Goal: Task Accomplishment & Management: Complete application form

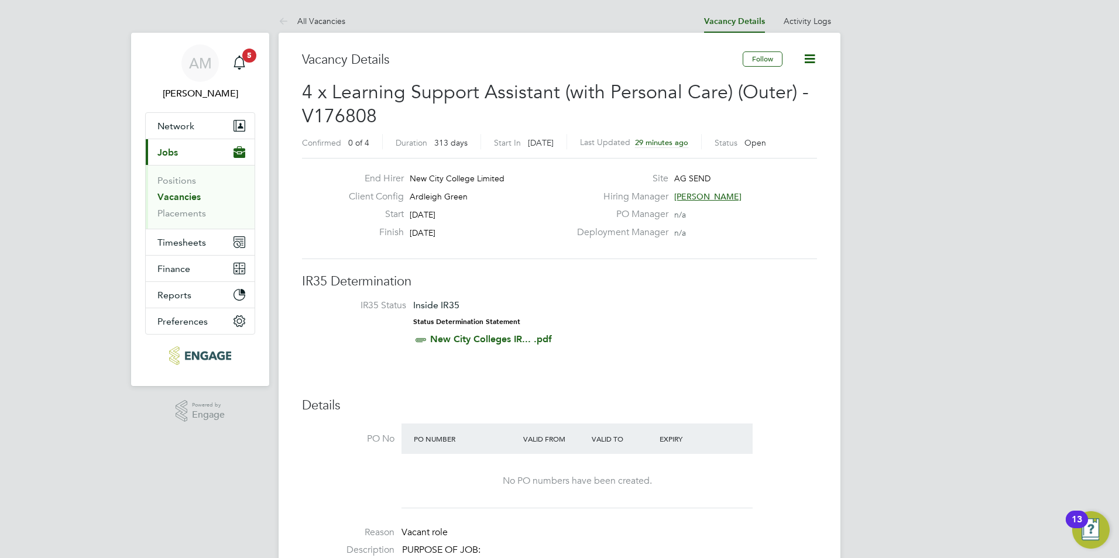
click at [815, 59] on icon at bounding box center [809, 58] width 15 height 15
click at [764, 58] on button "Follow" at bounding box center [763, 58] width 40 height 15
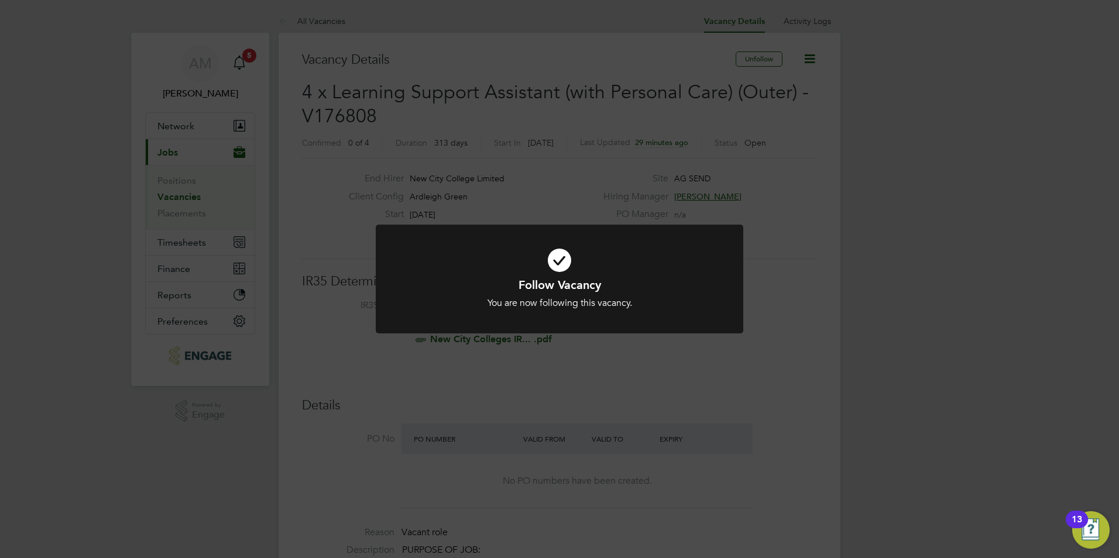
click at [575, 201] on div "Follow Vacancy You are now following this vacancy. Cancel Okay" at bounding box center [559, 279] width 1119 height 558
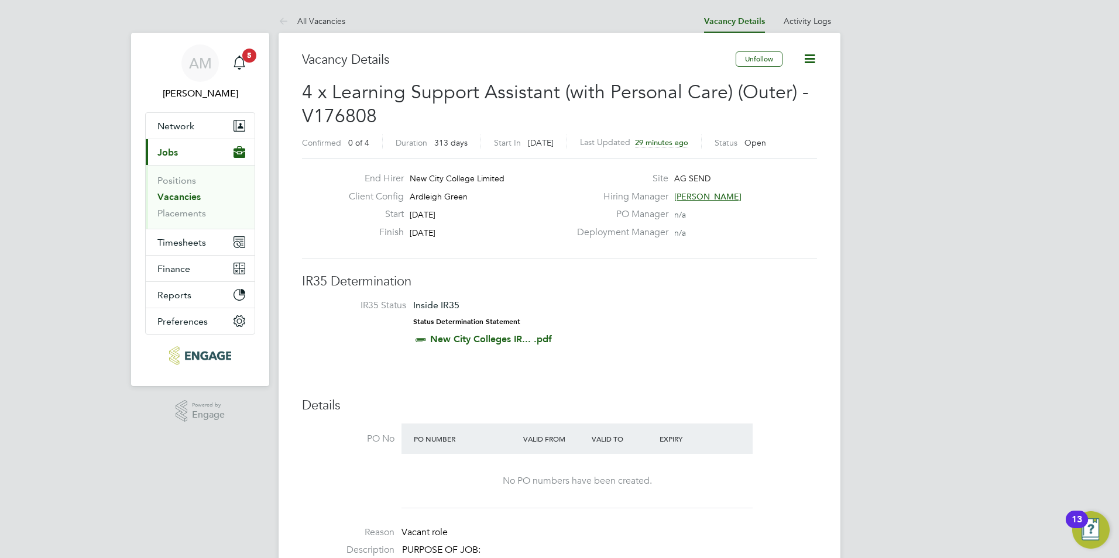
click at [465, 338] on link "New City Colleges IR... .pdf" at bounding box center [491, 339] width 122 height 11
click at [698, 305] on li "IR35 Status Inside IR35 Status Determination Statement New City Colleges IR... …" at bounding box center [560, 325] width 492 height 51
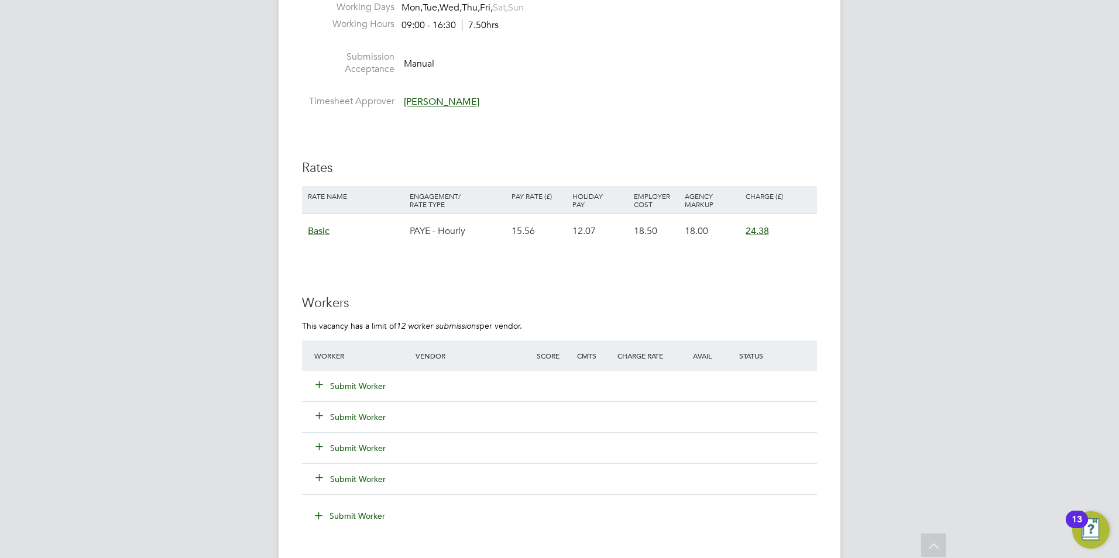
scroll to position [2048, 0]
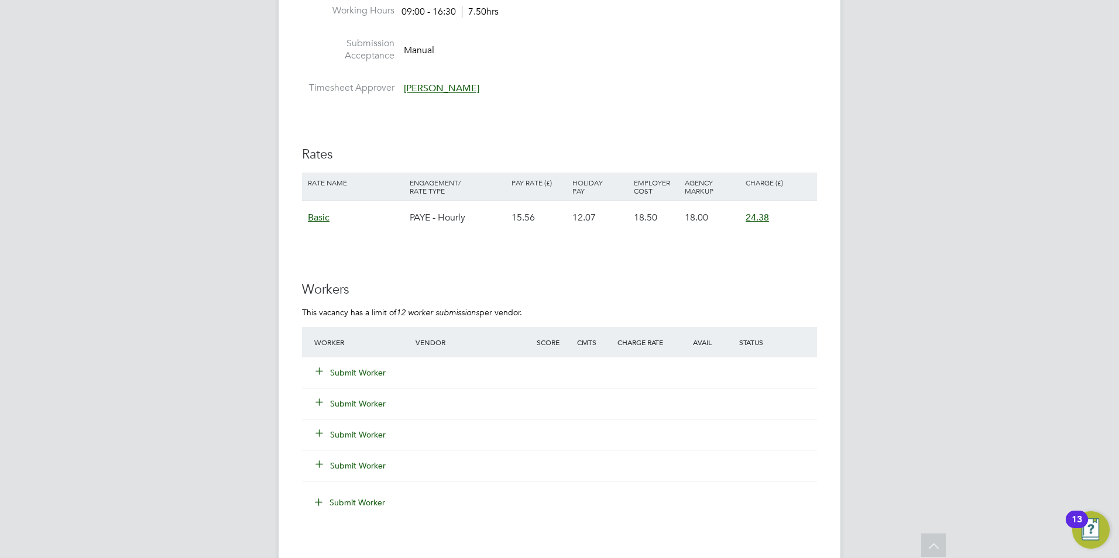
click at [431, 355] on div "Worker Vendor Score Cmts Charge Rate Avail Status" at bounding box center [559, 342] width 515 height 30
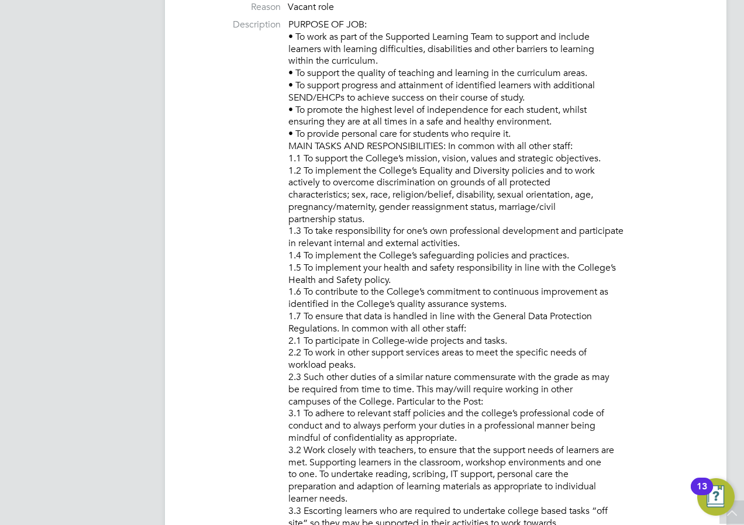
scroll to position [585, 0]
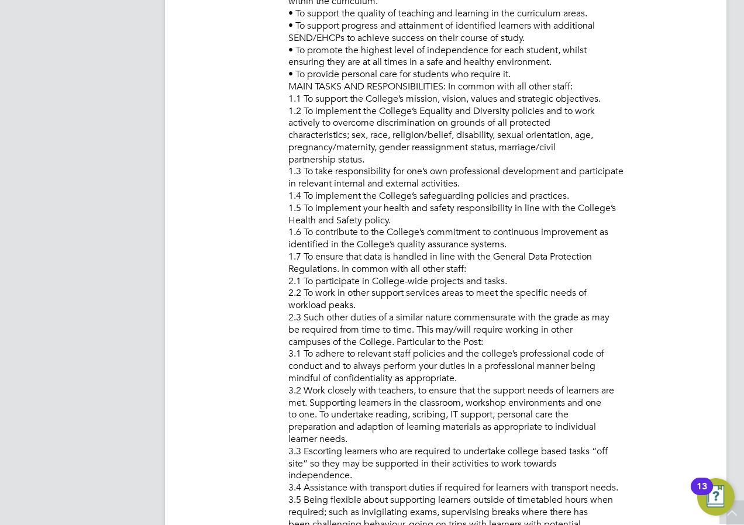
drag, startPoint x: 341, startPoint y: 122, endPoint x: 613, endPoint y: 146, distance: 272.6
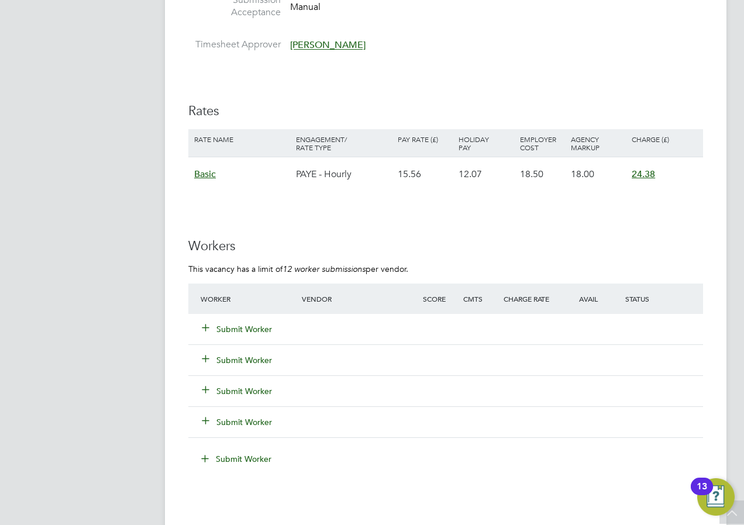
scroll to position [2165, 0]
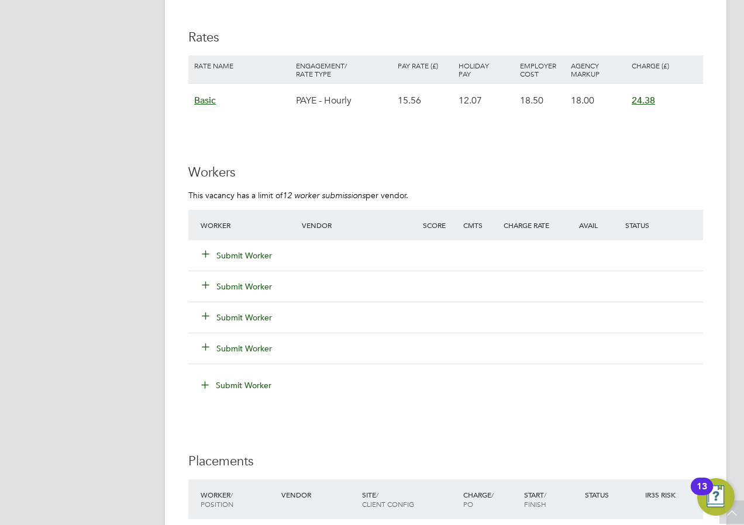
click at [238, 251] on button "Submit Worker" at bounding box center [237, 256] width 70 height 12
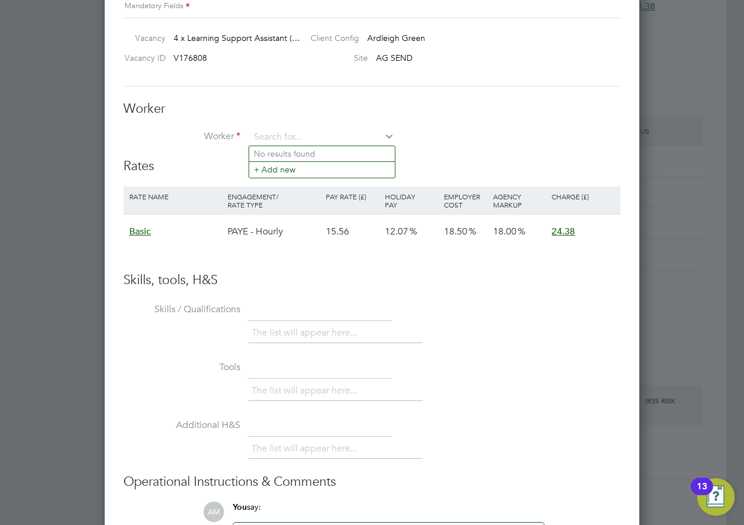
scroll to position [2170, 0]
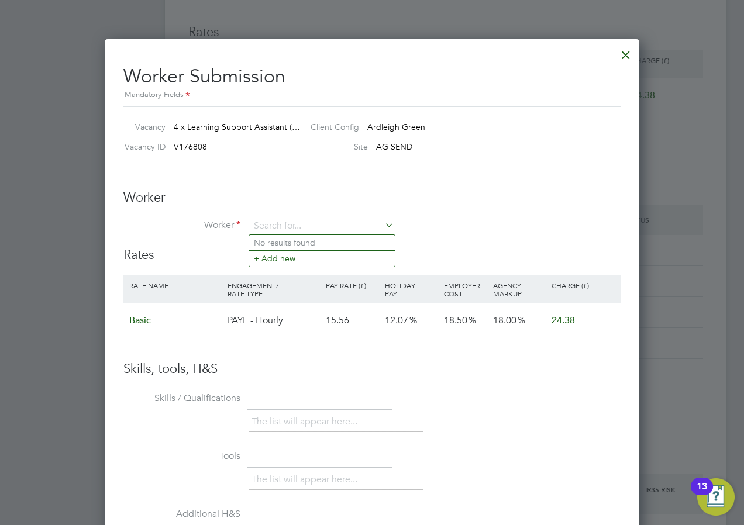
click at [627, 50] on div at bounding box center [626, 52] width 21 height 21
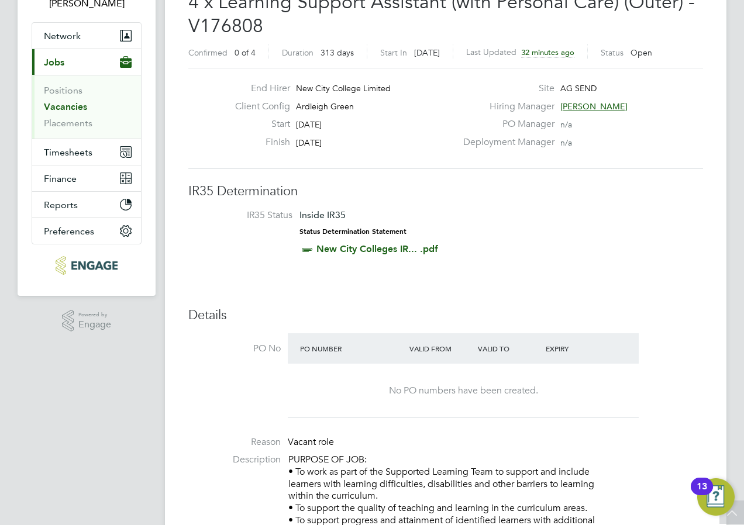
scroll to position [0, 0]
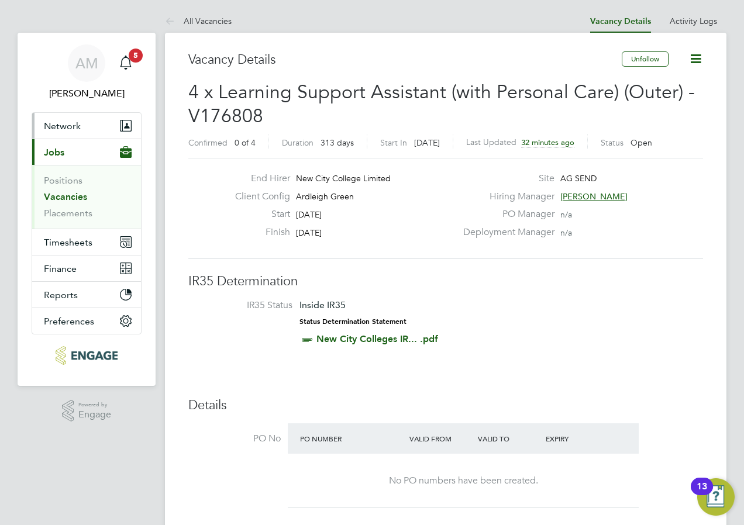
click at [68, 128] on span "Network" at bounding box center [62, 126] width 37 height 11
click at [60, 116] on button "Network" at bounding box center [86, 126] width 109 height 26
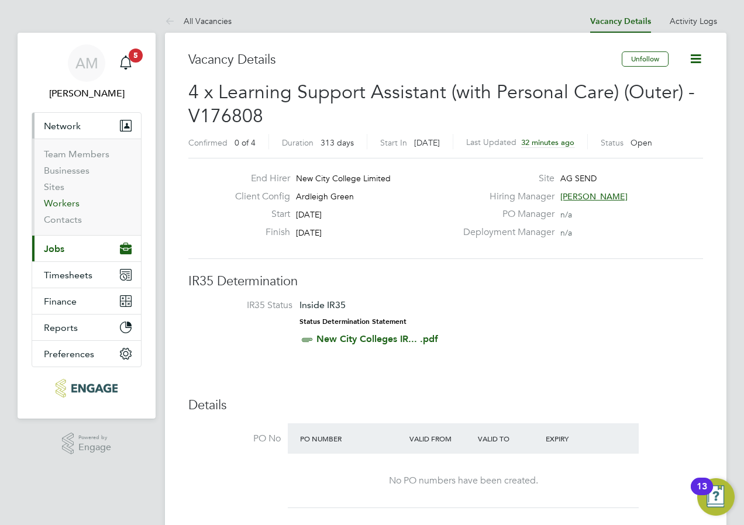
click at [65, 201] on link "Workers" at bounding box center [62, 203] width 36 height 11
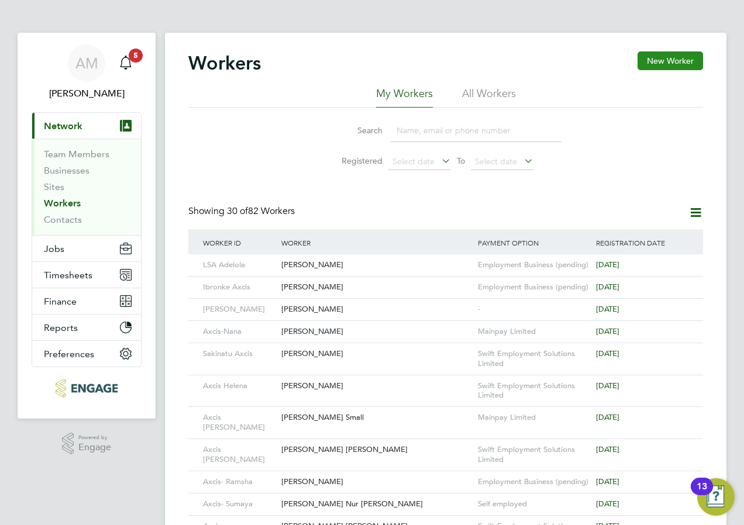
click at [659, 63] on button "New Worker" at bounding box center [671, 60] width 66 height 19
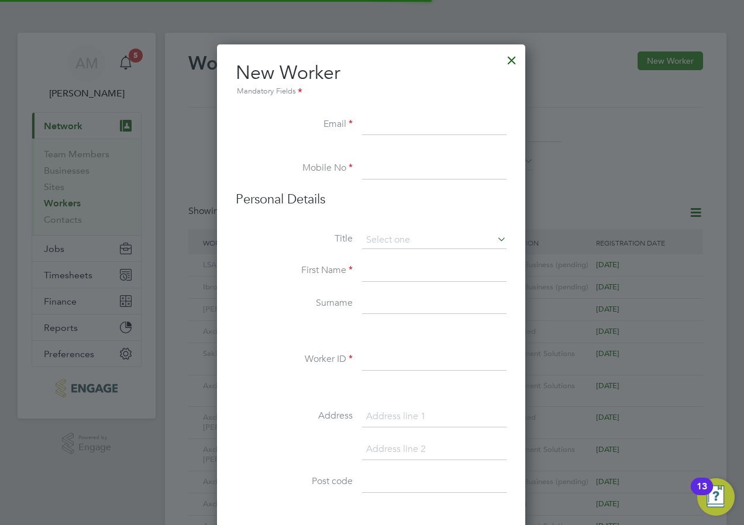
scroll to position [996, 310]
click at [394, 126] on input at bounding box center [434, 125] width 145 height 21
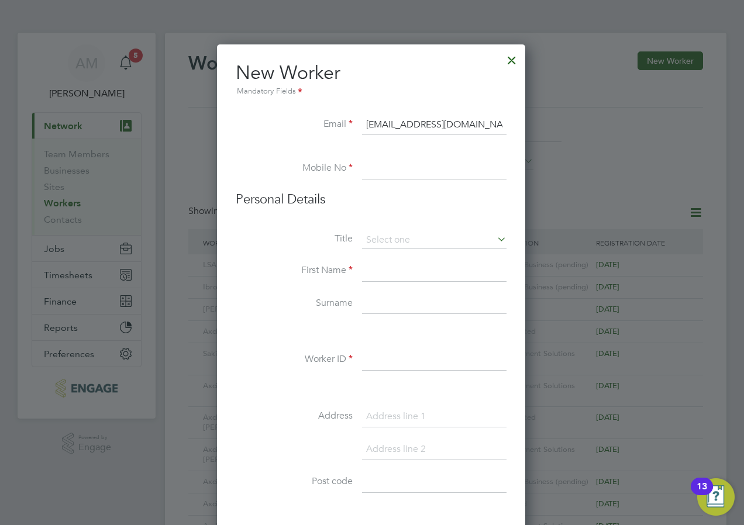
type input "[EMAIL_ADDRESS][DOMAIN_NAME]"
click at [388, 170] on input at bounding box center [434, 169] width 145 height 21
click at [266, 156] on li at bounding box center [371, 153] width 271 height 12
click at [414, 173] on input "074404" at bounding box center [434, 169] width 145 height 21
type input "07440418459"
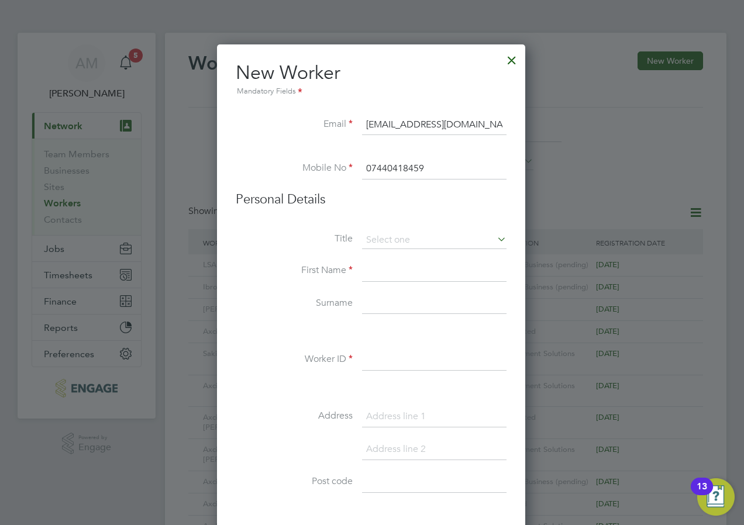
type input "Jasmin"
type input "Khan"
type input "2 Marabou Close"
type input "E12 6AZ"
drag, startPoint x: 396, startPoint y: 272, endPoint x: 360, endPoint y: 274, distance: 36.4
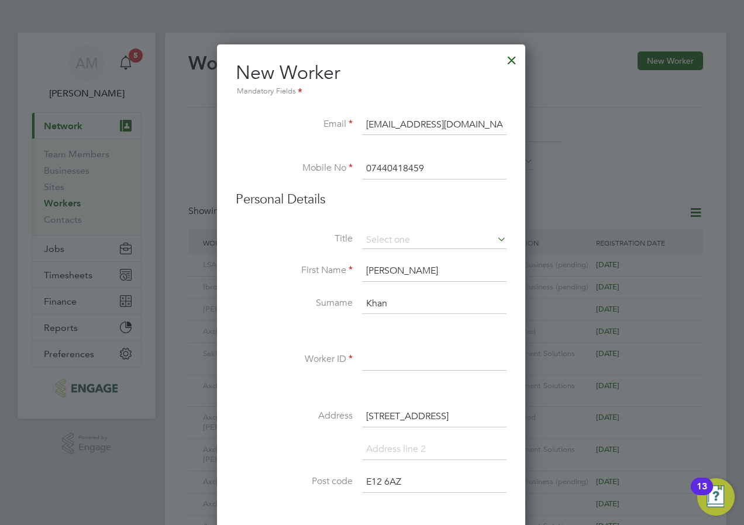
click at [360, 274] on li "First Name Jasmin" at bounding box center [371, 277] width 271 height 33
drag, startPoint x: 395, startPoint y: 306, endPoint x: 347, endPoint y: 306, distance: 48.0
click at [347, 306] on li "Surname Khan" at bounding box center [371, 310] width 271 height 33
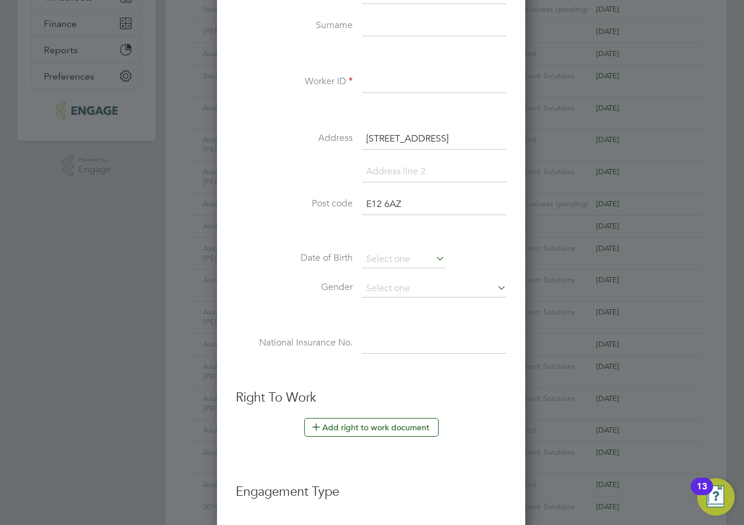
scroll to position [293, 0]
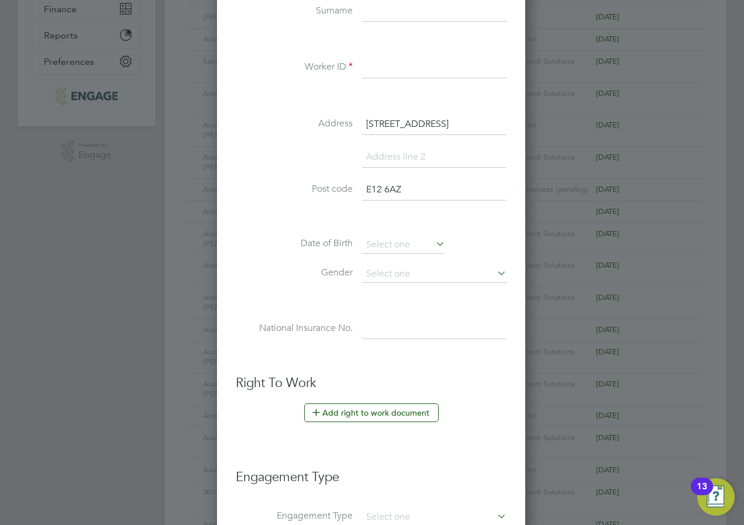
drag, startPoint x: 400, startPoint y: 191, endPoint x: 359, endPoint y: 166, distance: 48.1
click at [335, 178] on div "Title First Name Surname Worker ID Address 2 Marabou Close Post code E12 6AZ Da…" at bounding box center [371, 151] width 271 height 425
drag, startPoint x: 442, startPoint y: 122, endPoint x: 339, endPoint y: 122, distance: 103.0
click at [339, 122] on li "Address 2 Marabou Close" at bounding box center [371, 130] width 271 height 33
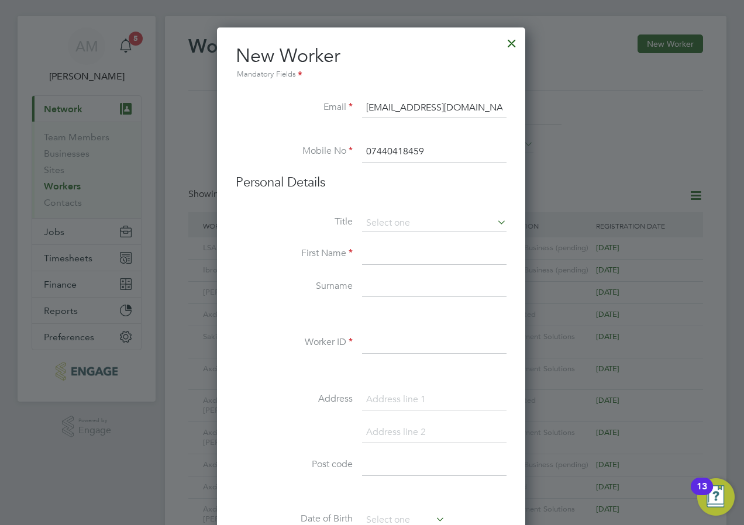
scroll to position [0, 0]
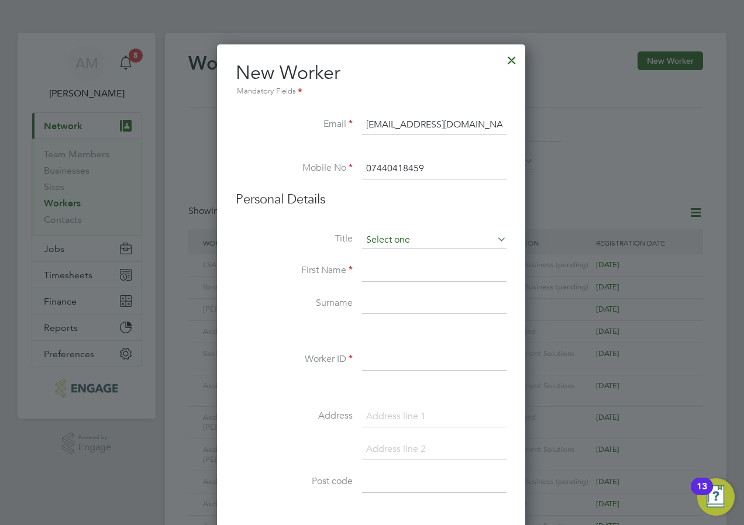
click at [377, 238] on input at bounding box center [434, 241] width 145 height 18
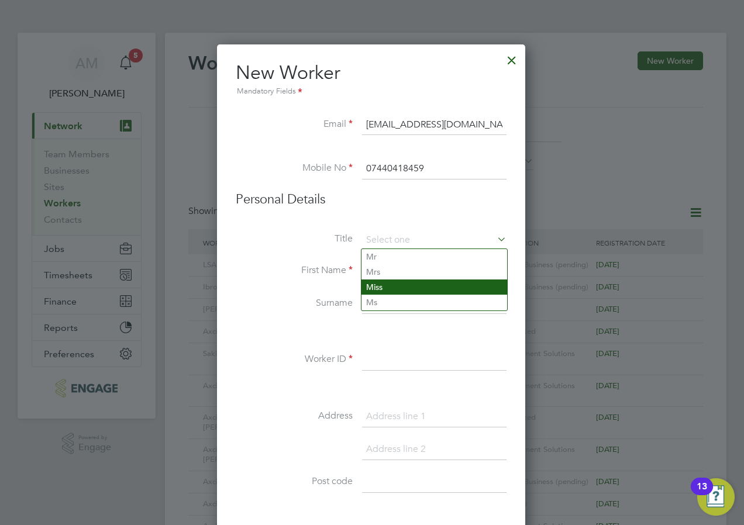
click at [379, 280] on li "Miss" at bounding box center [435, 287] width 146 height 15
type input "Miss"
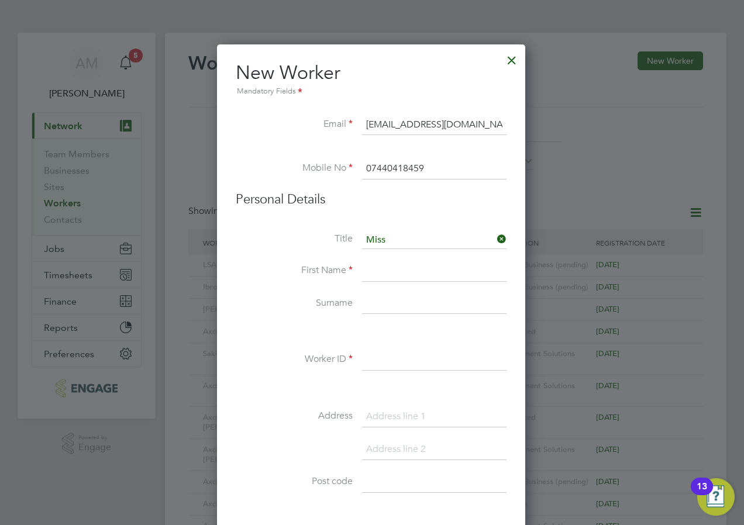
click at [387, 272] on input at bounding box center [434, 271] width 145 height 21
type input "Rose"
click at [373, 310] on input at bounding box center [434, 304] width 145 height 21
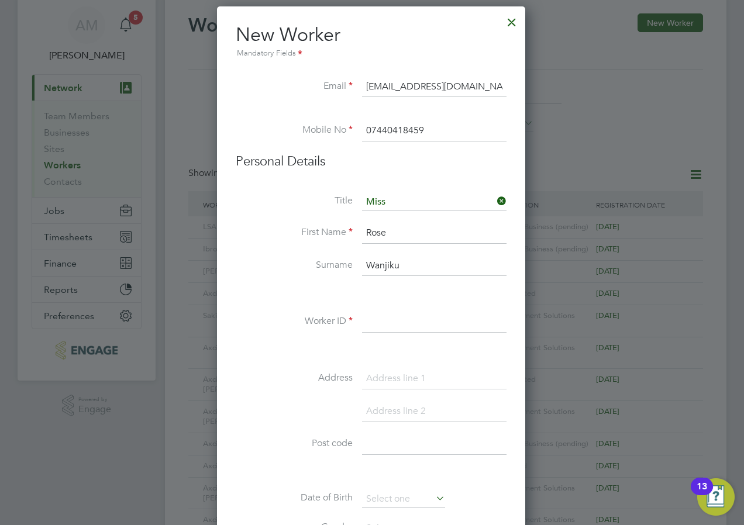
scroll to position [59, 0]
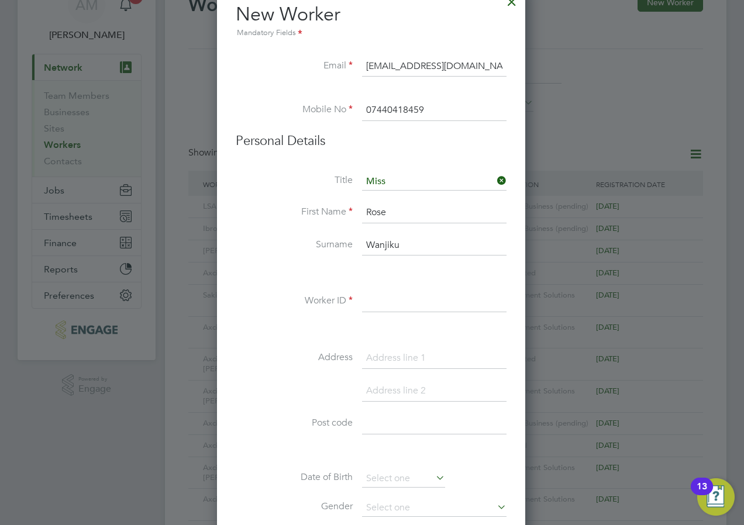
type input "Wanjiku"
click at [385, 284] on div "Title Miss First Name Rose Surname Wanjiku Worker ID Address Post code Date of …" at bounding box center [371, 385] width 271 height 425
click at [383, 294] on input at bounding box center [434, 301] width 145 height 21
click at [408, 297] on input at bounding box center [434, 301] width 145 height 21
paste input "30734700"
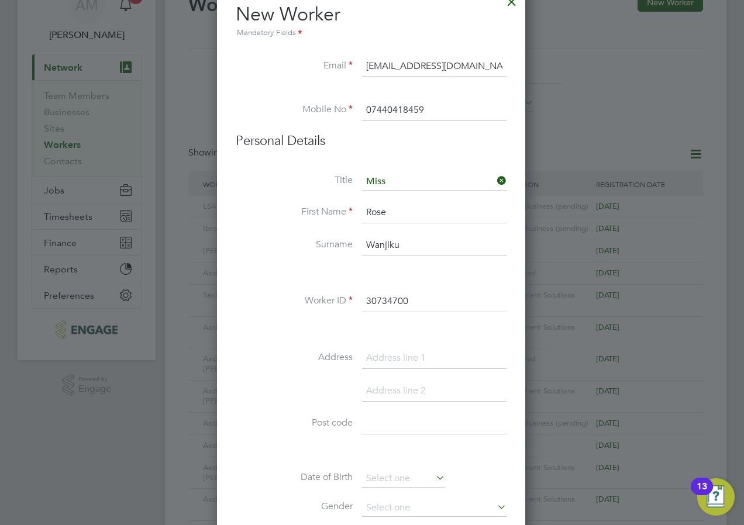
type input "30734700"
click at [288, 353] on label "Address" at bounding box center [294, 358] width 117 height 12
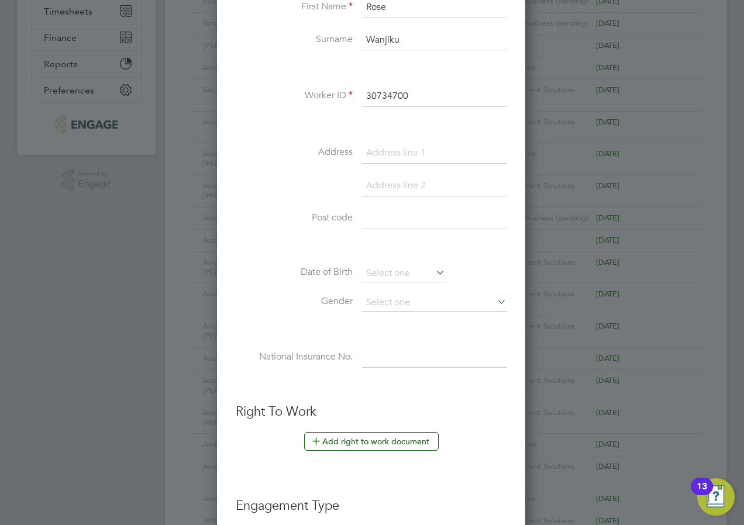
scroll to position [293, 0]
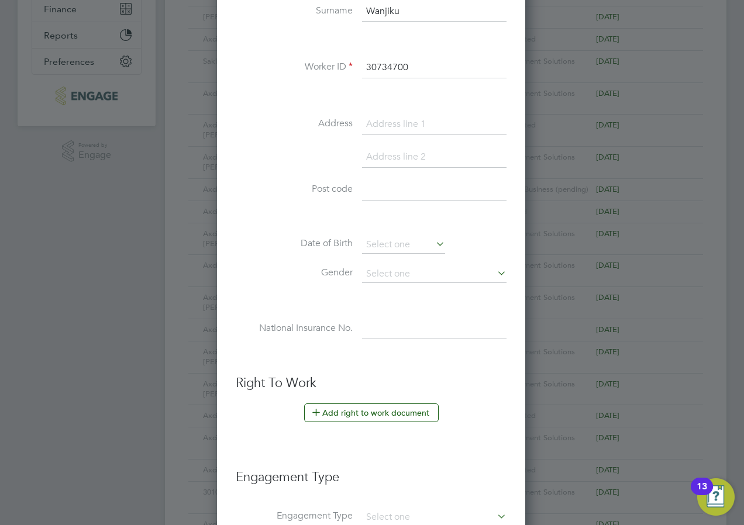
click at [370, 195] on input at bounding box center [434, 190] width 145 height 21
paste input "IG5 0EP"
type input "IG5 0EP"
click at [387, 247] on input at bounding box center [403, 245] width 83 height 18
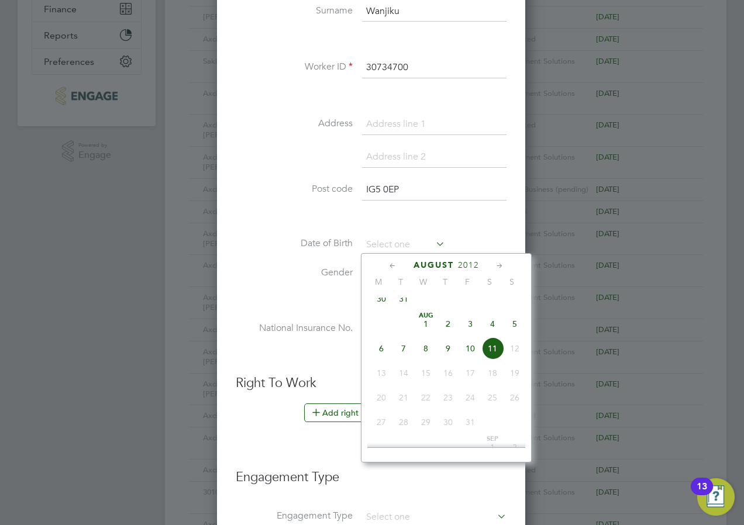
click at [469, 266] on span "2012" at bounding box center [468, 265] width 21 height 10
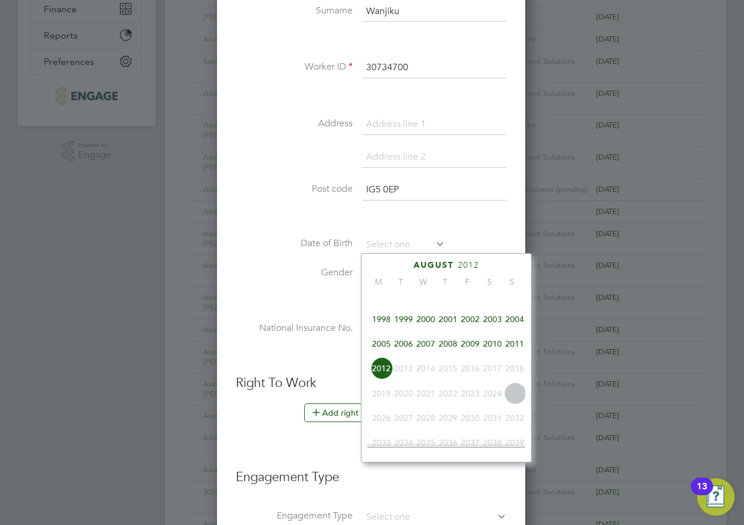
click at [448, 301] on span "1994" at bounding box center [448, 295] width 22 height 22
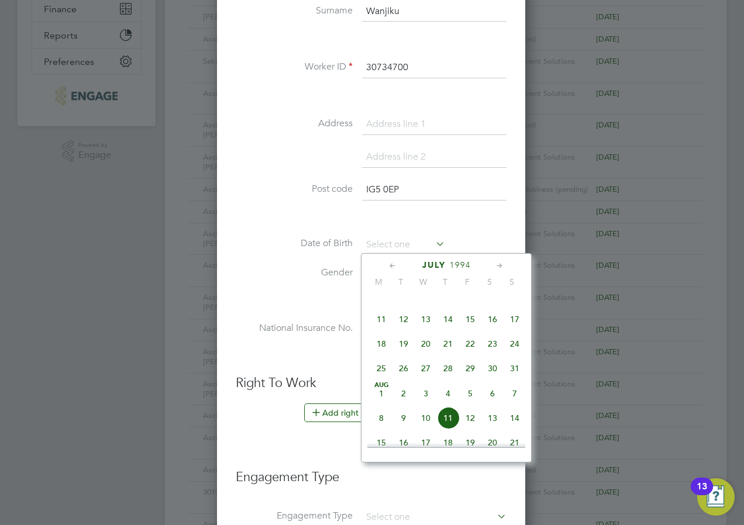
click at [391, 268] on icon at bounding box center [392, 266] width 11 height 13
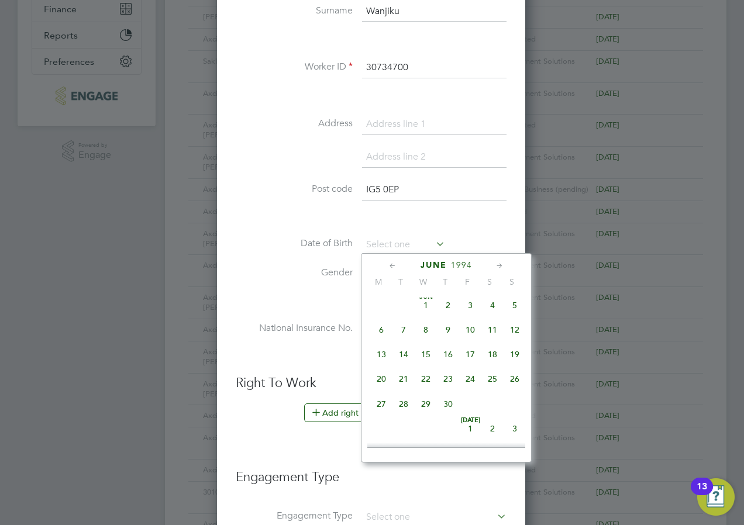
click at [391, 268] on icon at bounding box center [392, 266] width 11 height 13
click at [505, 263] on icon at bounding box center [499, 266] width 11 height 13
click at [384, 437] on span "30" at bounding box center [381, 429] width 22 height 22
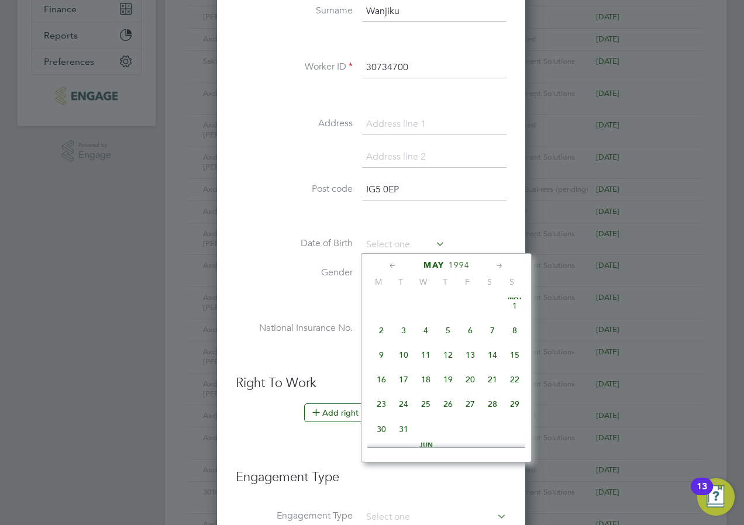
type input "30 May 1994"
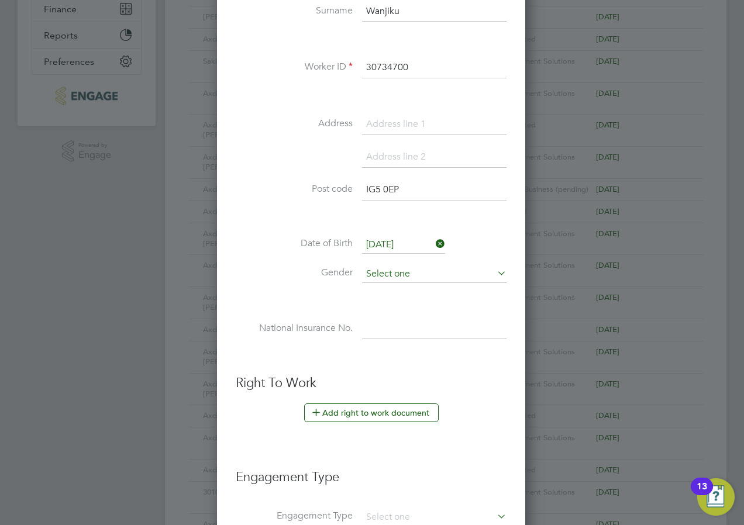
click at [369, 276] on input at bounding box center [434, 275] width 145 height 18
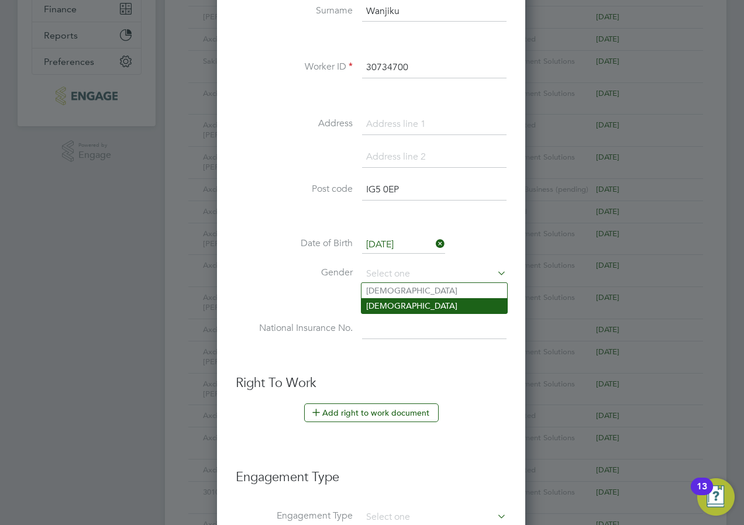
click at [387, 306] on li "[DEMOGRAPHIC_DATA]" at bounding box center [435, 305] width 146 height 15
type input "[DEMOGRAPHIC_DATA]"
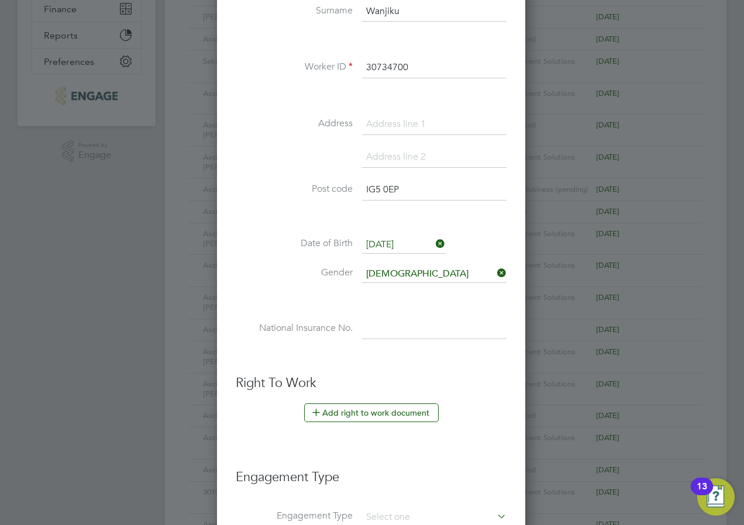
click at [272, 293] on li "Gender Female" at bounding box center [371, 280] width 271 height 29
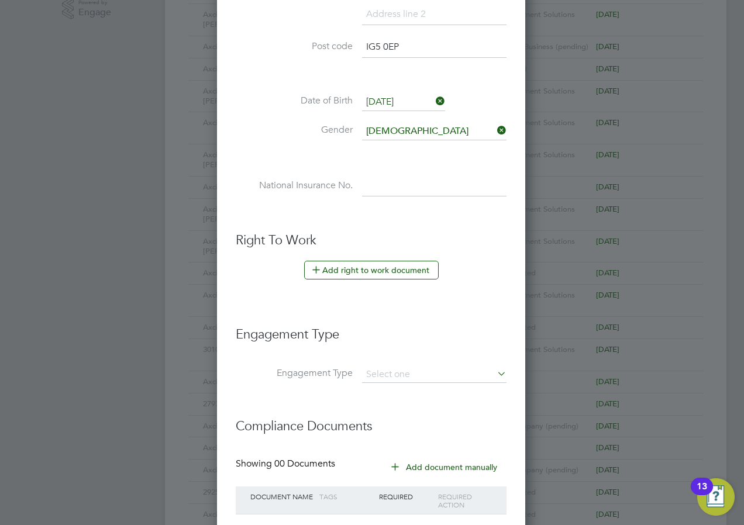
scroll to position [468, 0]
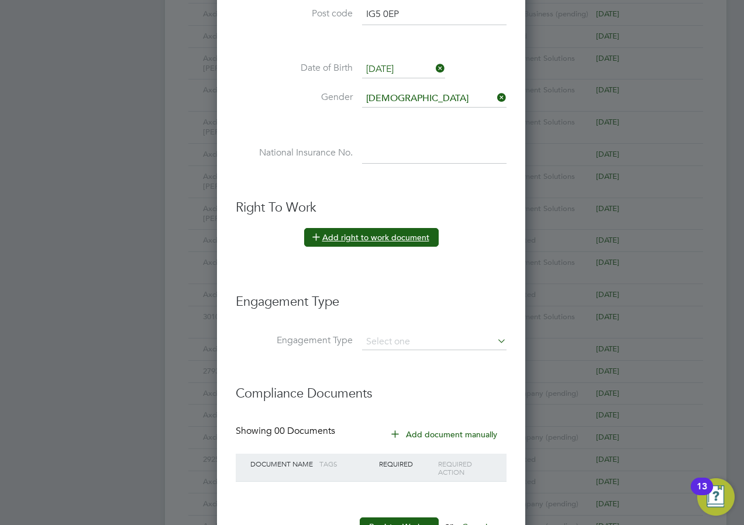
click at [363, 236] on button "Add right to work document" at bounding box center [371, 237] width 135 height 19
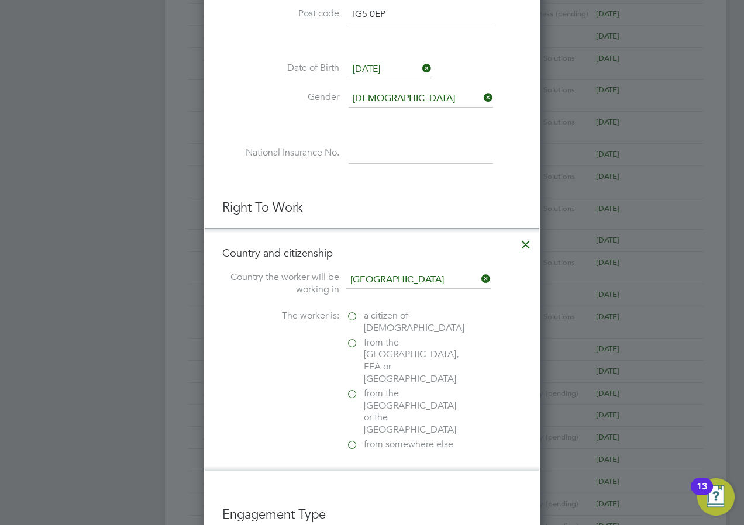
click at [355, 317] on label "a citizen of United Kingdom" at bounding box center [404, 322] width 117 height 25
click at [0, 0] on input "a citizen of United Kingdom" at bounding box center [0, 0] width 0 height 0
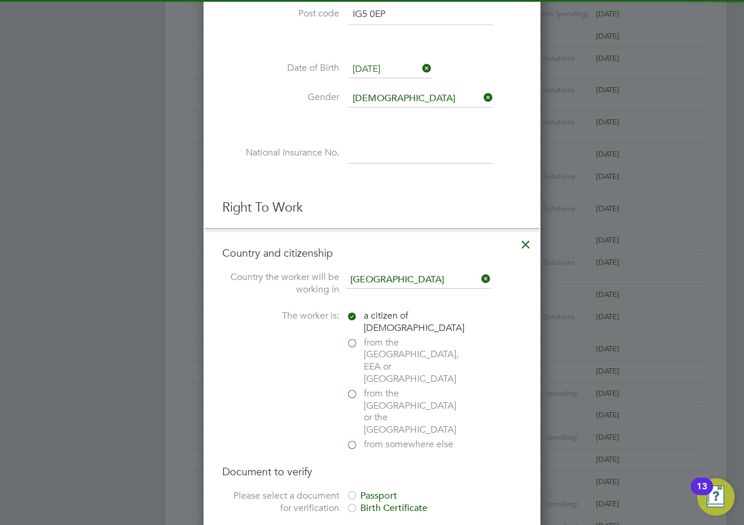
scroll to position [585, 0]
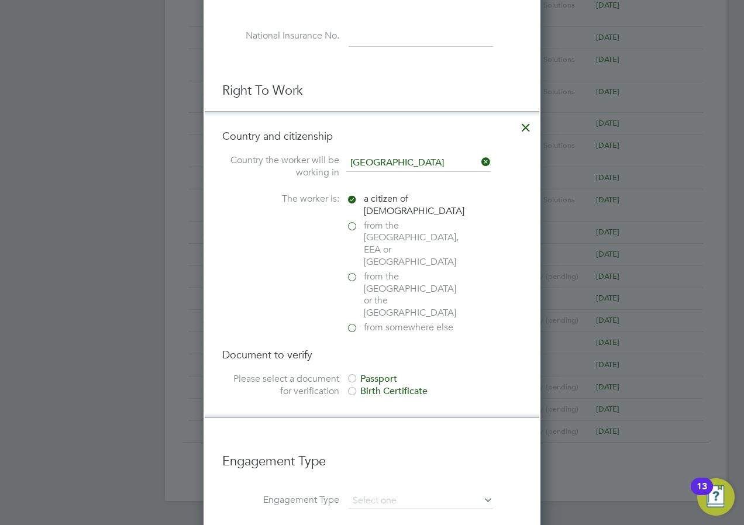
click at [352, 374] on div at bounding box center [352, 380] width 12 height 12
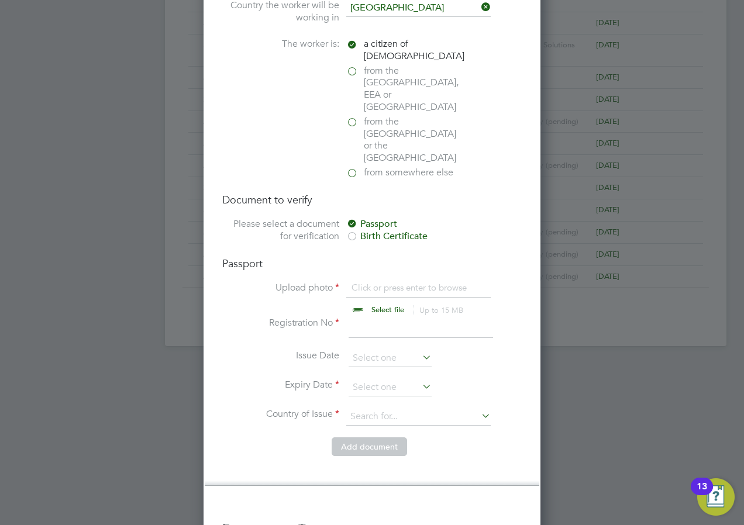
scroll to position [761, 0]
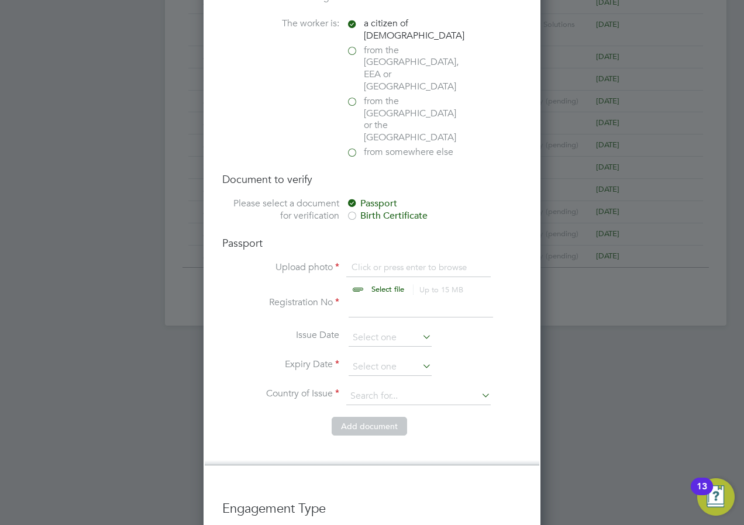
click at [358, 262] on input "file" at bounding box center [399, 279] width 184 height 35
type input "C:\fakepath\TrustID_30734700__20250609_142937_343.pdf"
click at [363, 297] on input at bounding box center [421, 307] width 145 height 21
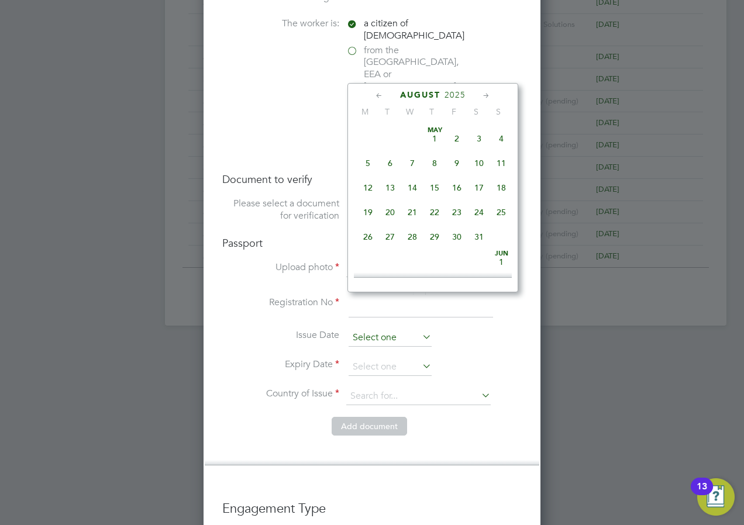
click at [367, 329] on input at bounding box center [390, 338] width 83 height 18
click at [459, 98] on span "2025" at bounding box center [455, 95] width 21 height 10
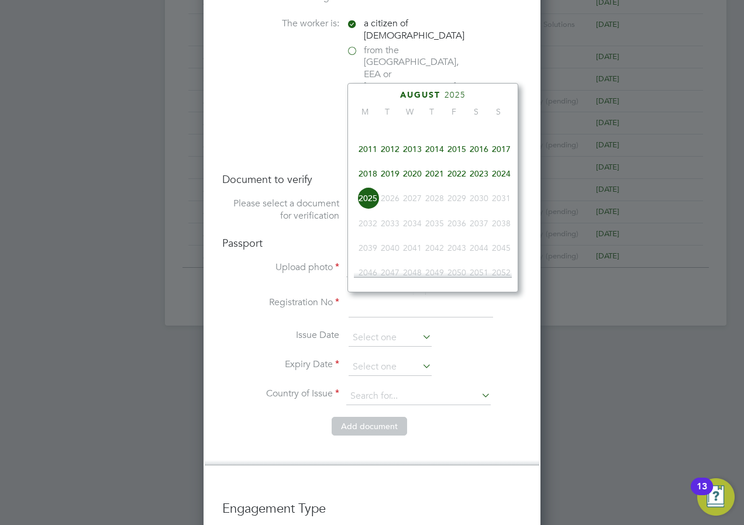
click at [482, 180] on span "2023" at bounding box center [479, 174] width 22 height 22
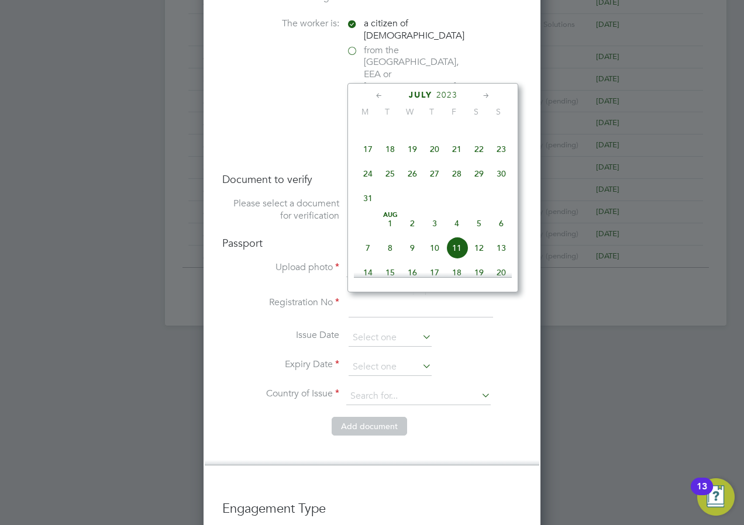
click at [484, 101] on icon at bounding box center [486, 96] width 11 height 13
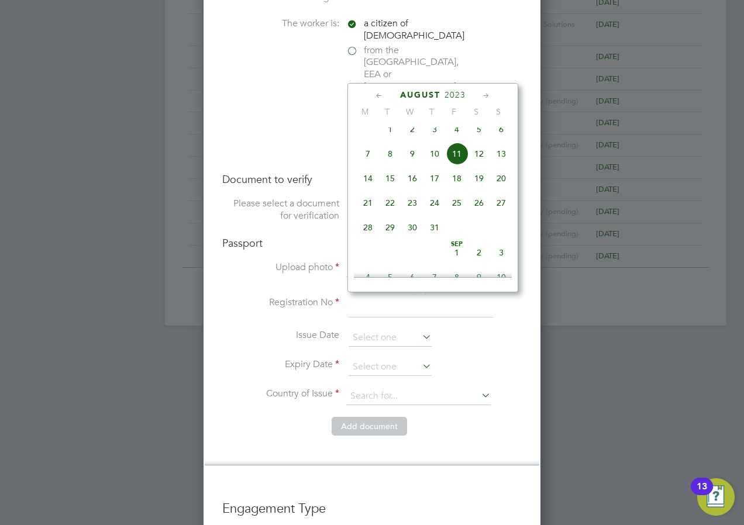
click at [484, 99] on icon at bounding box center [486, 96] width 11 height 13
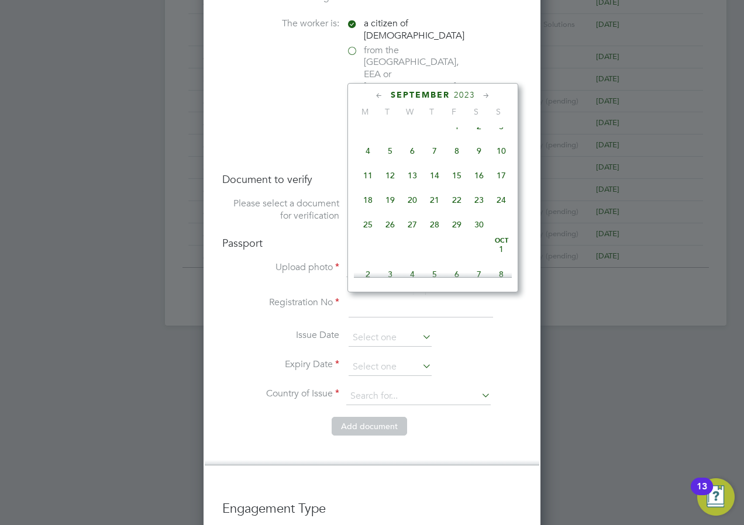
click at [484, 99] on icon at bounding box center [486, 96] width 11 height 13
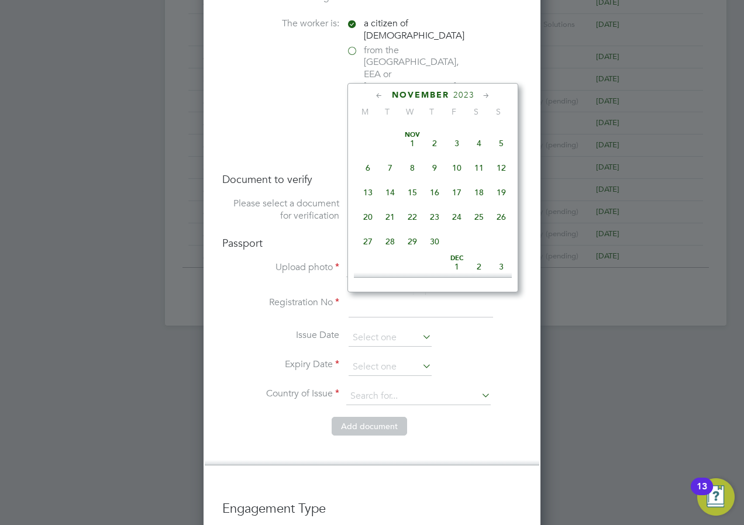
click at [484, 99] on icon at bounding box center [486, 96] width 11 height 13
click at [437, 176] on span "7" at bounding box center [435, 165] width 22 height 22
type input "07 Dec 2023"
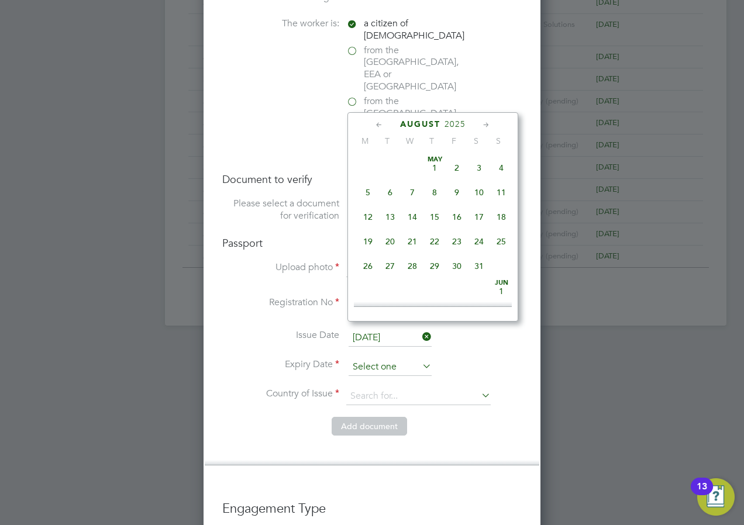
scroll to position [405, 0]
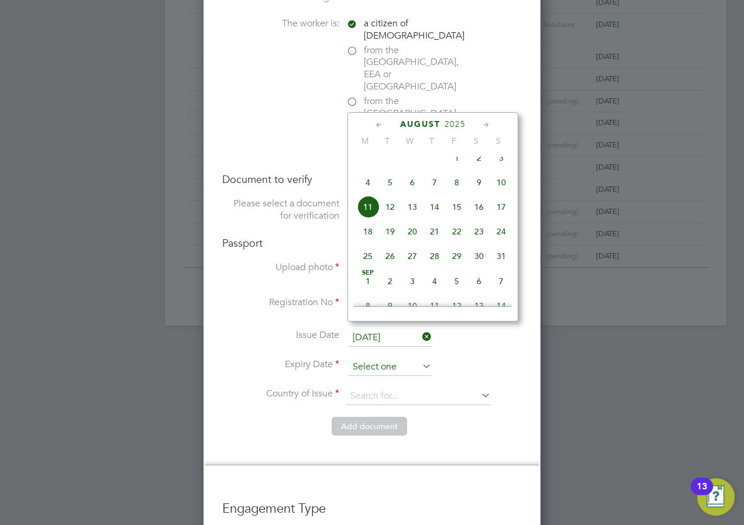
click at [392, 359] on input at bounding box center [390, 368] width 83 height 18
click at [487, 125] on icon at bounding box center [486, 125] width 11 height 13
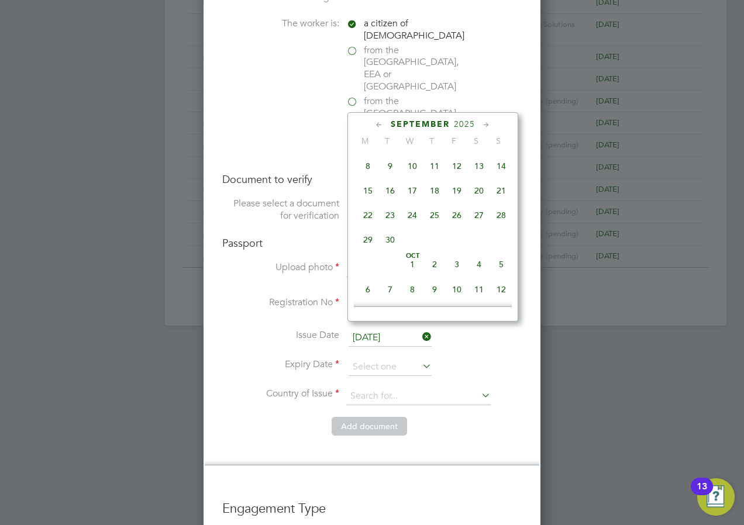
click at [487, 125] on icon at bounding box center [486, 125] width 11 height 13
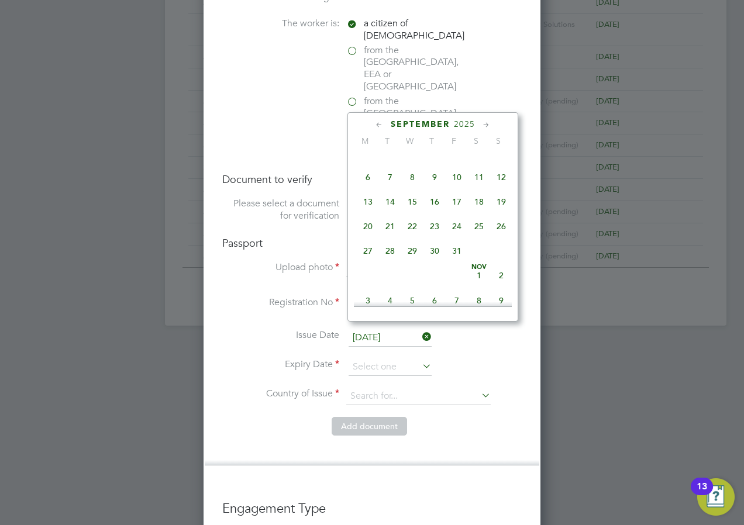
click at [487, 125] on icon at bounding box center [486, 125] width 11 height 13
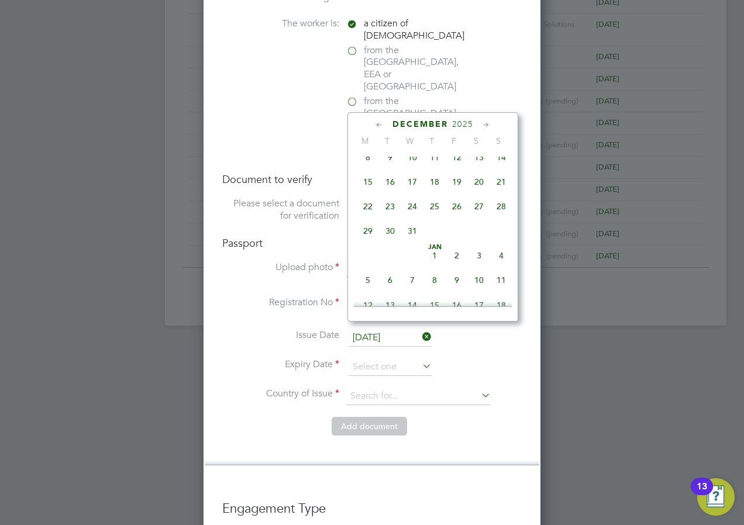
click at [487, 125] on icon at bounding box center [486, 125] width 11 height 13
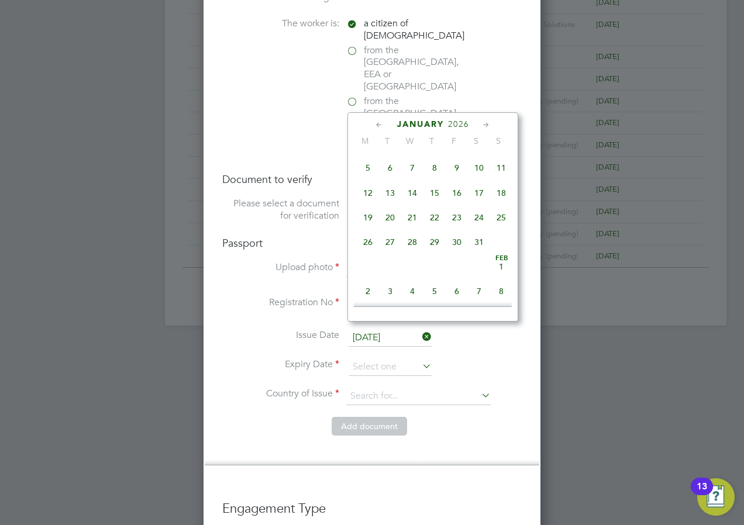
click at [462, 128] on span "2026" at bounding box center [458, 124] width 21 height 10
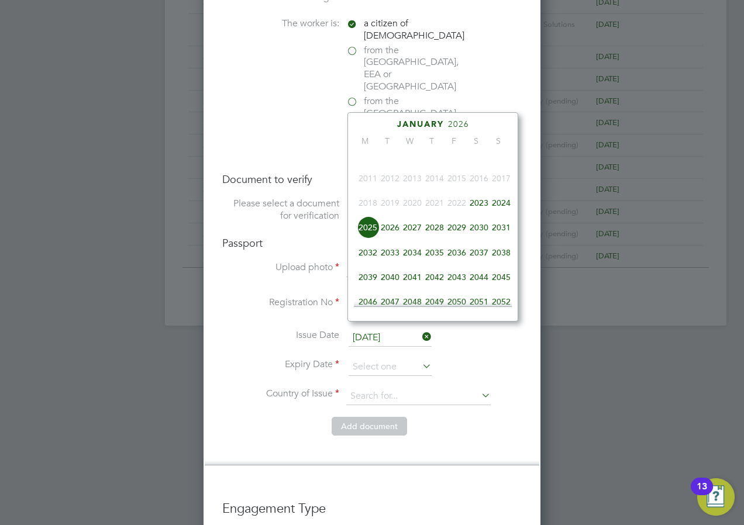
click at [393, 258] on span "2033" at bounding box center [390, 253] width 22 height 22
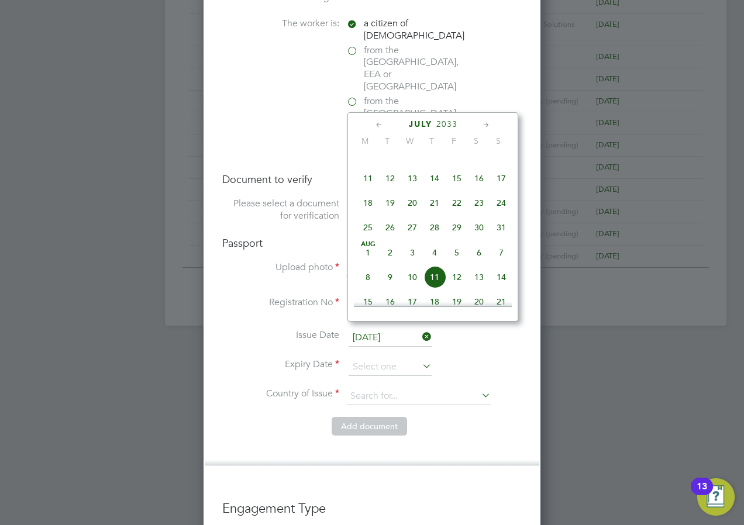
click at [485, 122] on icon at bounding box center [486, 125] width 11 height 13
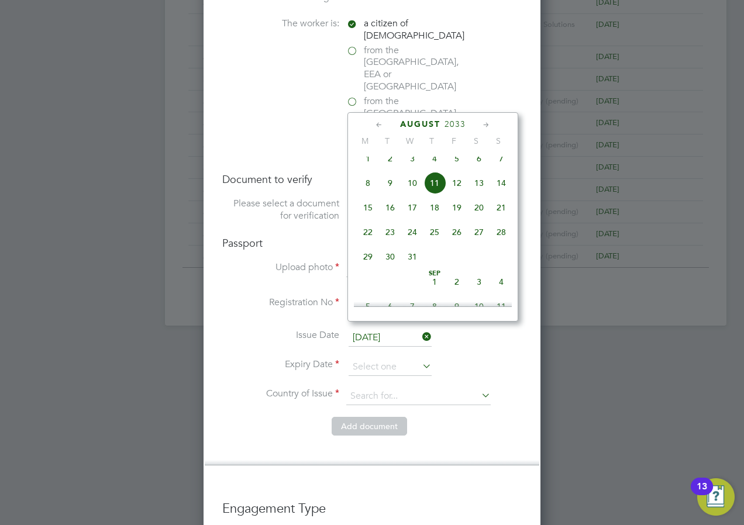
click at [485, 122] on icon at bounding box center [486, 125] width 11 height 13
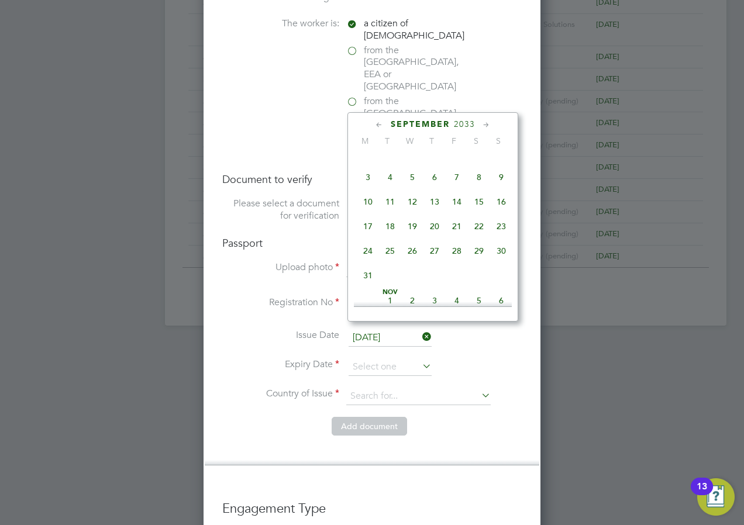
click at [485, 122] on icon at bounding box center [486, 125] width 11 height 13
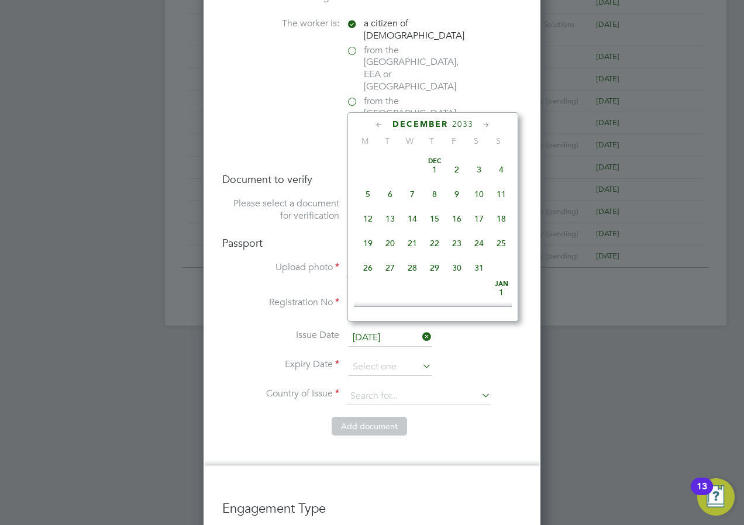
click at [410, 205] on span "7" at bounding box center [412, 194] width 22 height 22
type input "07 Dec 2033"
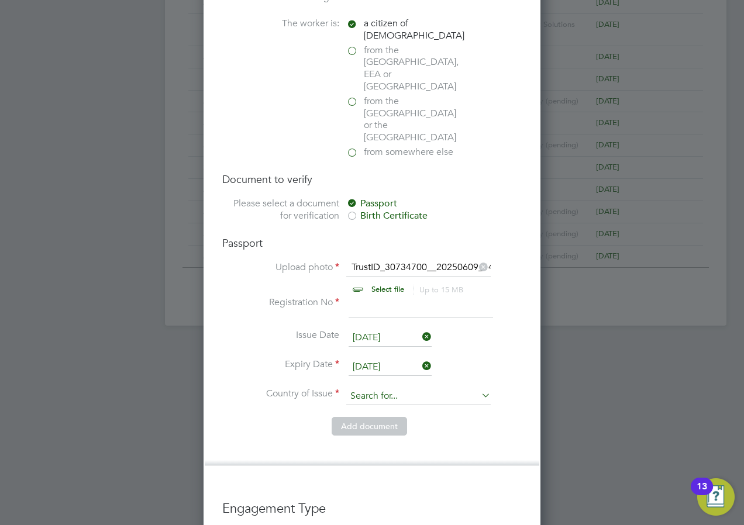
click at [369, 388] on input at bounding box center [418, 397] width 145 height 18
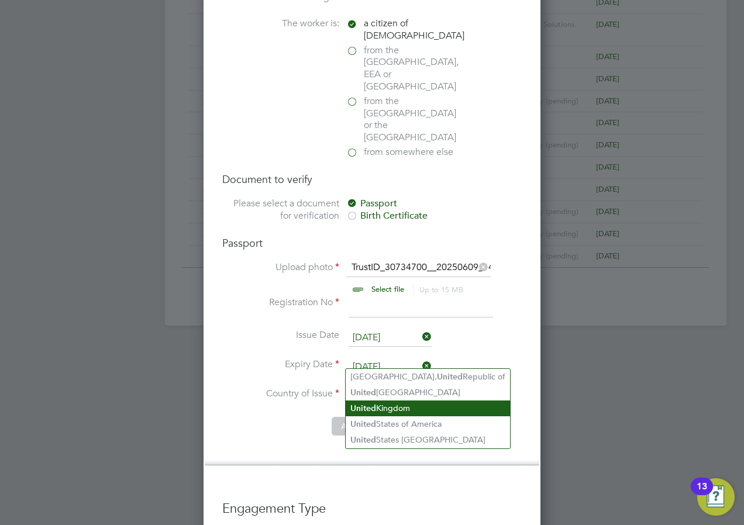
click at [398, 403] on li "United Kingdom" at bounding box center [428, 409] width 164 height 16
type input "United Kingdom"
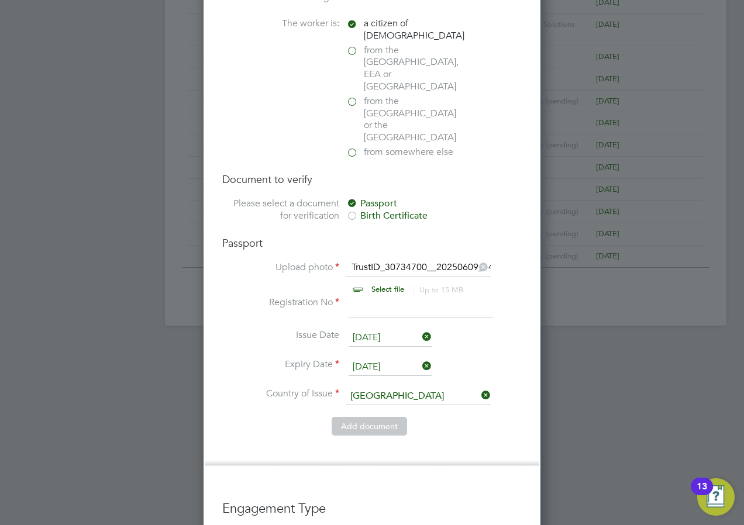
click at [266, 417] on li "Add document" at bounding box center [372, 432] width 300 height 30
click at [388, 297] on input at bounding box center [421, 307] width 145 height 21
type input "144168482"
click at [274, 417] on li "Add document" at bounding box center [372, 432] width 300 height 30
click at [363, 417] on button "Add document" at bounding box center [369, 426] width 75 height 19
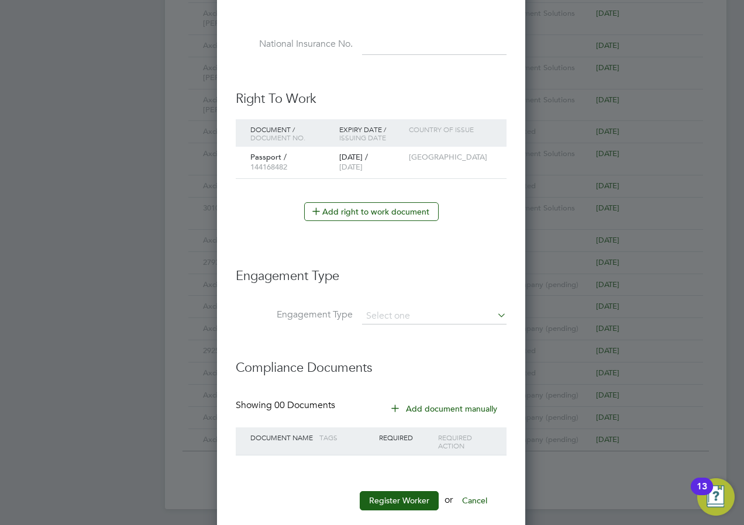
scroll to position [597, 0]
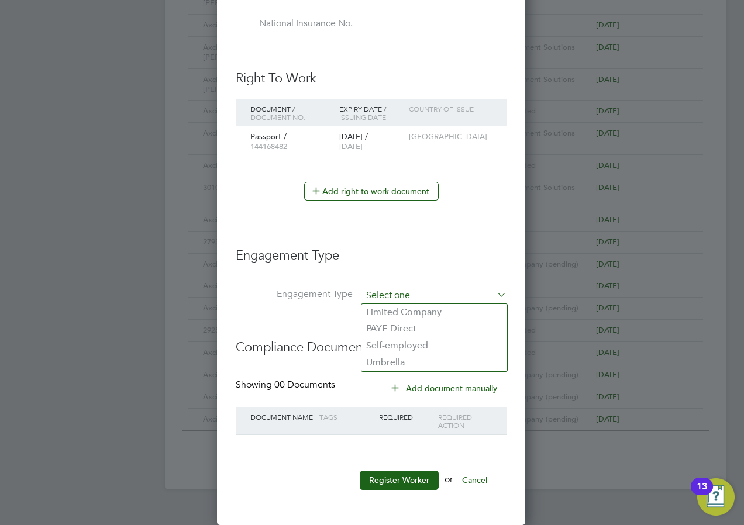
click at [420, 300] on input at bounding box center [434, 296] width 145 height 16
click at [262, 314] on li "Engagement Type" at bounding box center [371, 302] width 271 height 28
click at [424, 391] on button "Add document manually" at bounding box center [444, 388] width 123 height 19
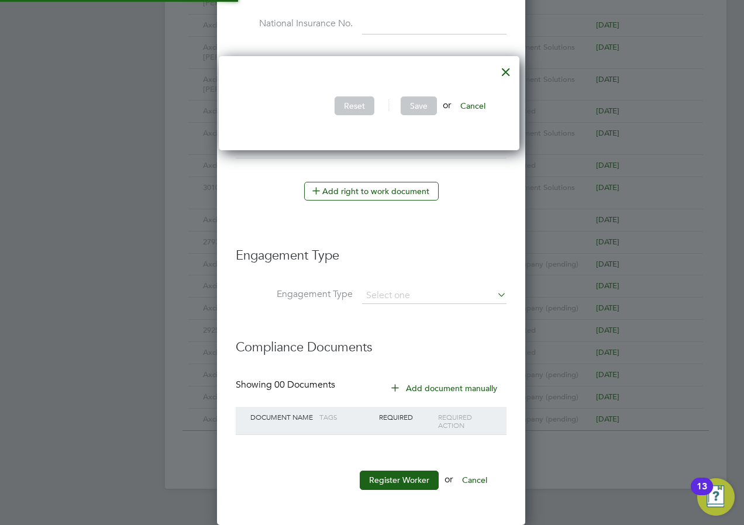
scroll to position [95, 307]
click at [511, 69] on div at bounding box center [506, 69] width 21 height 21
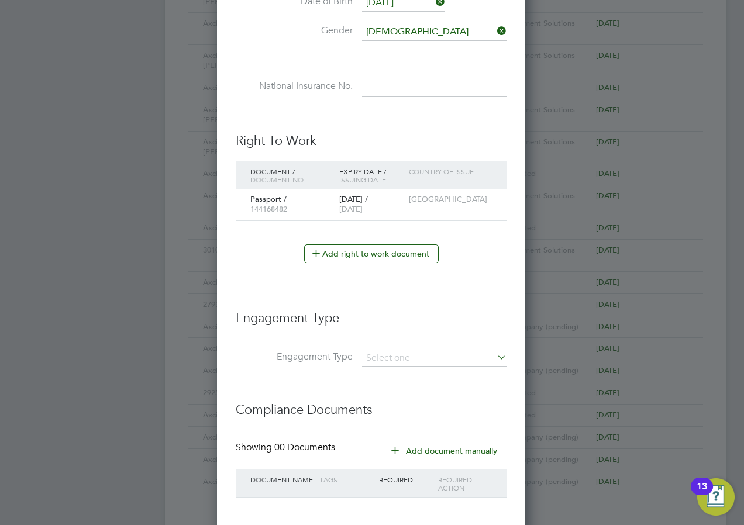
scroll to position [597, 0]
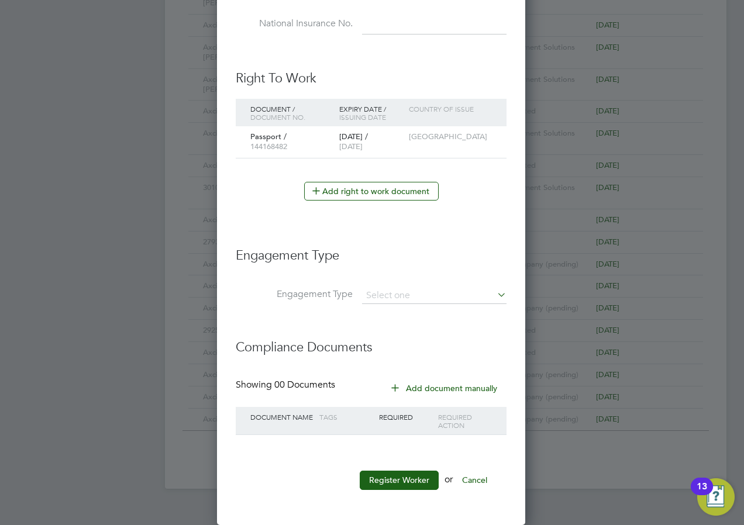
click at [400, 386] on icon at bounding box center [395, 387] width 9 height 9
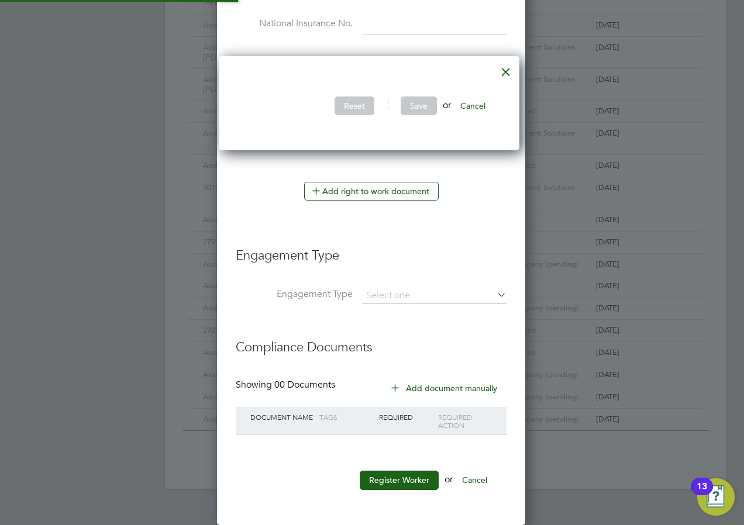
scroll to position [95, 307]
click at [470, 104] on button "Cancel" at bounding box center [473, 106] width 44 height 19
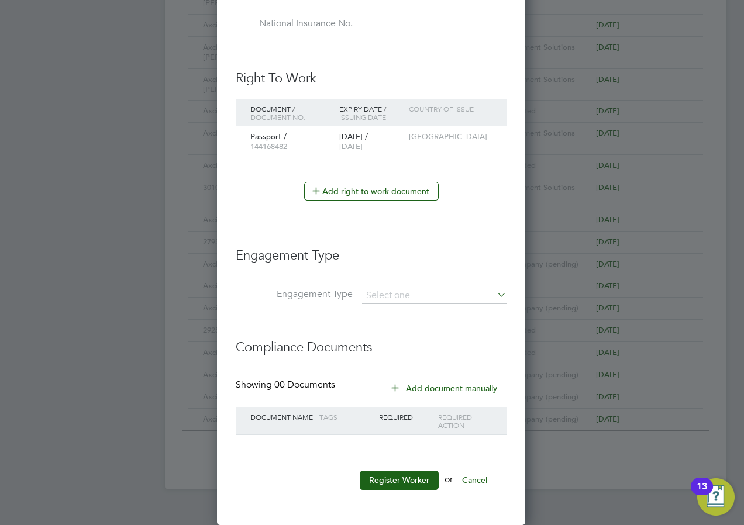
click at [422, 427] on div "Required" at bounding box center [406, 417] width 60 height 20
click at [318, 425] on div "Tags" at bounding box center [347, 417] width 60 height 20
click at [295, 413] on div "Document Name" at bounding box center [282, 417] width 69 height 20
click at [394, 475] on button "Register Worker" at bounding box center [399, 480] width 79 height 19
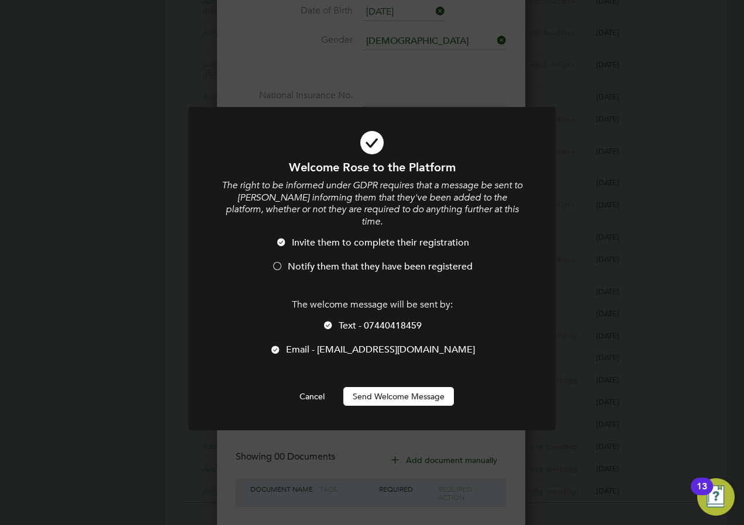
scroll to position [1078, 310]
click at [281, 345] on div at bounding box center [276, 351] width 12 height 12
click at [328, 321] on div at bounding box center [328, 327] width 12 height 12
click at [329, 321] on div at bounding box center [328, 327] width 12 height 12
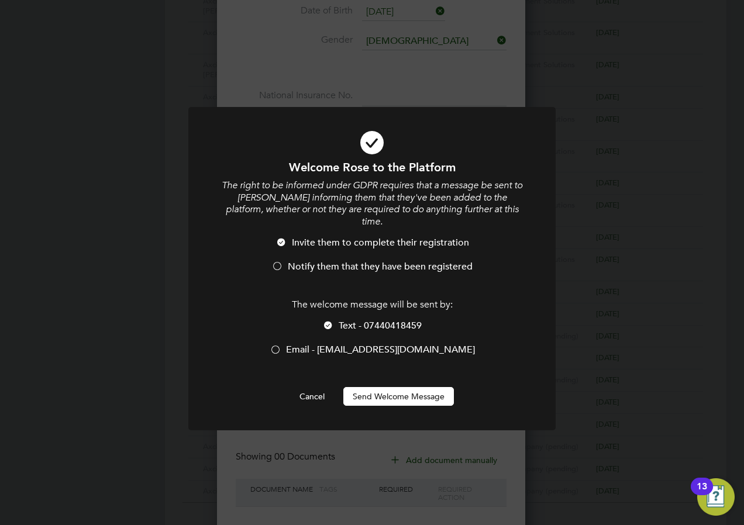
click at [329, 321] on div at bounding box center [328, 327] width 12 height 12
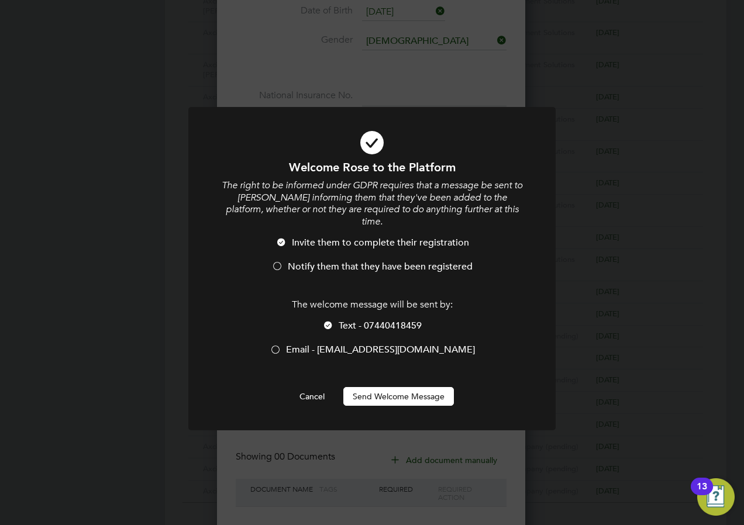
click at [329, 321] on div at bounding box center [328, 327] width 12 height 12
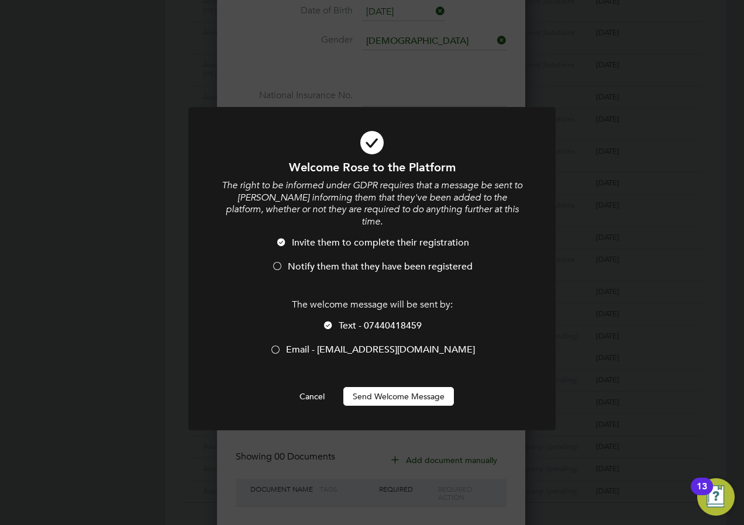
click at [329, 321] on div at bounding box center [328, 327] width 12 height 12
click at [322, 387] on button "Cancel" at bounding box center [312, 396] width 44 height 19
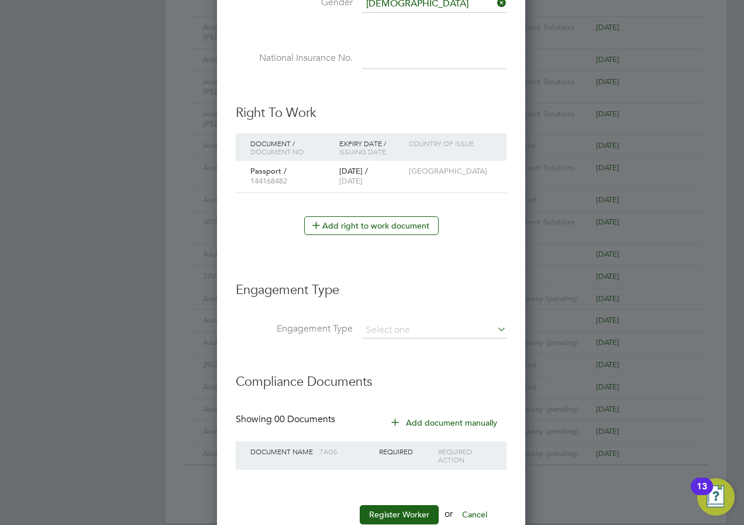
scroll to position [597, 0]
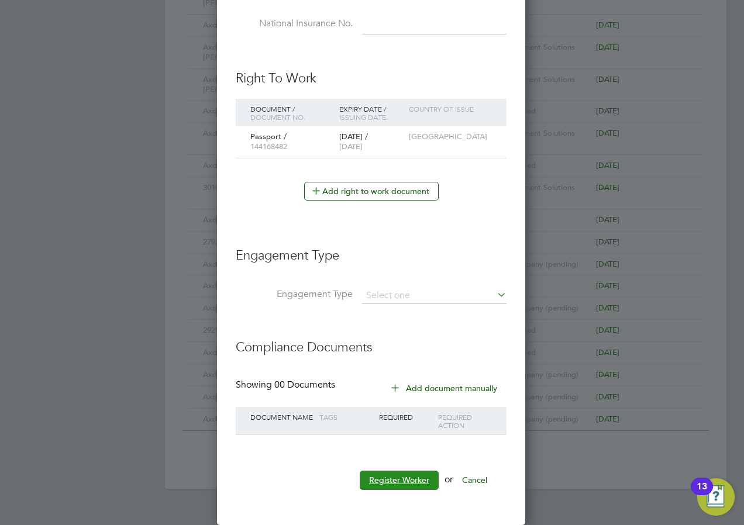
click at [421, 482] on button "Register Worker" at bounding box center [399, 480] width 79 height 19
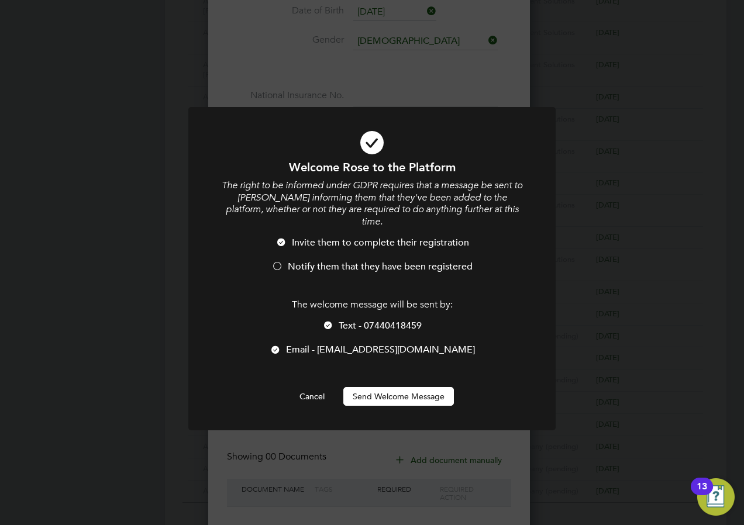
scroll to position [1078, 310]
click at [281, 345] on div at bounding box center [276, 351] width 12 height 12
click at [380, 392] on button "Send Welcome Message" at bounding box center [398, 396] width 111 height 19
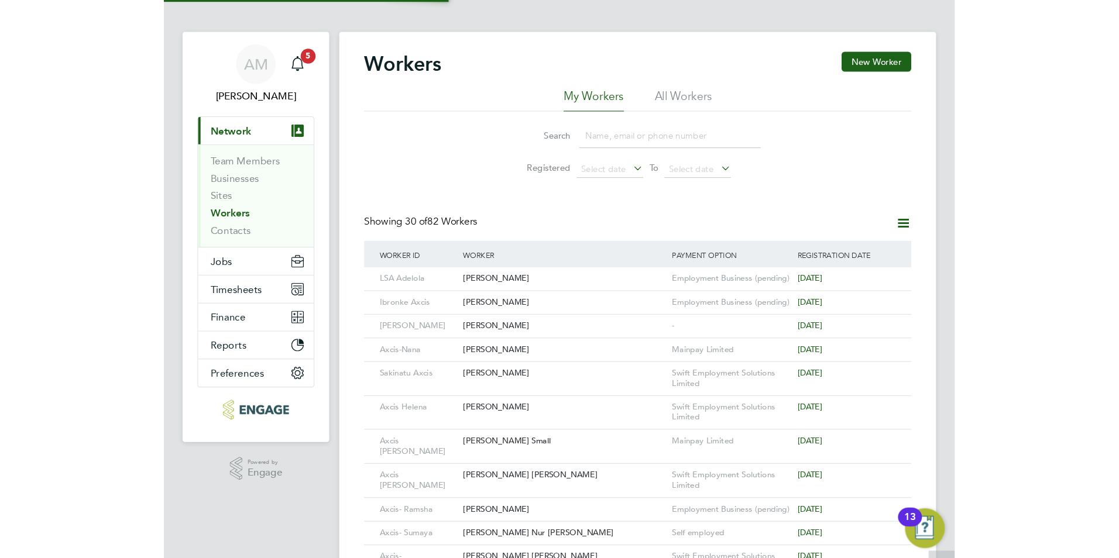
scroll to position [0, 0]
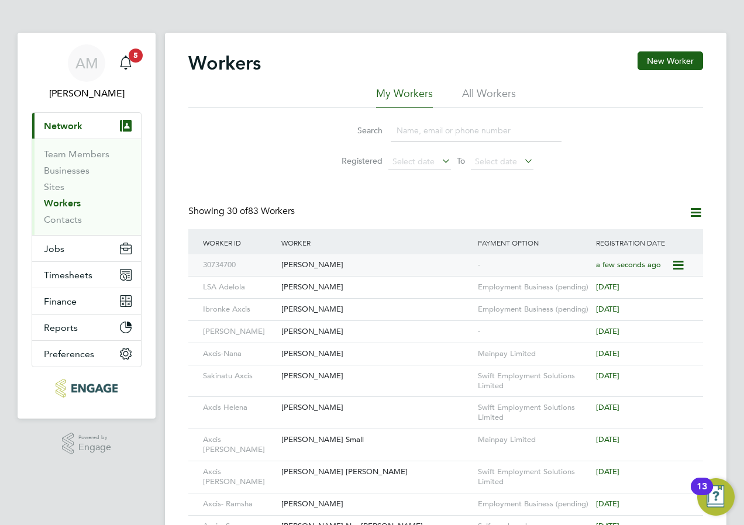
click at [306, 263] on div "Rose Wanjiku" at bounding box center [377, 266] width 197 height 22
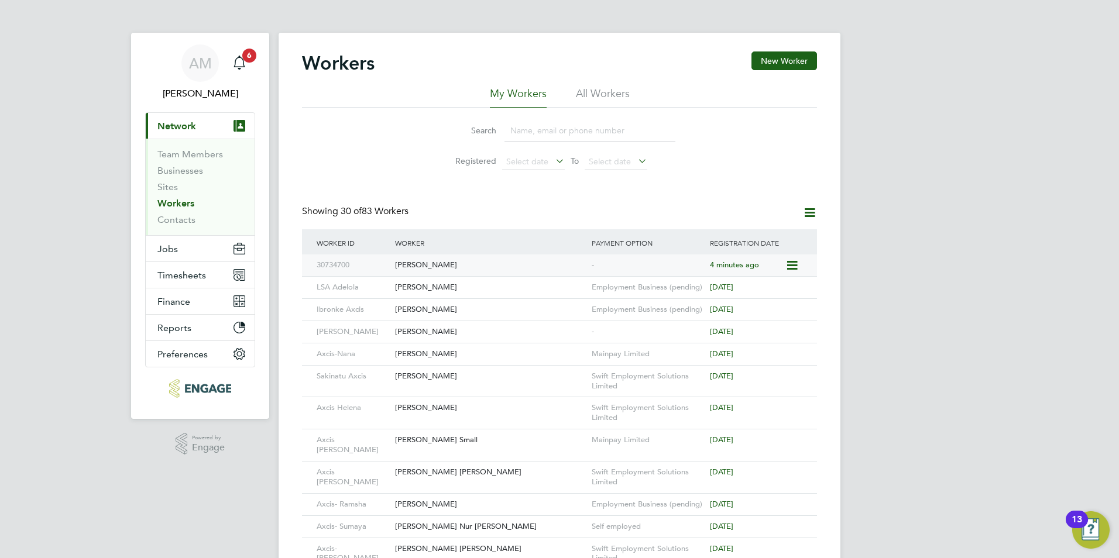
click at [430, 267] on div "Rose Wanjiku" at bounding box center [490, 266] width 197 height 22
click at [774, 61] on button "New Worker" at bounding box center [784, 60] width 66 height 19
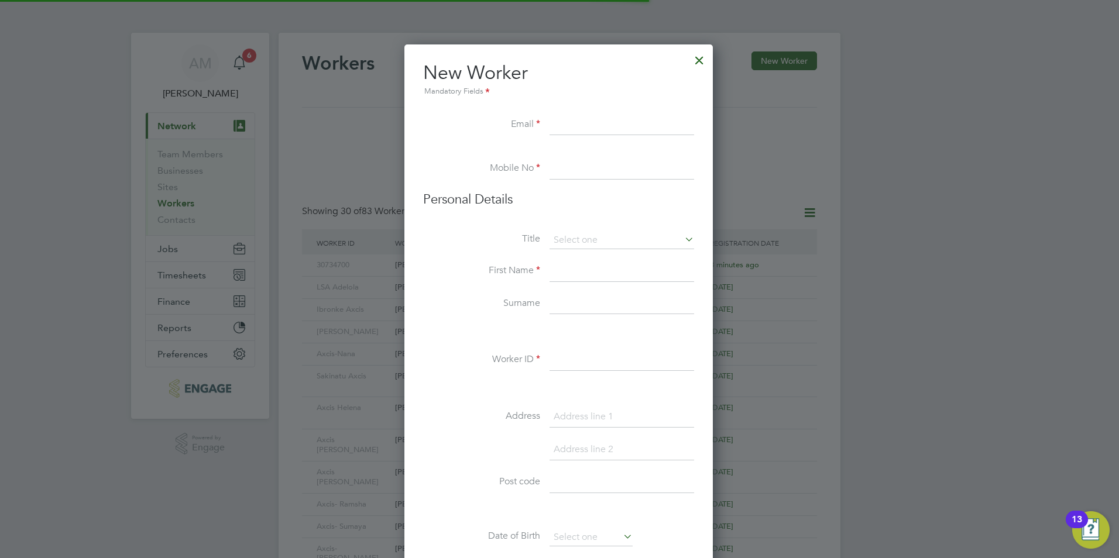
scroll to position [996, 310]
click at [565, 274] on input at bounding box center [621, 271] width 145 height 21
paste input "Motunrayo Deborah"
type input "Motunrayo Deborah"
click at [576, 308] on input at bounding box center [621, 304] width 145 height 21
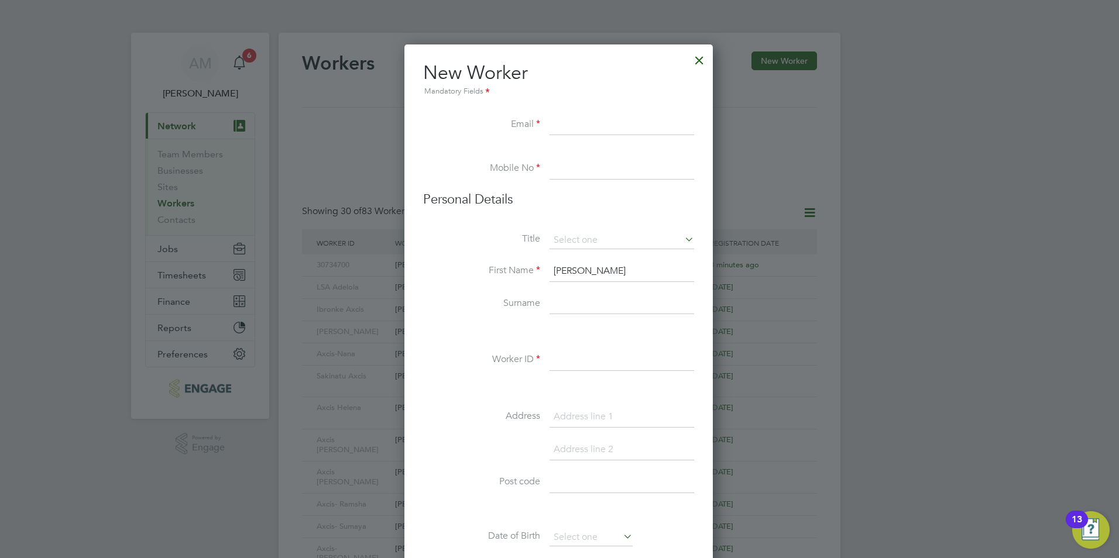
paste input "Adewuyi"
type input "Adewuyi"
click at [463, 332] on li at bounding box center [558, 332] width 271 height 12
click at [567, 355] on input at bounding box center [621, 360] width 145 height 21
paste input "30464149"
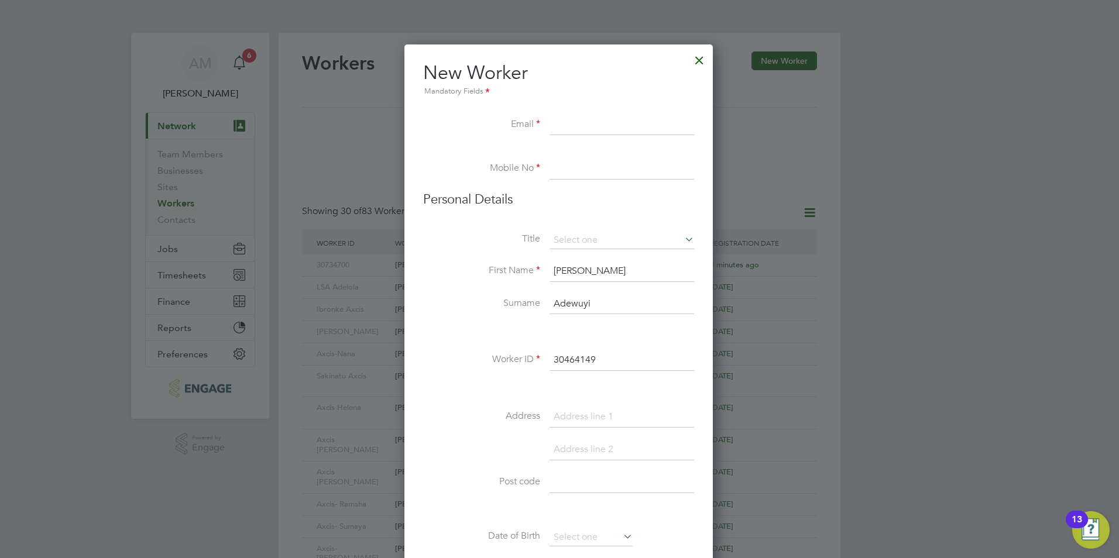
type input "30464149"
drag, startPoint x: 599, startPoint y: 270, endPoint x: 547, endPoint y: 272, distance: 52.1
click at [547, 272] on li "First Name Motunrayo Deborah" at bounding box center [558, 277] width 271 height 33
click at [631, 273] on input "Motunrayo Deborah" at bounding box center [621, 271] width 145 height 21
drag, startPoint x: 638, startPoint y: 270, endPoint x: 604, endPoint y: 272, distance: 33.4
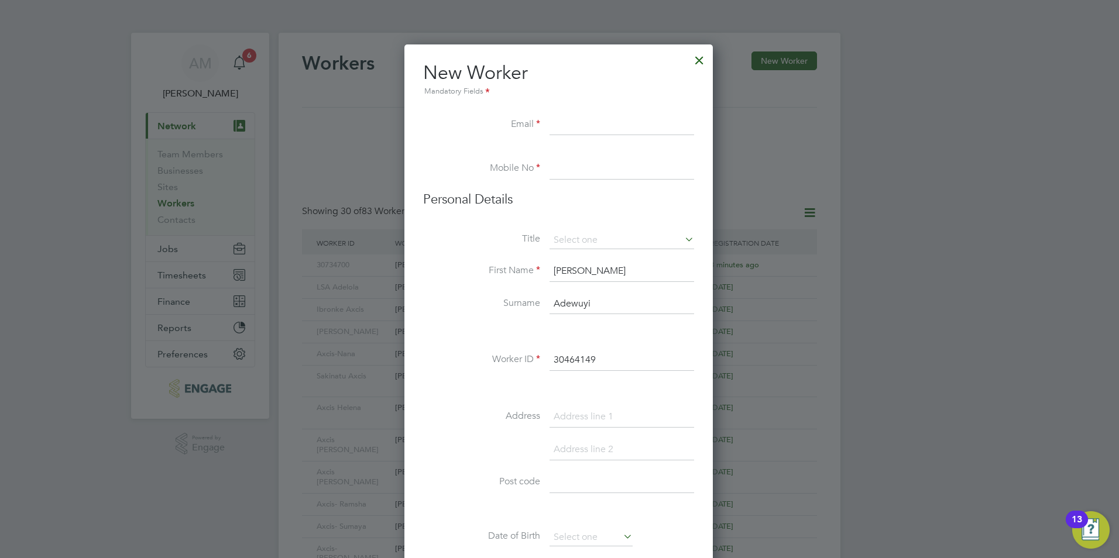
click at [604, 272] on input "Motunrayo Deborah" at bounding box center [621, 271] width 145 height 21
click at [559, 118] on input at bounding box center [621, 125] width 145 height 21
paste input "Deborah"
type input "Deborah@AXCIS.CO.UK"
click at [595, 164] on input at bounding box center [621, 169] width 145 height 21
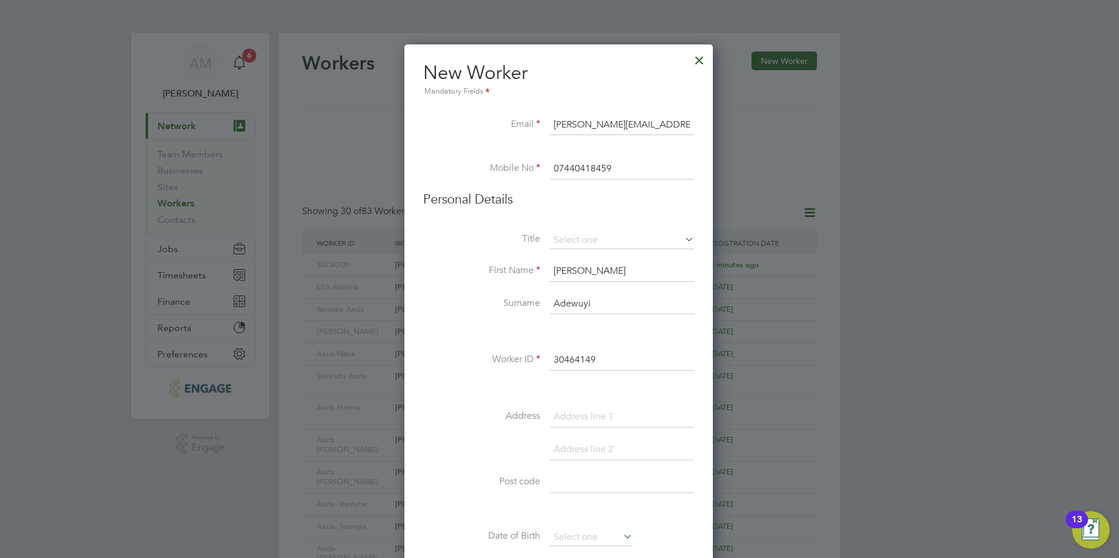
type input "07440418459"
click at [445, 342] on div "Title First Name Motunrayo Deborah Surname Adewuyi Worker ID 30464149 Address P…" at bounding box center [558, 444] width 271 height 425
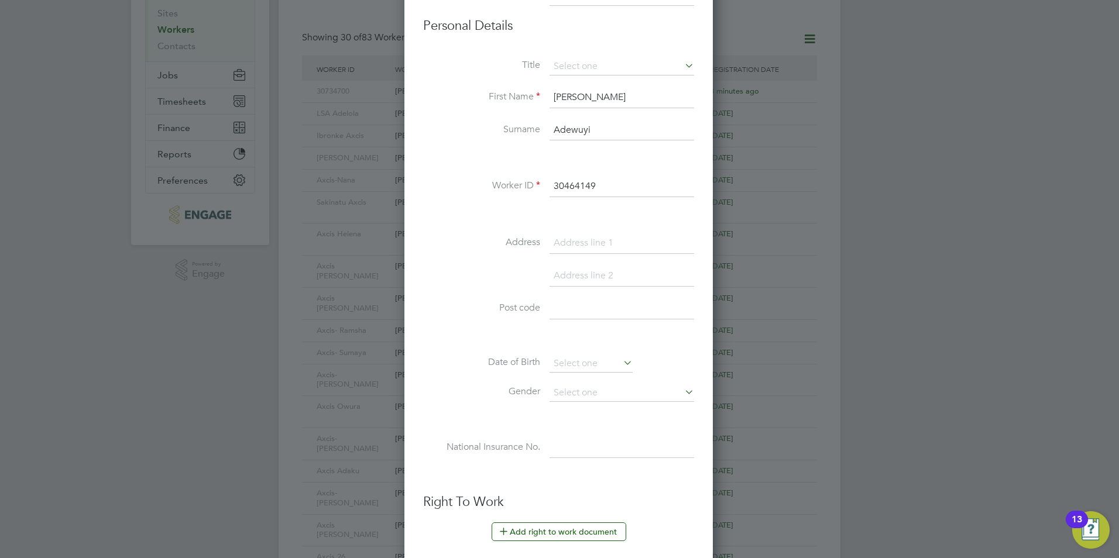
scroll to position [176, 0]
click at [553, 302] on input at bounding box center [621, 307] width 145 height 21
paste input "RM8 1NB"
type input "RM8 1NB"
click at [571, 399] on div "Workers New Worker My Workers All Workers Search Registered Select date To Sele…" at bounding box center [560, 384] width 562 height 1054
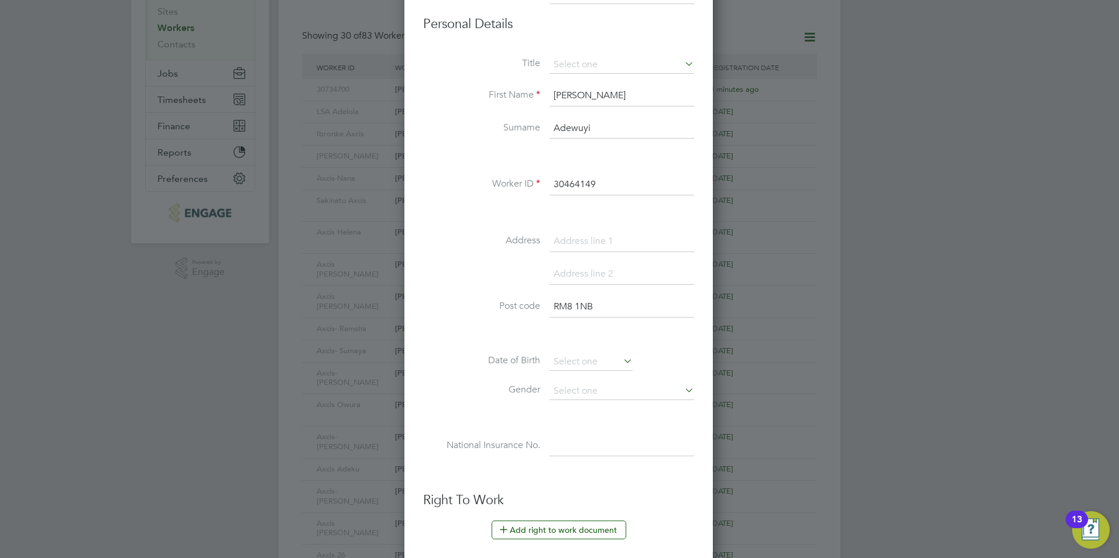
click at [569, 421] on li "[DEMOGRAPHIC_DATA]" at bounding box center [622, 422] width 146 height 15
type input "[DEMOGRAPHIC_DATA]"
click at [479, 416] on li at bounding box center [558, 418] width 271 height 12
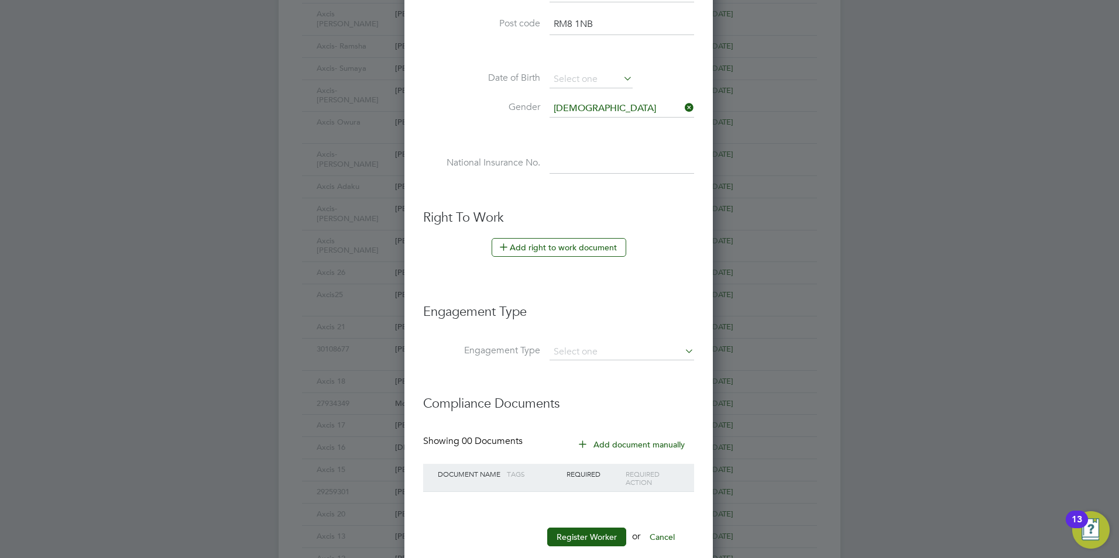
scroll to position [468, 0]
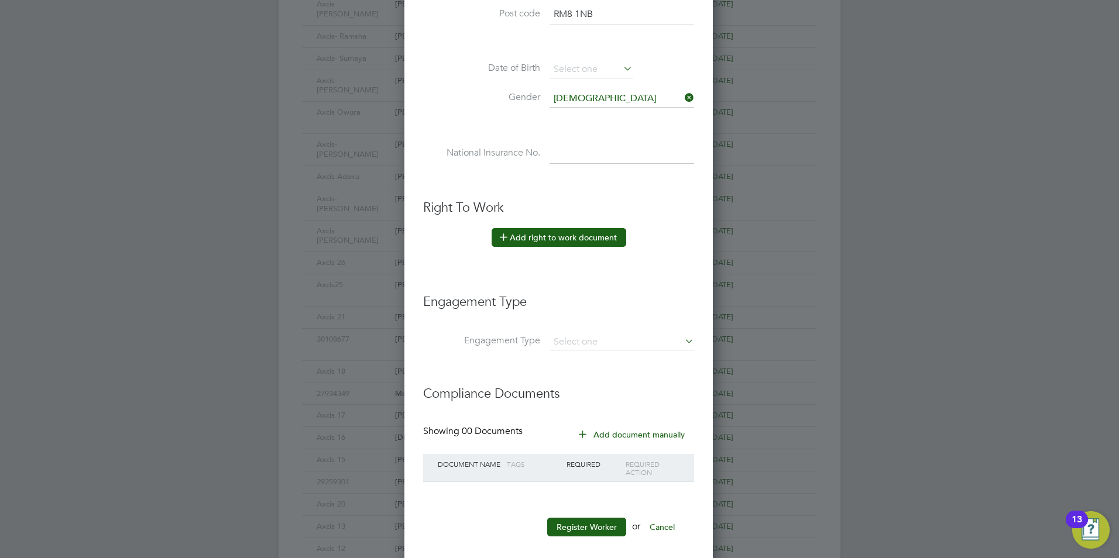
click at [575, 239] on button "Add right to work document" at bounding box center [559, 237] width 135 height 19
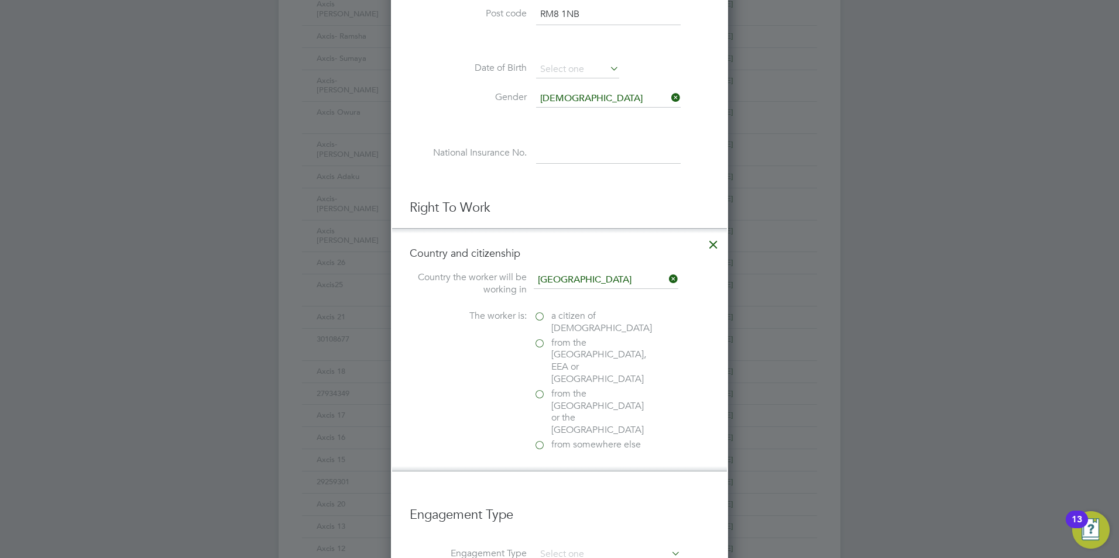
scroll to position [1172, 338]
click at [538, 439] on label "from somewhere else" at bounding box center [592, 445] width 117 height 12
click at [0, 0] on input "from somewhere else" at bounding box center [0, 0] width 0 height 0
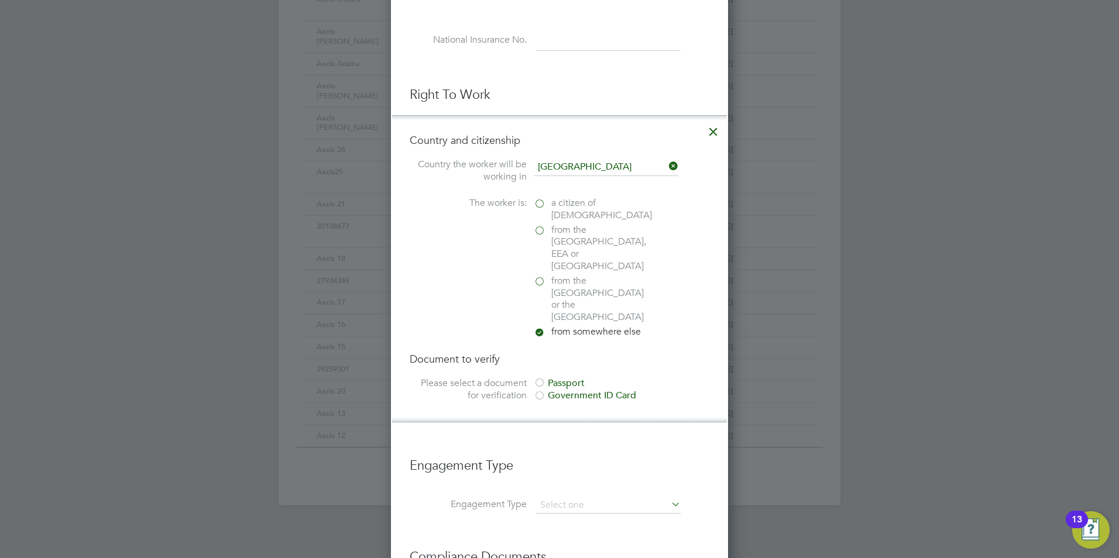
scroll to position [585, 0]
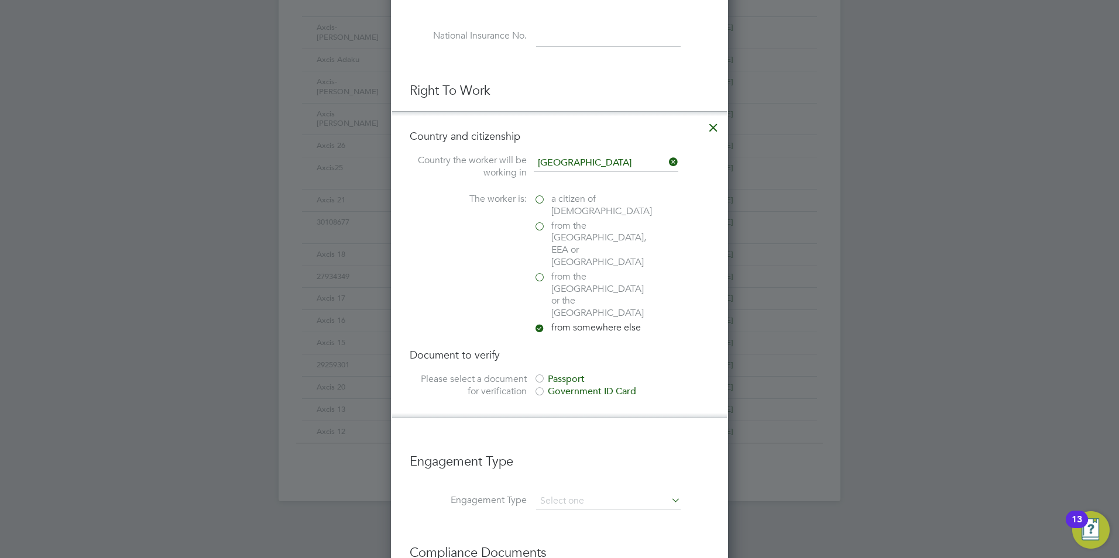
click at [542, 387] on div at bounding box center [540, 393] width 12 height 12
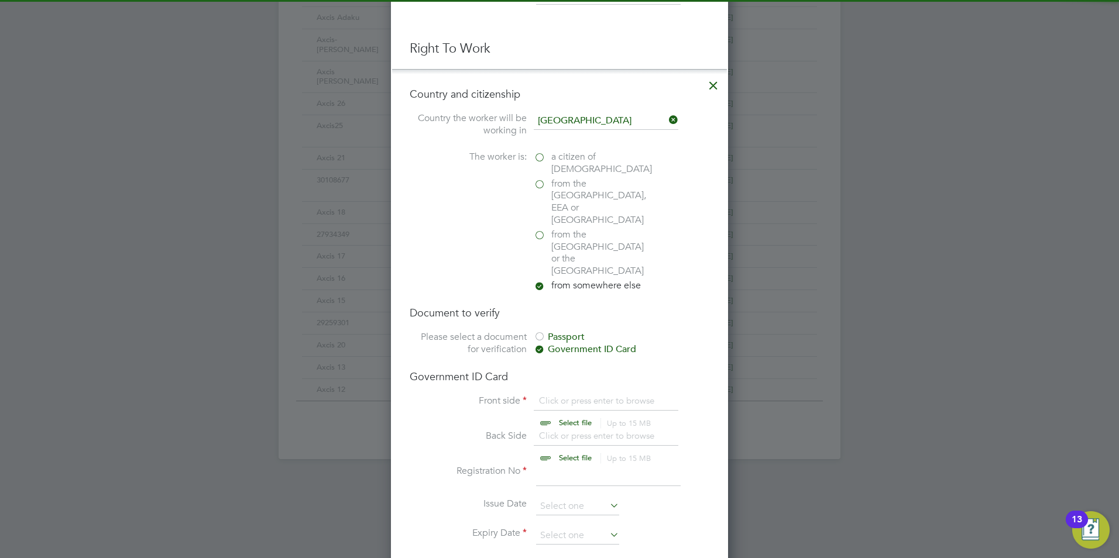
scroll to position [702, 0]
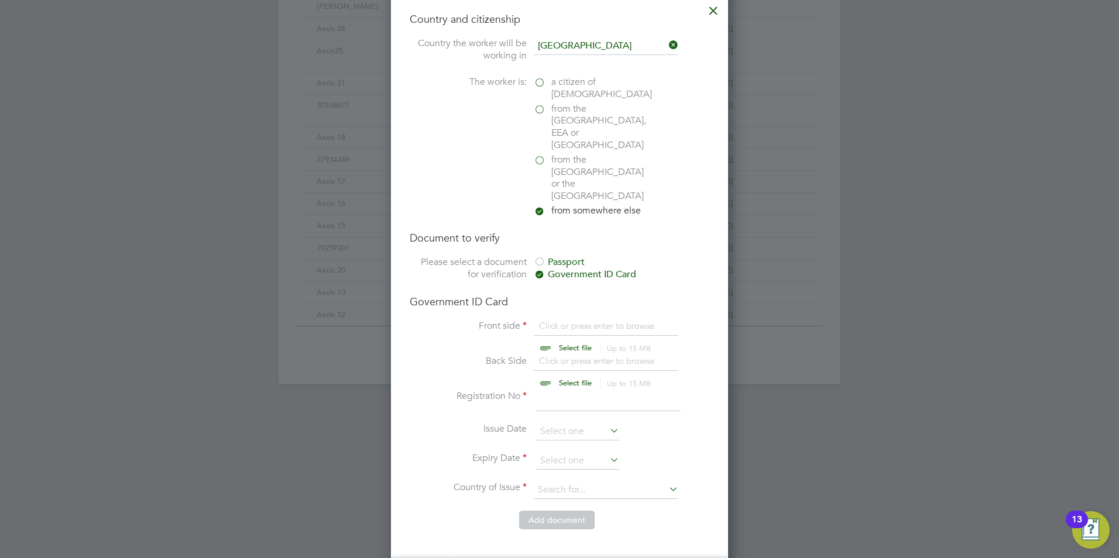
click at [561, 256] on div "Passport" at bounding box center [622, 262] width 176 height 12
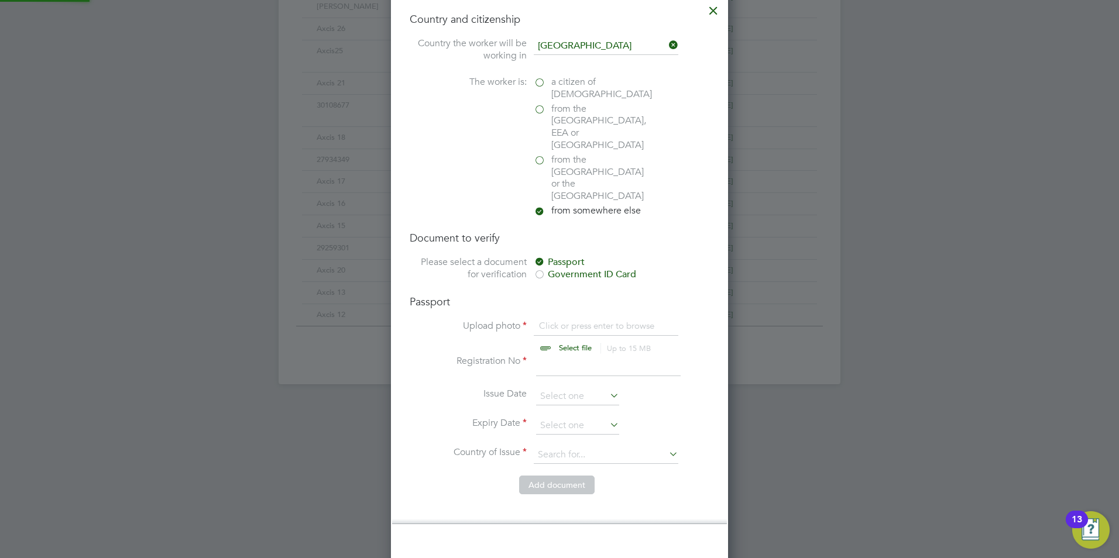
scroll to position [16, 145]
click at [564, 154] on span "from the Channel Islands or the Isle of Man" at bounding box center [600, 178] width 99 height 49
click at [0, 0] on input "from the Channel Islands or the Isle of Man" at bounding box center [0, 0] width 0 height 0
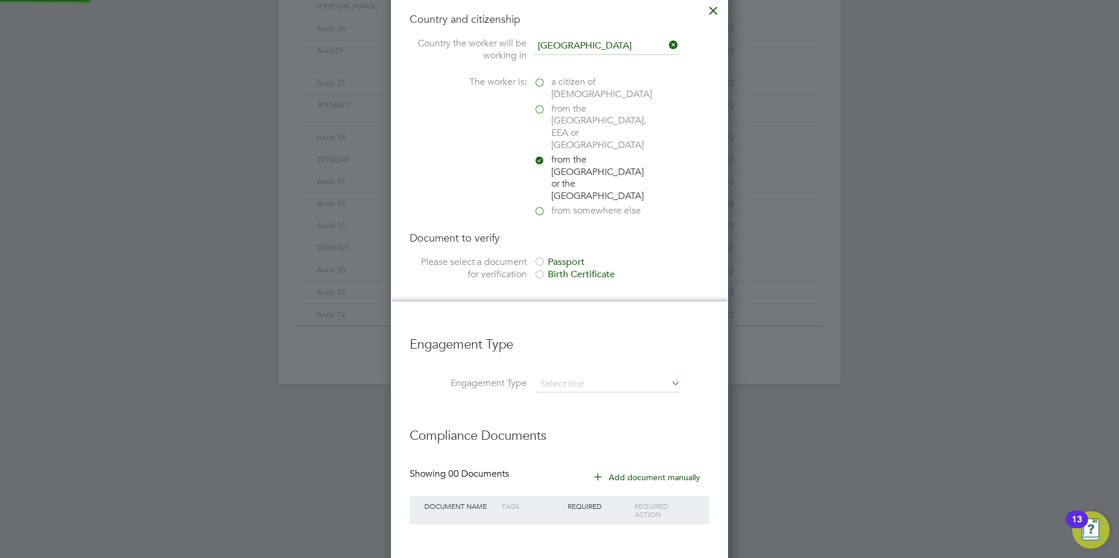
scroll to position [6, 6]
click at [564, 116] on span "from the EU, EEA or Switzerland" at bounding box center [600, 127] width 99 height 49
click at [0, 0] on input "from the EU, EEA or Switzerland" at bounding box center [0, 0] width 0 height 0
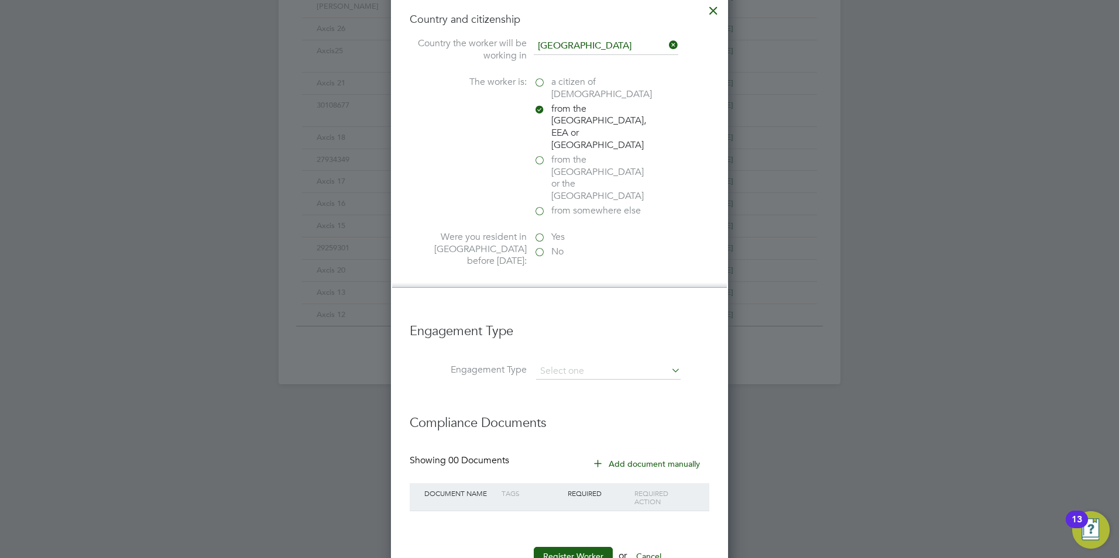
scroll to position [1212, 338]
click at [562, 91] on span "a citizen of United Kingdom" at bounding box center [601, 92] width 101 height 25
click at [0, 0] on input "a citizen of United Kingdom" at bounding box center [0, 0] width 0 height 0
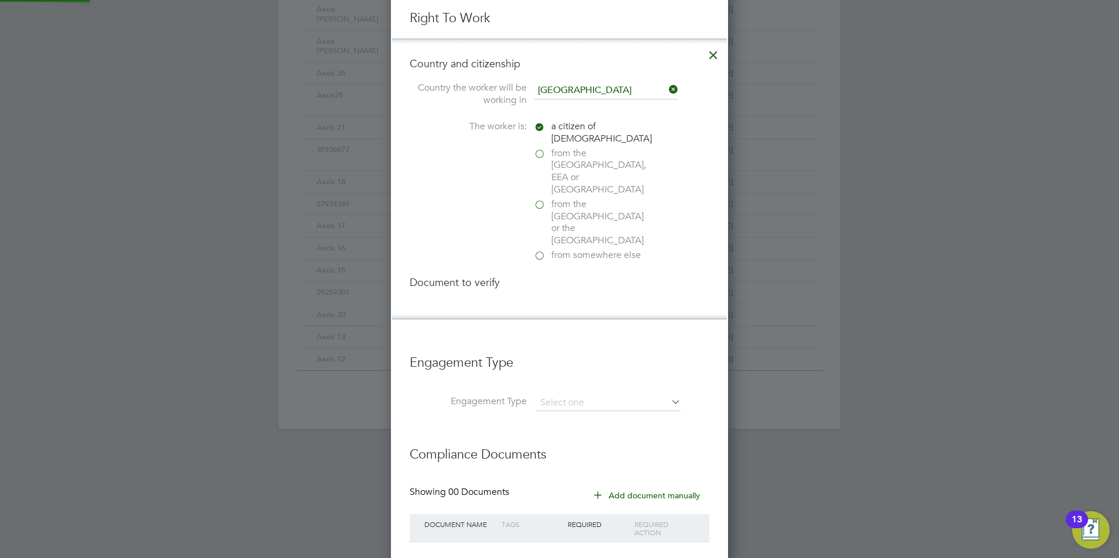
scroll to position [1236, 338]
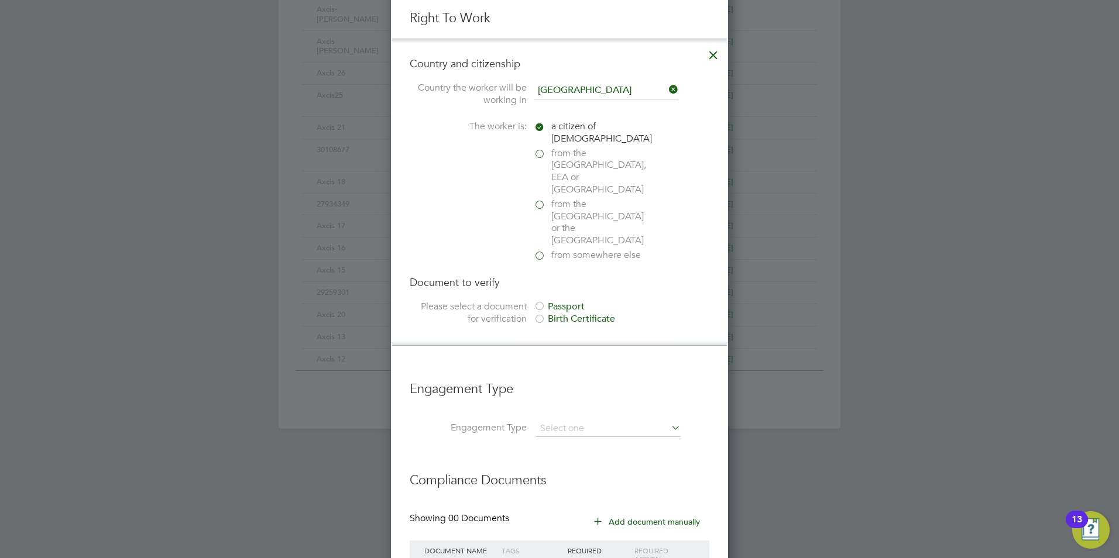
click at [566, 162] on span "from the EU, EEA or Switzerland" at bounding box center [600, 171] width 99 height 49
click at [0, 0] on input "from the EU, EEA or Switzerland" at bounding box center [0, 0] width 0 height 0
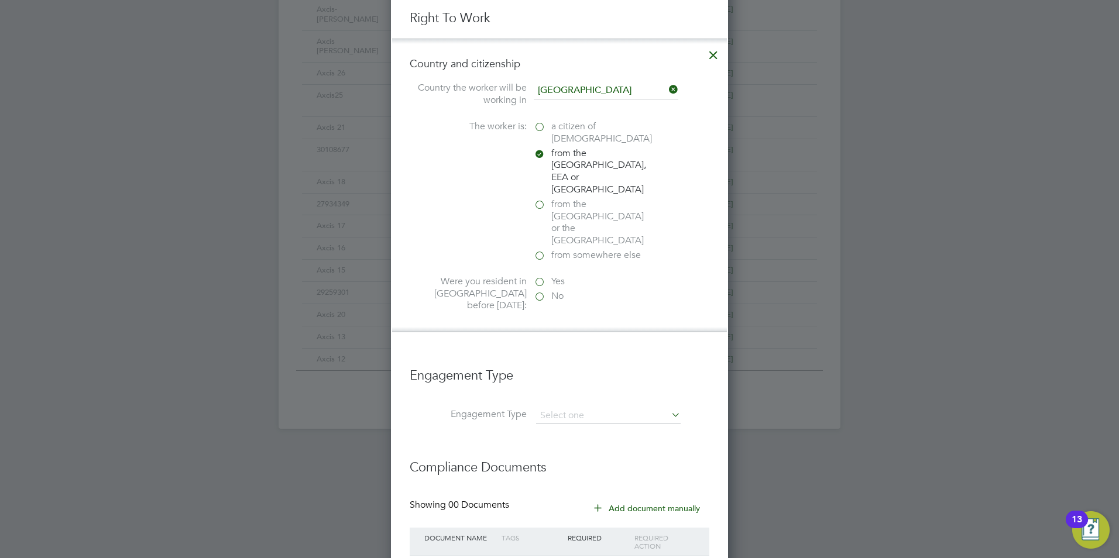
scroll to position [1212, 338]
click at [573, 198] on span "from the Channel Islands or the Isle of Man" at bounding box center [600, 222] width 99 height 49
click at [0, 0] on input "from the Channel Islands or the Isle of Man" at bounding box center [0, 0] width 0 height 0
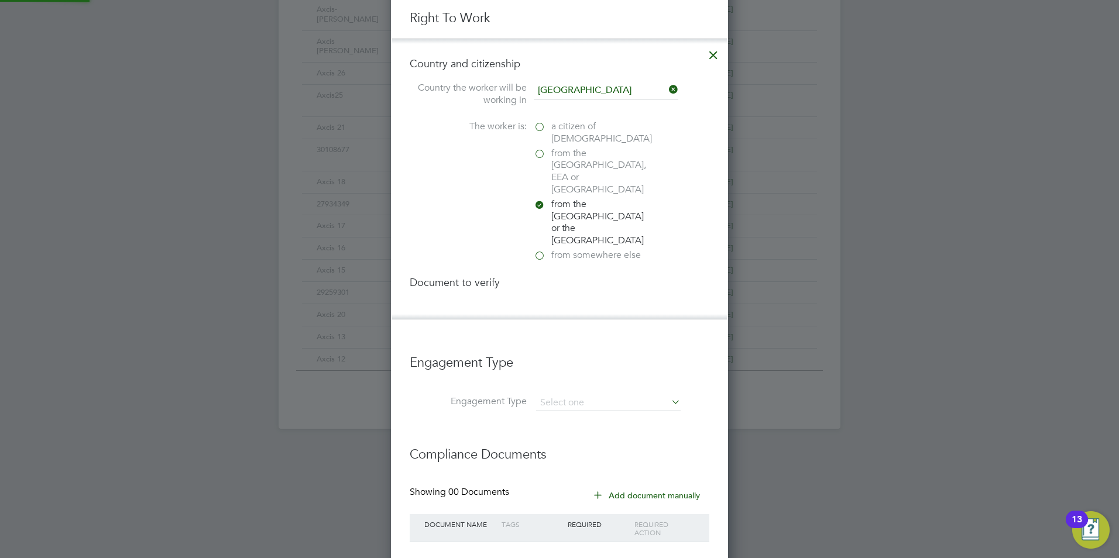
scroll to position [0, 0]
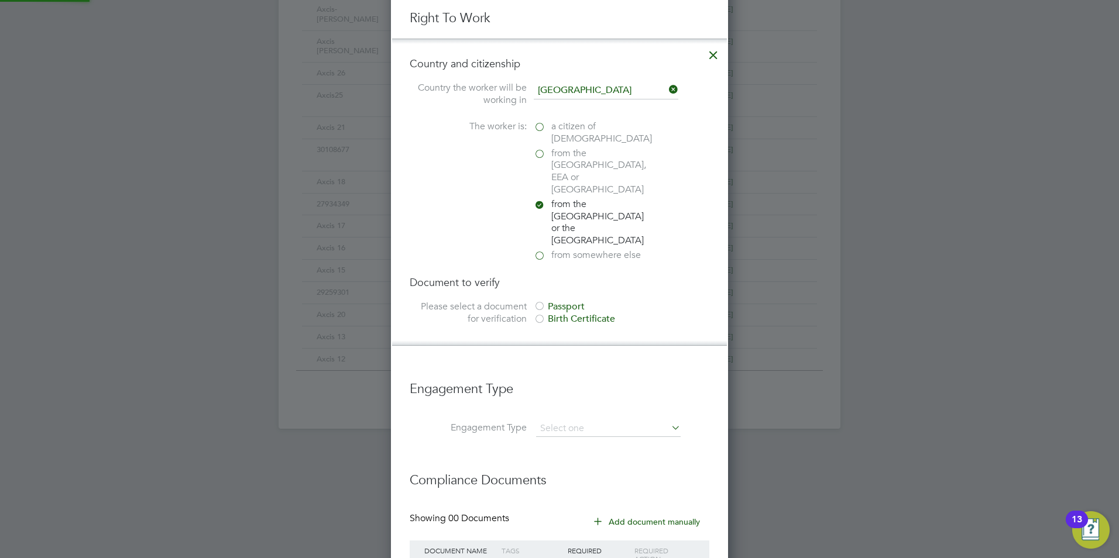
click at [572, 249] on span "from somewhere else" at bounding box center [596, 255] width 90 height 12
click at [0, 0] on input "from somewhere else" at bounding box center [0, 0] width 0 height 0
click at [554, 313] on div "Government ID Card" at bounding box center [622, 319] width 176 height 12
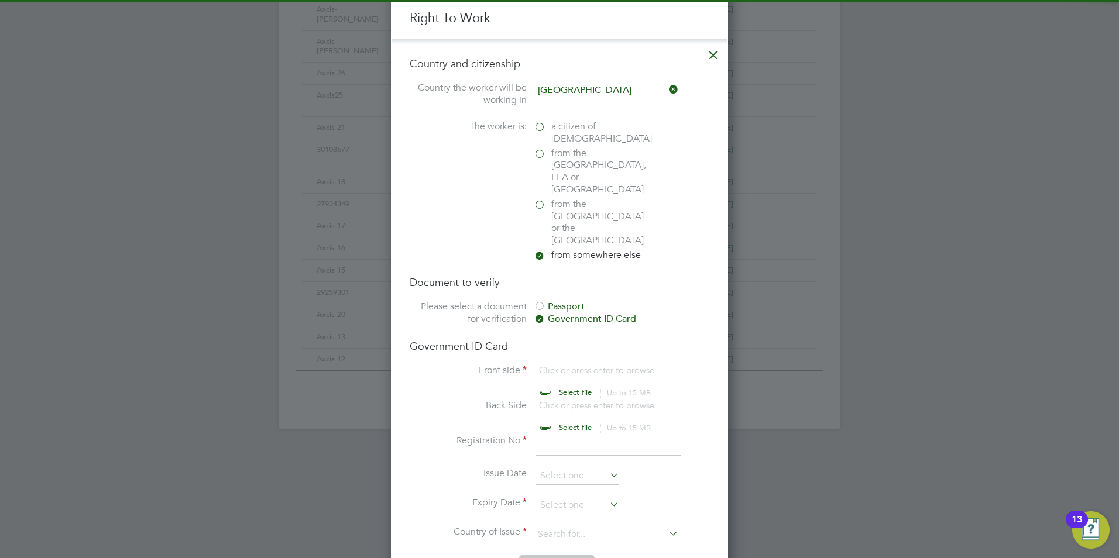
click at [549, 276] on div "Document to verify Please select a document for verification Passport Governmen…" at bounding box center [560, 302] width 300 height 52
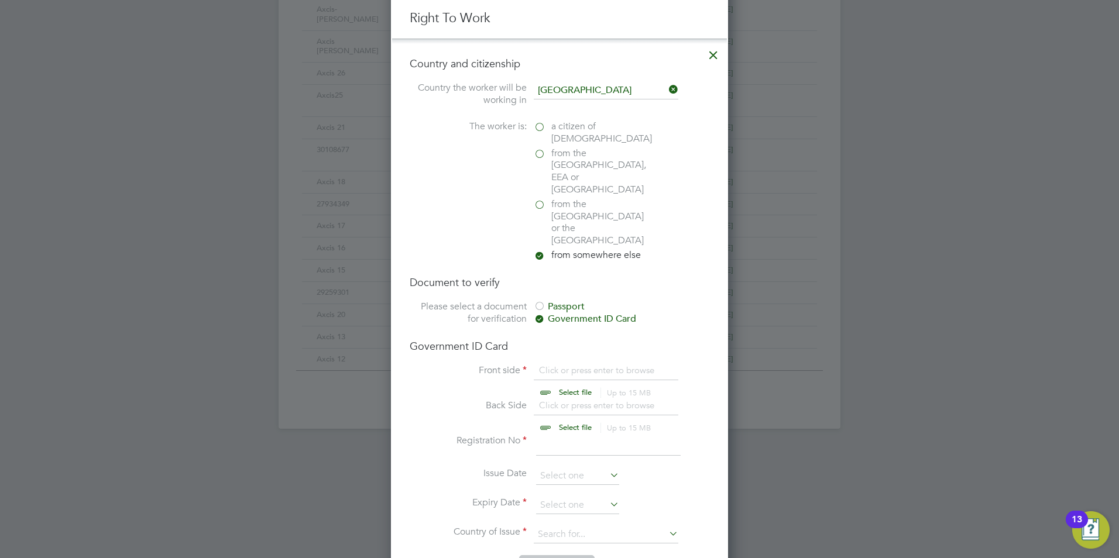
click at [549, 301] on div "Passport" at bounding box center [622, 307] width 176 height 12
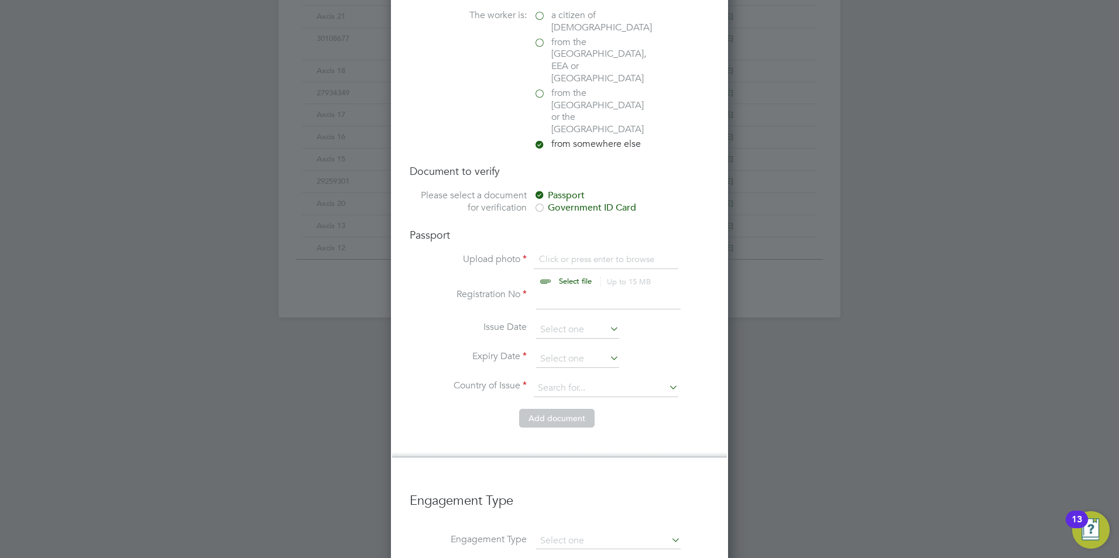
click at [552, 202] on div "Government ID Card" at bounding box center [622, 208] width 176 height 12
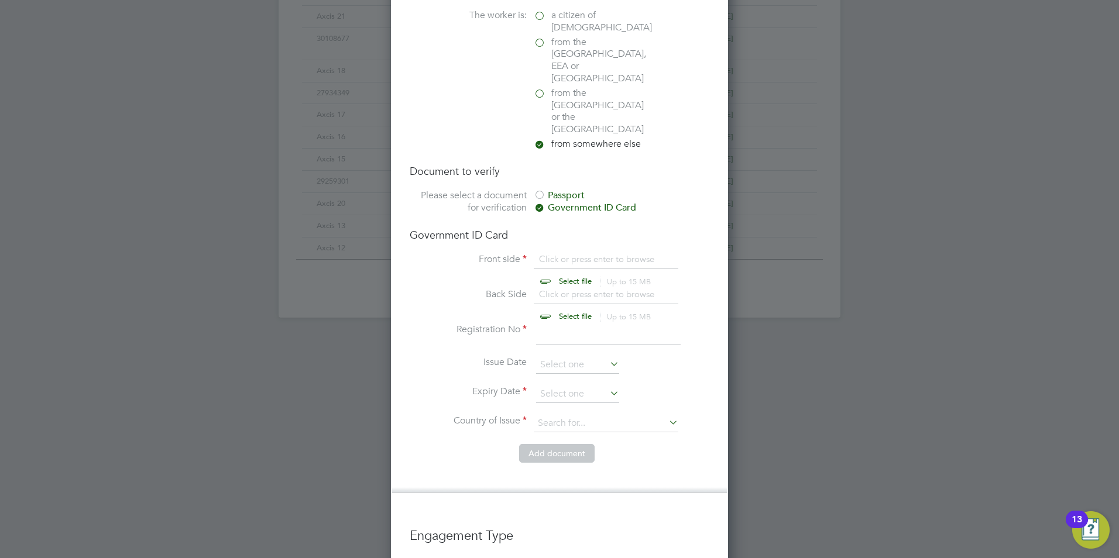
click at [575, 253] on input "file" at bounding box center [586, 270] width 184 height 35
type input "C:\fakepath\URN1263451.pdf"
click at [550, 324] on input at bounding box center [608, 334] width 145 height 21
click at [566, 190] on div "Passport" at bounding box center [622, 196] width 176 height 12
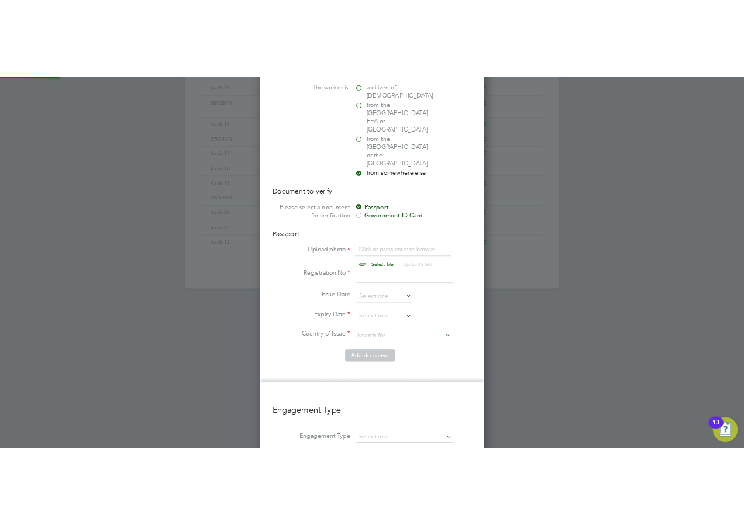
scroll to position [16, 145]
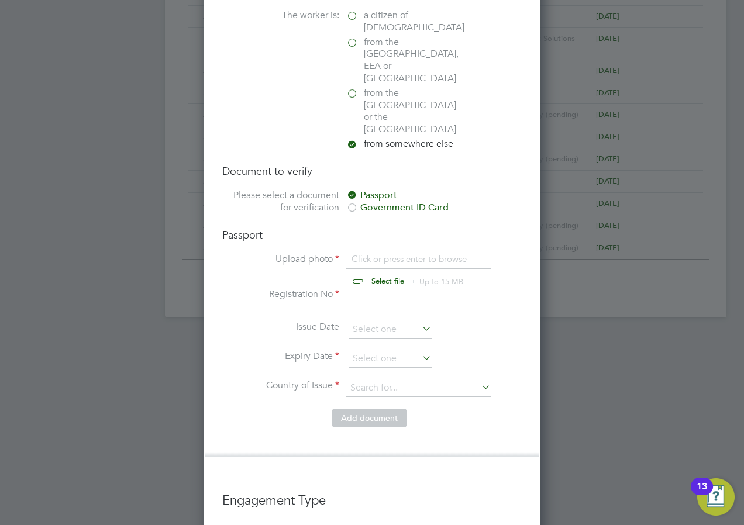
click at [389, 253] on input "file" at bounding box center [399, 270] width 184 height 35
type input "C:\fakepath\deb pass.jpg"
click at [367, 288] on input at bounding box center [421, 298] width 145 height 21
drag, startPoint x: 358, startPoint y: 262, endPoint x: 346, endPoint y: 262, distance: 12.3
click at [346, 288] on li "Registration No b00676703" at bounding box center [372, 304] width 300 height 33
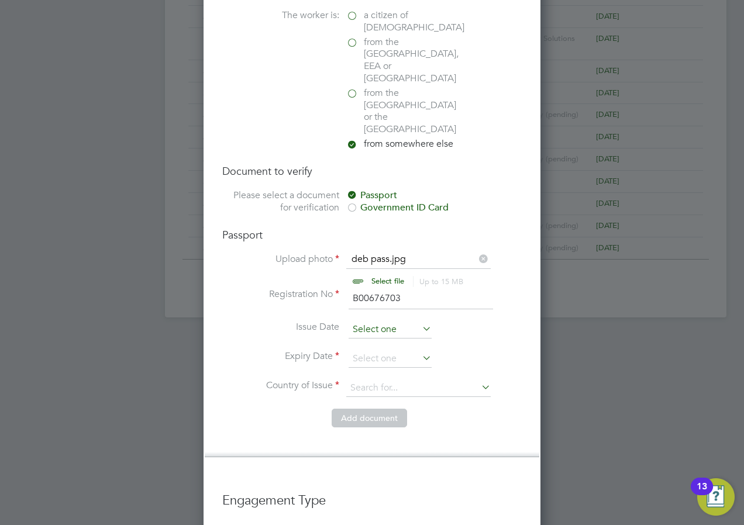
type input "B00676703"
click at [382, 321] on input at bounding box center [390, 330] width 83 height 18
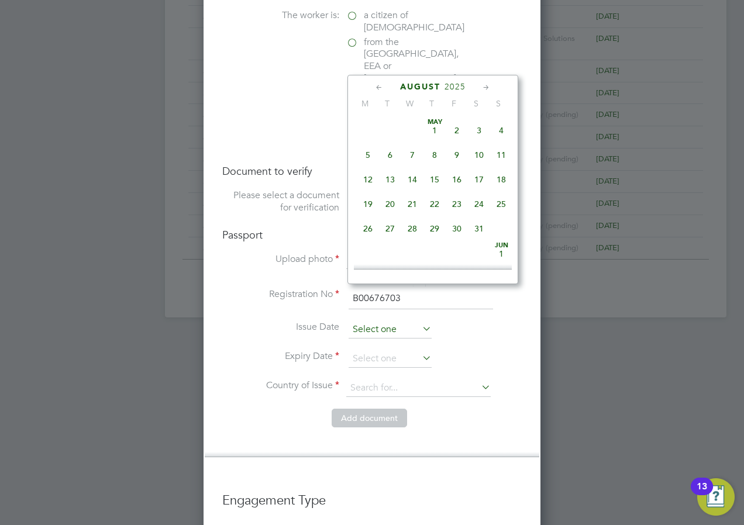
scroll to position [405, 0]
click at [452, 89] on span "2025" at bounding box center [455, 87] width 21 height 10
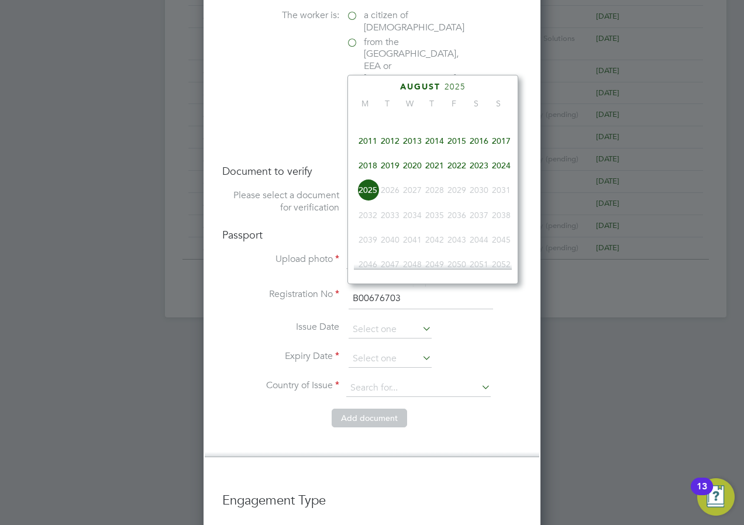
click at [409, 173] on span "2020" at bounding box center [412, 165] width 22 height 22
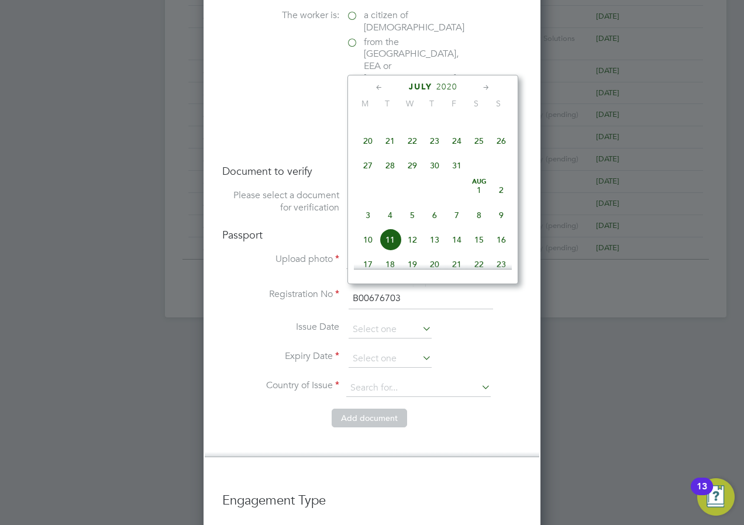
click at [425, 85] on span "July" at bounding box center [420, 87] width 23 height 10
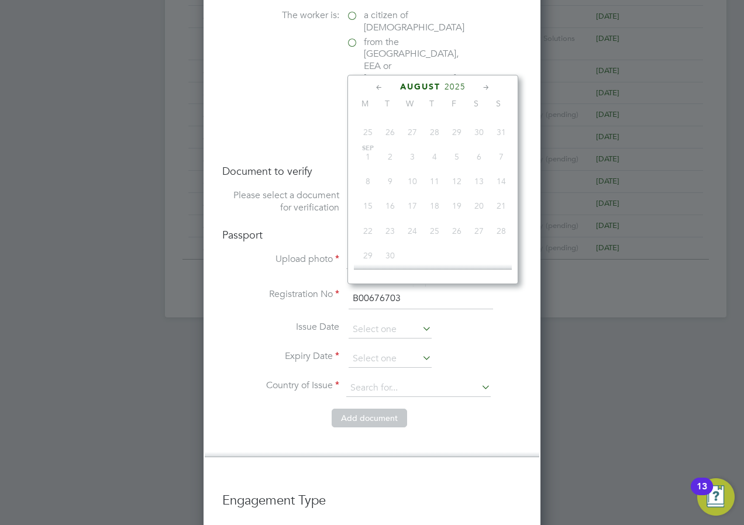
click at [446, 85] on span "2025" at bounding box center [455, 87] width 21 height 10
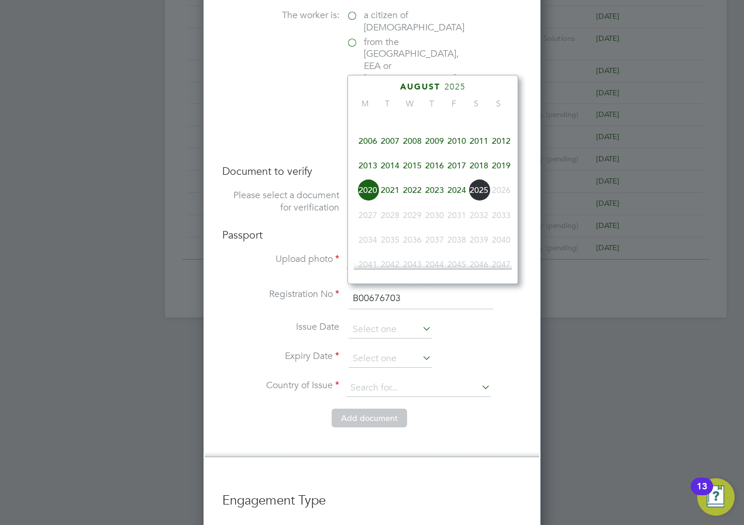
click at [366, 197] on span "2020" at bounding box center [368, 190] width 22 height 22
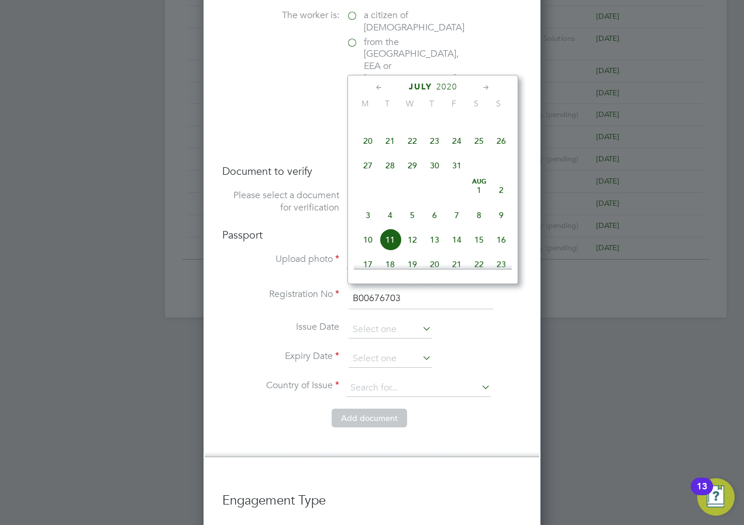
click at [377, 85] on icon at bounding box center [379, 87] width 11 height 13
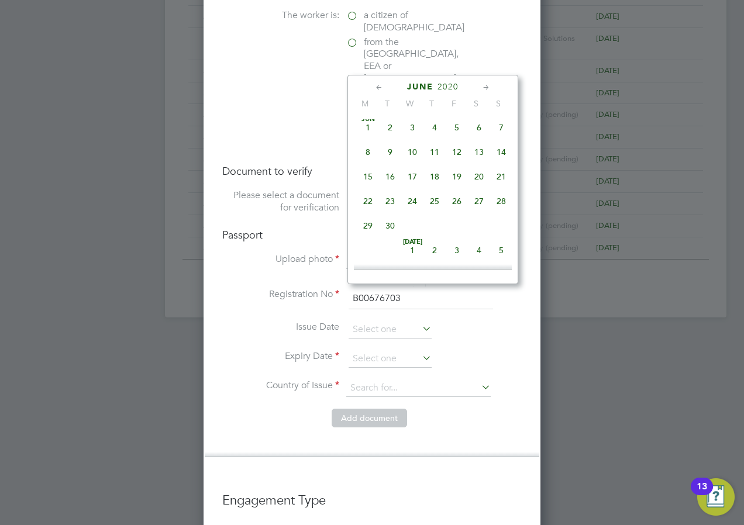
click at [377, 85] on icon at bounding box center [379, 87] width 11 height 13
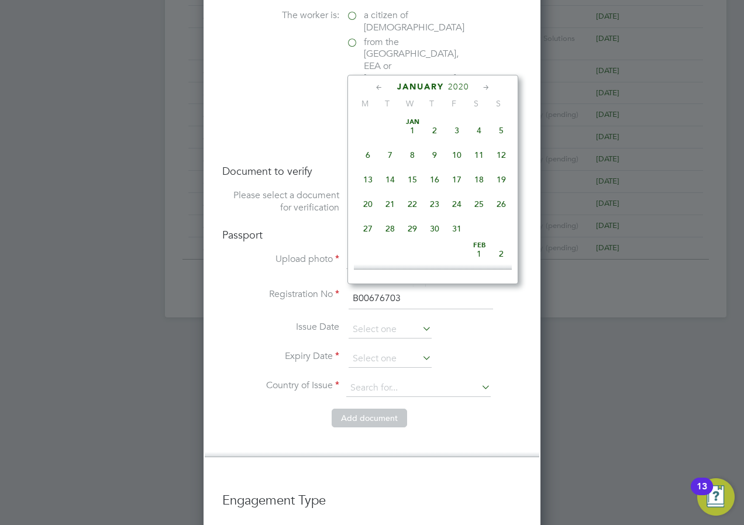
click at [369, 207] on span "20" at bounding box center [368, 204] width 22 height 22
type input "[DATE]"
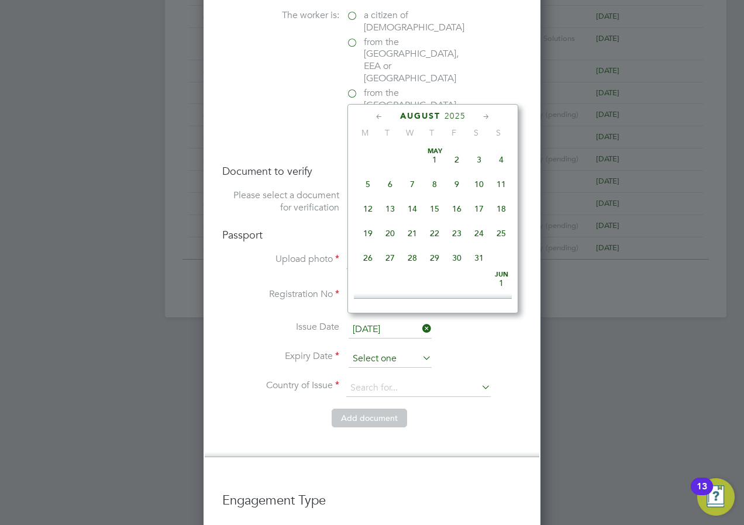
click at [366, 351] on input at bounding box center [390, 360] width 83 height 18
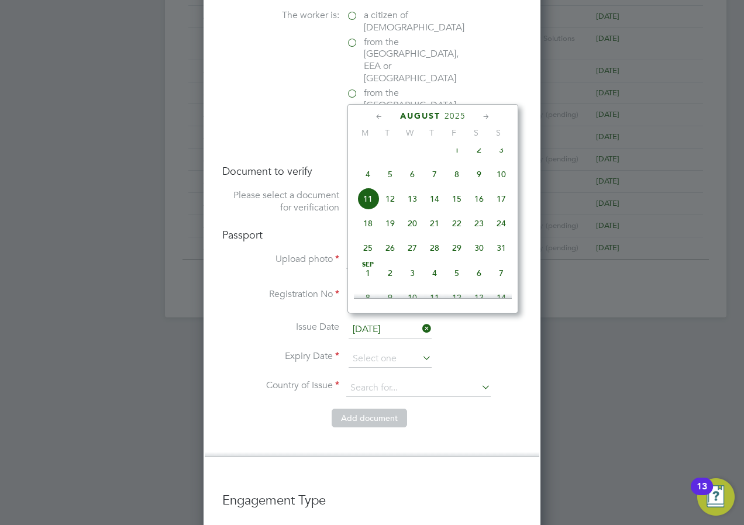
click at [462, 116] on span "2025" at bounding box center [455, 116] width 21 height 10
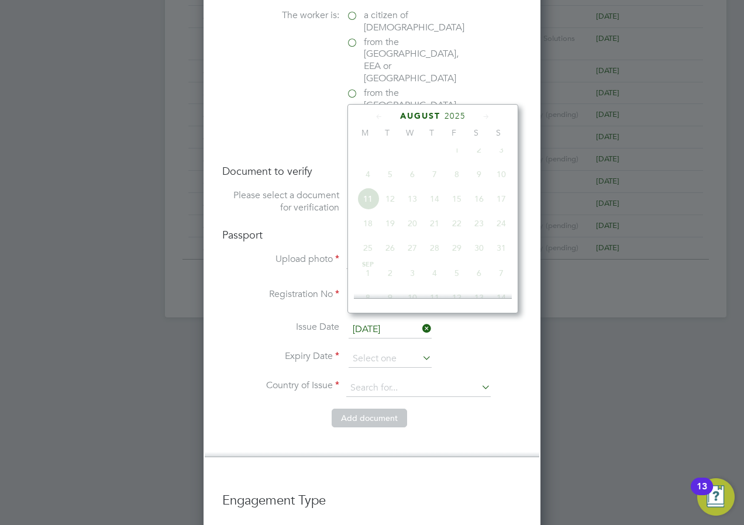
scroll to position [310, 0]
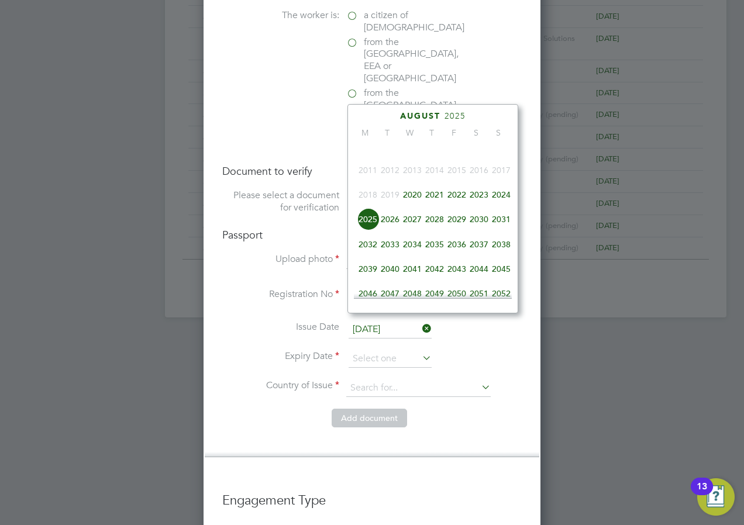
click at [413, 225] on span "2027" at bounding box center [412, 219] width 22 height 22
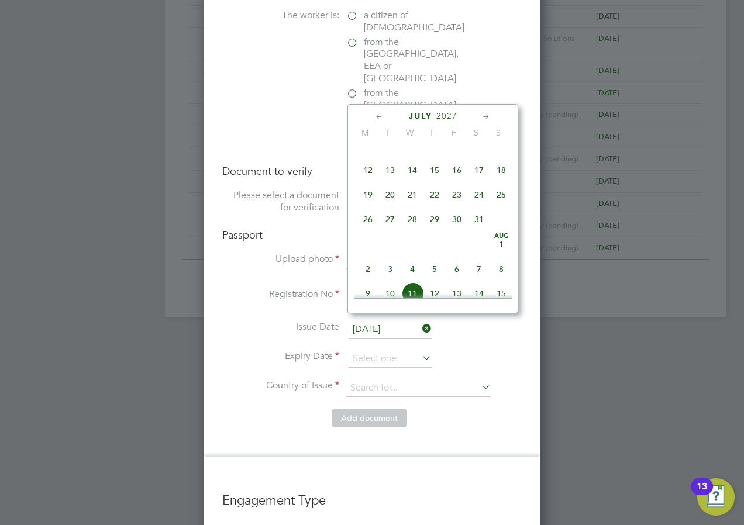
click at [375, 116] on icon at bounding box center [379, 117] width 11 height 13
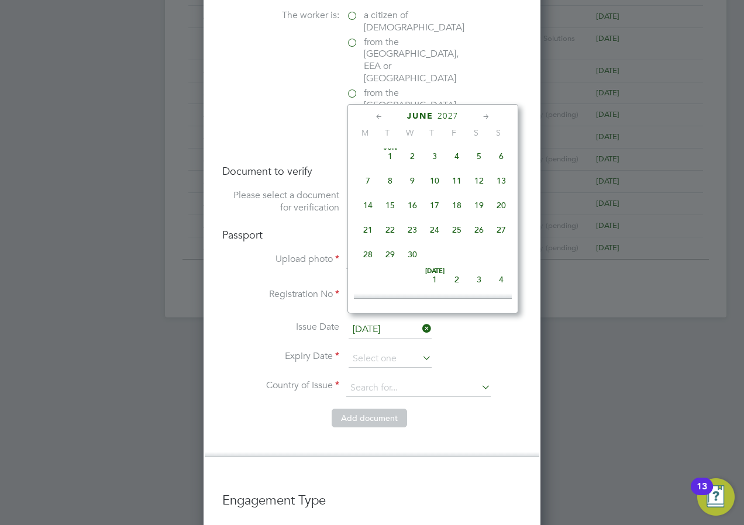
click at [375, 116] on icon at bounding box center [379, 117] width 11 height 13
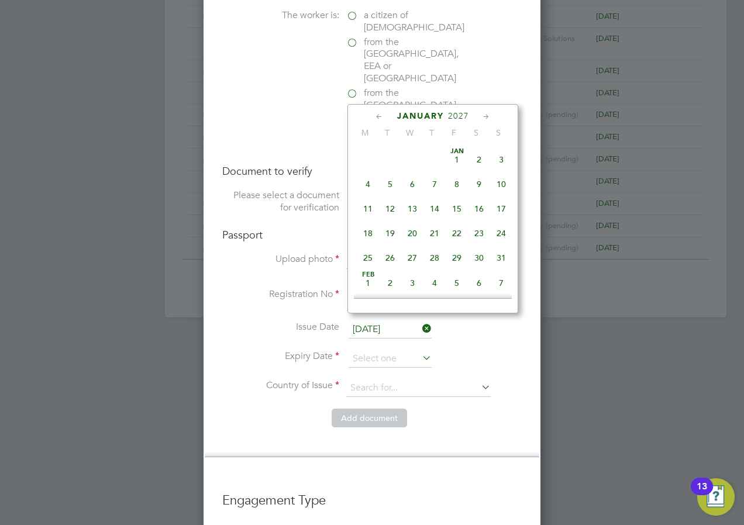
click at [391, 234] on span "19" at bounding box center [390, 233] width 22 height 22
type input "[DATE]"
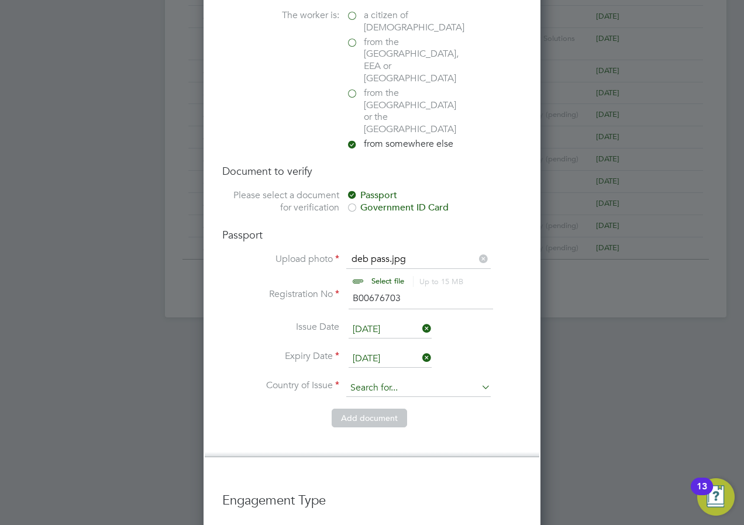
click at [420, 380] on input at bounding box center [418, 389] width 145 height 18
click at [365, 383] on li "Nig eria" at bounding box center [419, 385] width 146 height 16
type input "Nigeria"
click at [306, 406] on li "Country and citizenship Country the worker will be working in United Kingdom Th…" at bounding box center [372, 192] width 335 height 530
click at [364, 409] on button "Add document" at bounding box center [369, 418] width 75 height 19
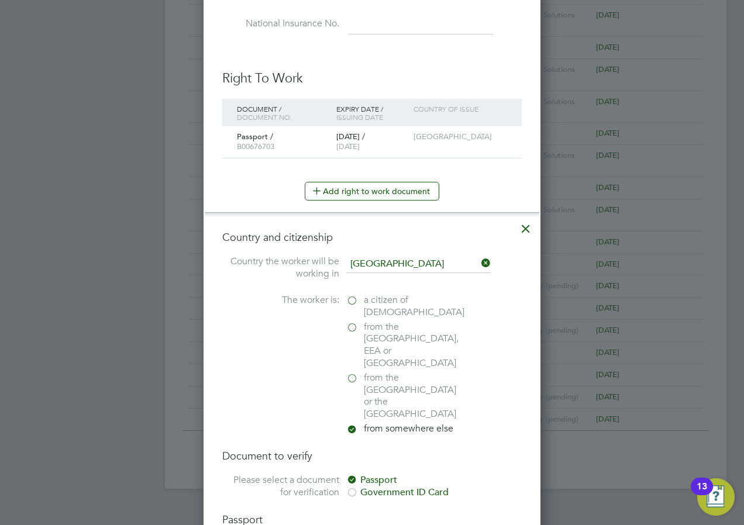
scroll to position [1078, 310]
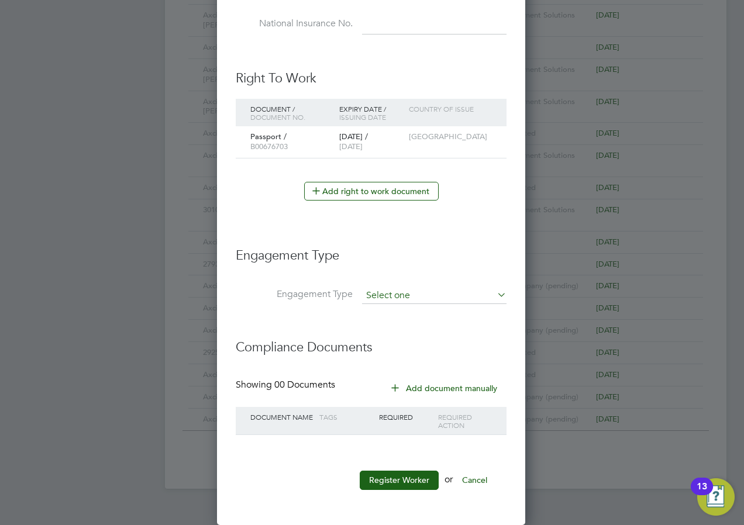
click at [367, 291] on input at bounding box center [434, 296] width 145 height 16
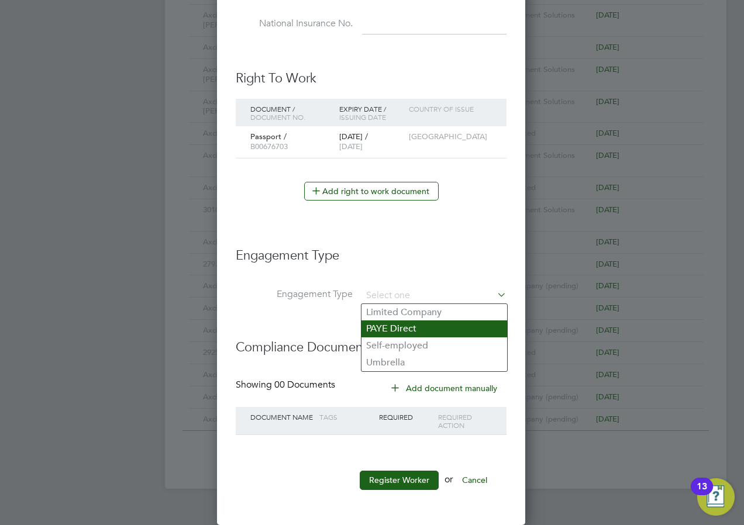
click at [386, 325] on li "PAYE Direct" at bounding box center [435, 329] width 146 height 17
type input "PAYE Direct"
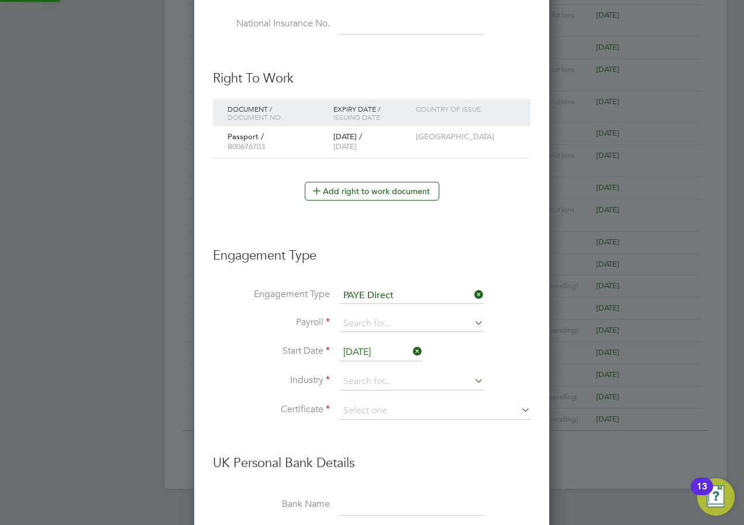
scroll to position [1421, 356]
click at [472, 292] on icon at bounding box center [472, 295] width 0 height 16
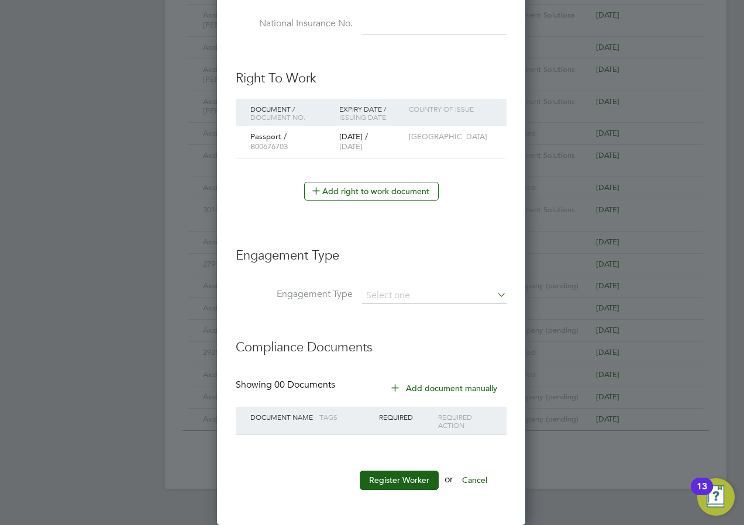
scroll to position [6, 6]
click at [435, 382] on button "Add document manually" at bounding box center [444, 388] width 123 height 19
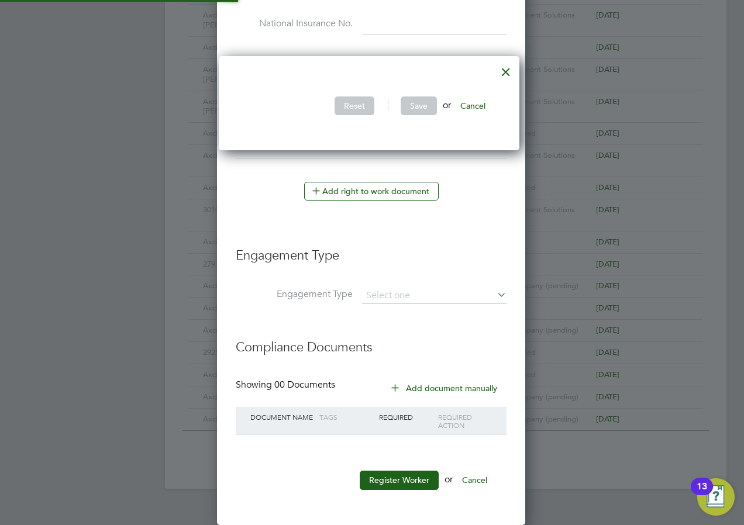
scroll to position [95, 307]
click at [512, 74] on div at bounding box center [506, 69] width 21 height 21
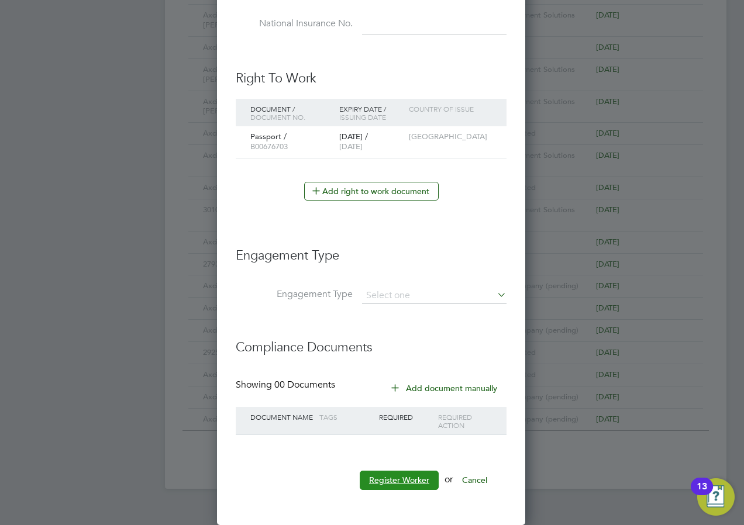
click at [399, 480] on button "Register Worker" at bounding box center [399, 480] width 79 height 19
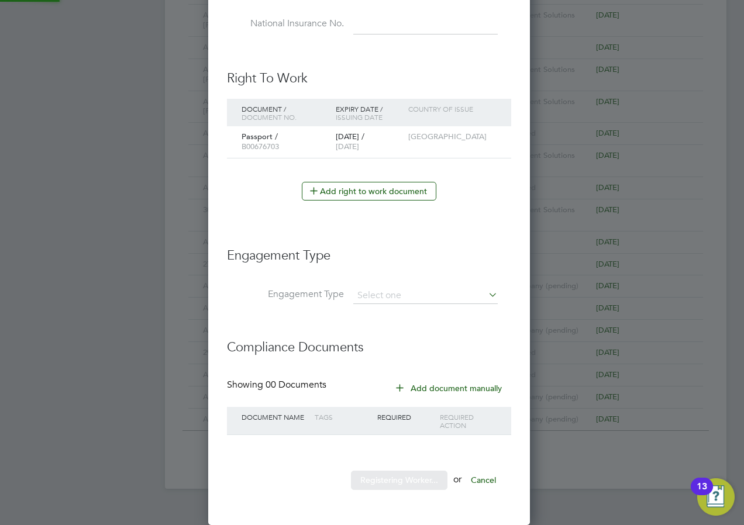
scroll to position [1078, 328]
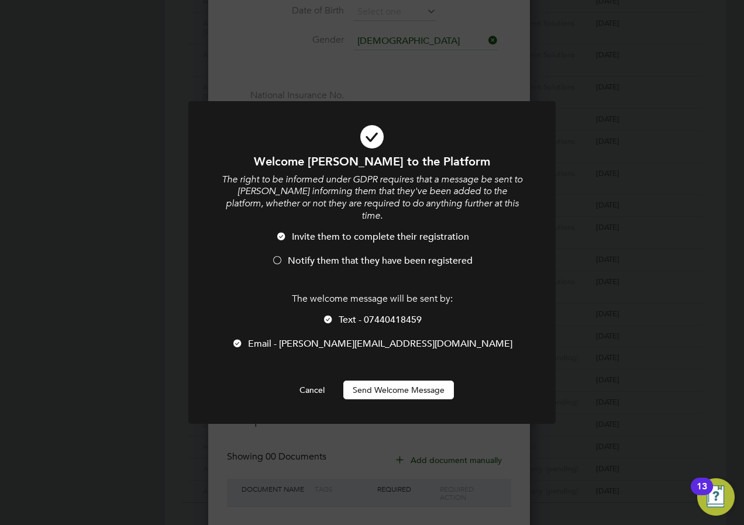
click at [321, 339] on span "Email - Deborah@AXCIS.CO.UK" at bounding box center [380, 344] width 264 height 12
click at [357, 388] on button "Send Welcome Message" at bounding box center [398, 390] width 111 height 19
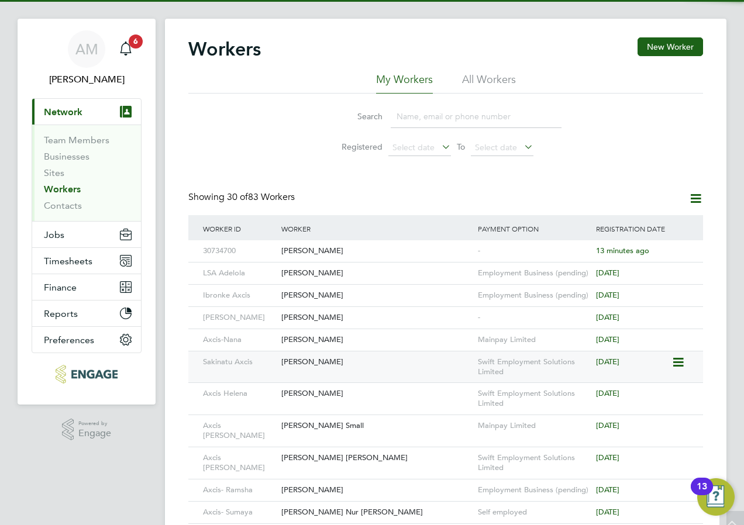
scroll to position [0, 0]
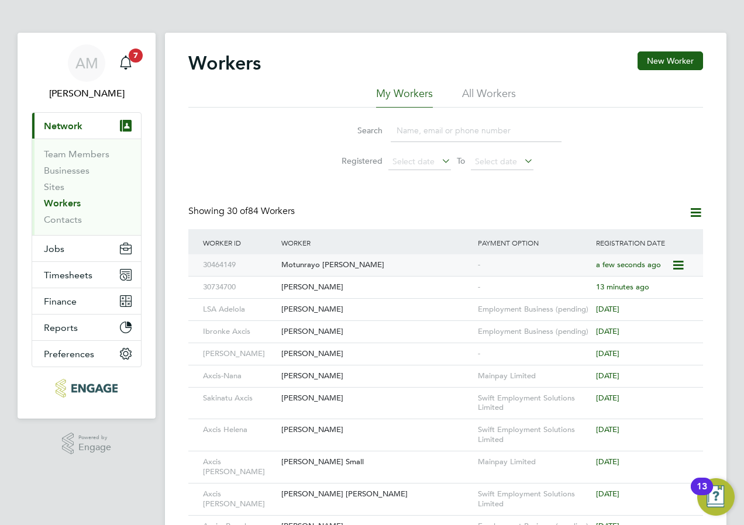
click at [331, 265] on div "Motunrayo [PERSON_NAME]" at bounding box center [377, 266] width 197 height 22
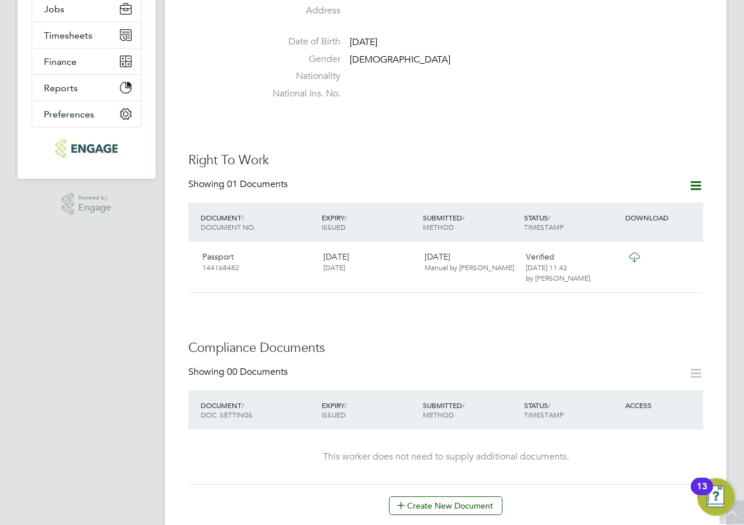
scroll to position [234, 0]
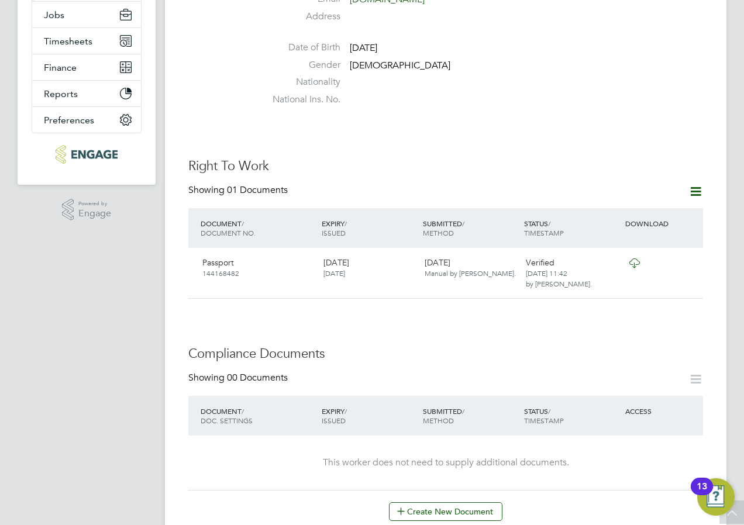
click at [695, 184] on icon at bounding box center [696, 191] width 15 height 15
drag, startPoint x: 334, startPoint y: 319, endPoint x: 350, endPoint y: 322, distance: 16.1
click at [334, 319] on div "Worker Details Unfollow [PERSON_NAME] Wanjiku m: 07440418459 Personal Details I…" at bounding box center [445, 476] width 515 height 1319
click at [695, 372] on icon at bounding box center [696, 379] width 15 height 15
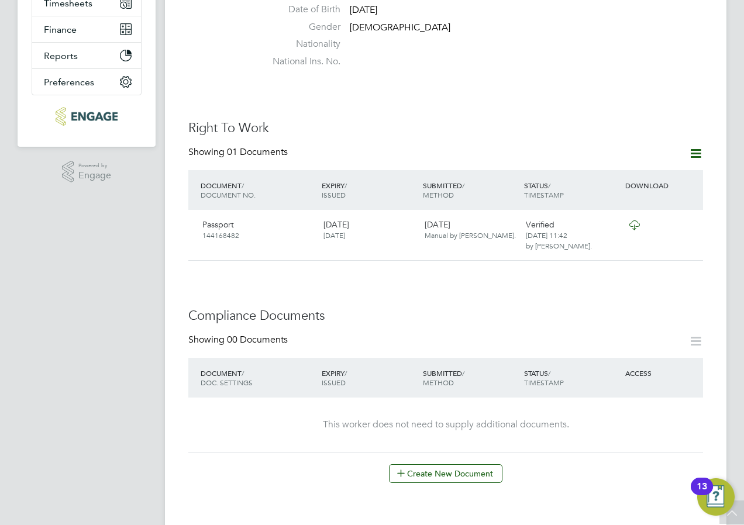
scroll to position [293, 0]
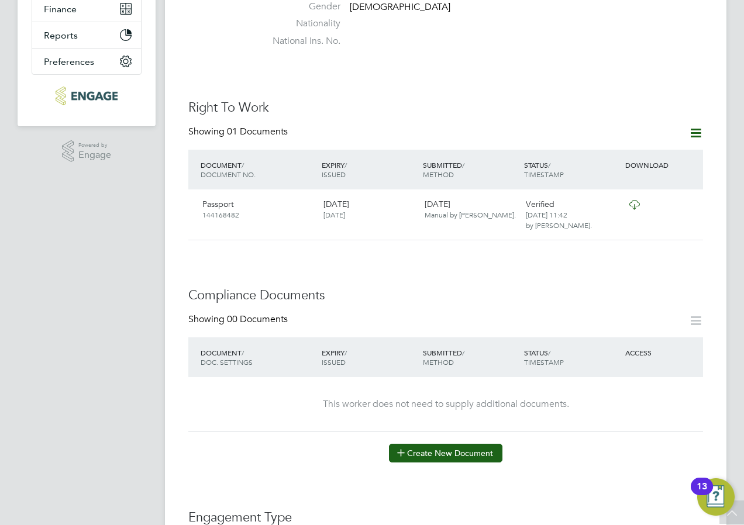
click at [448, 446] on button "Create New Document" at bounding box center [446, 453] width 114 height 19
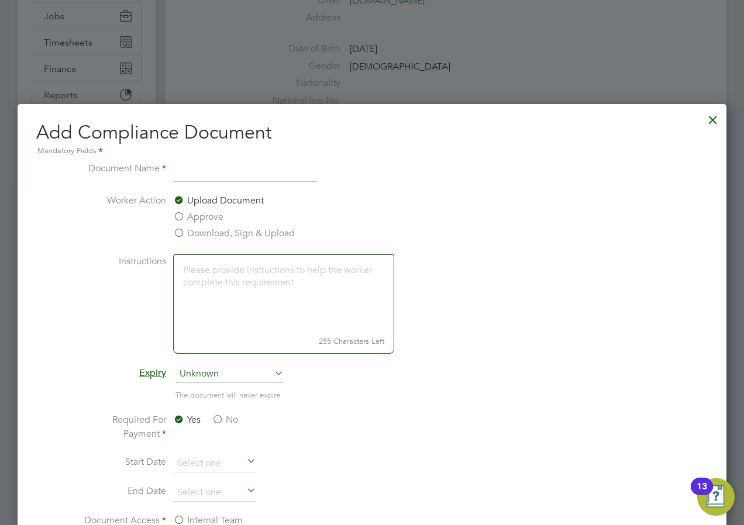
scroll to position [176, 0]
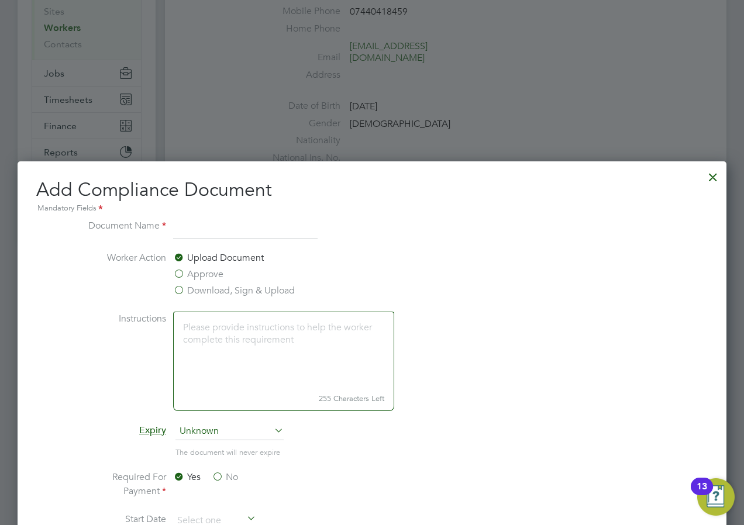
click at [234, 287] on label "Download, Sign & Upload" at bounding box center [234, 291] width 122 height 14
click at [0, 0] on input "Download, Sign & Upload" at bounding box center [0, 0] width 0 height 0
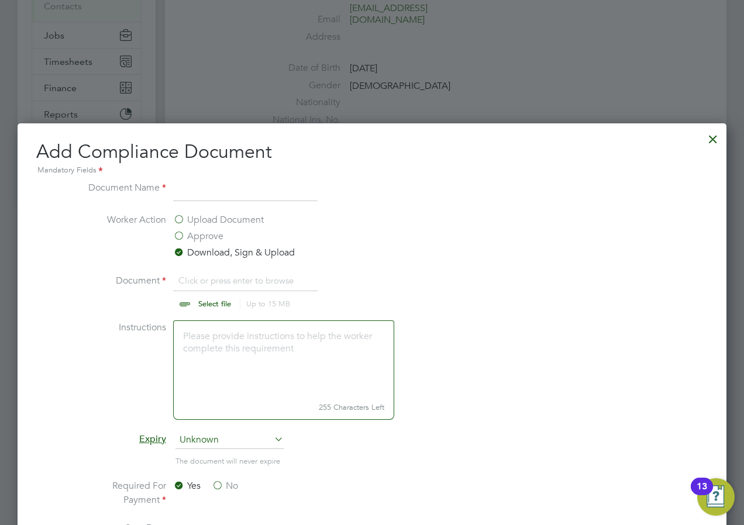
scroll to position [234, 0]
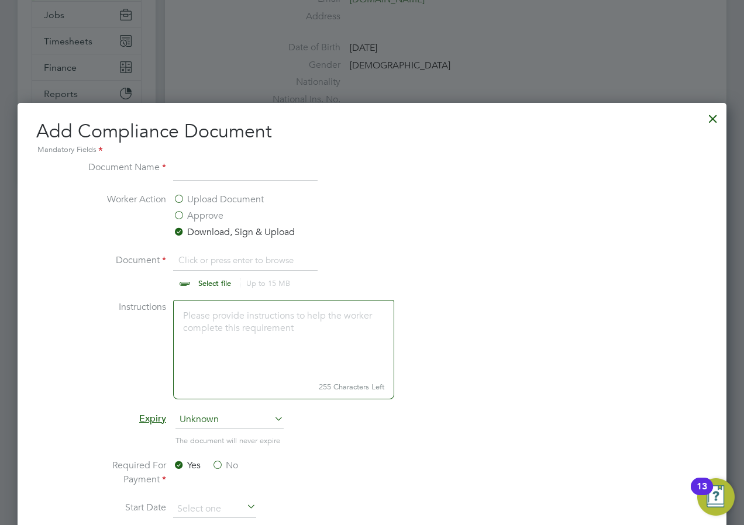
click at [210, 287] on input "file" at bounding box center [226, 270] width 184 height 35
click at [205, 281] on input "file" at bounding box center [226, 270] width 184 height 35
type input "C:\fakepath\Rose-Vetting.docx"
click at [195, 167] on input at bounding box center [245, 170] width 145 height 21
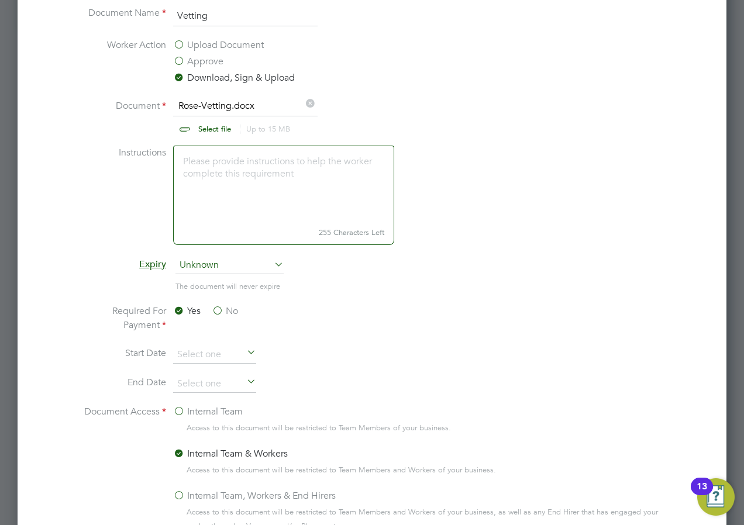
scroll to position [410, 0]
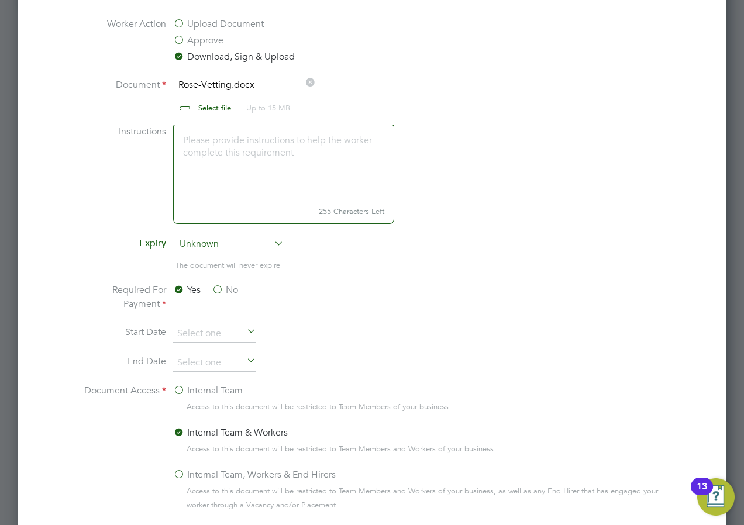
type input "Vetting"
click at [221, 239] on span "Unknown" at bounding box center [230, 245] width 108 height 18
click at [92, 230] on li "Instructions 255 Characters Left" at bounding box center [372, 180] width 588 height 111
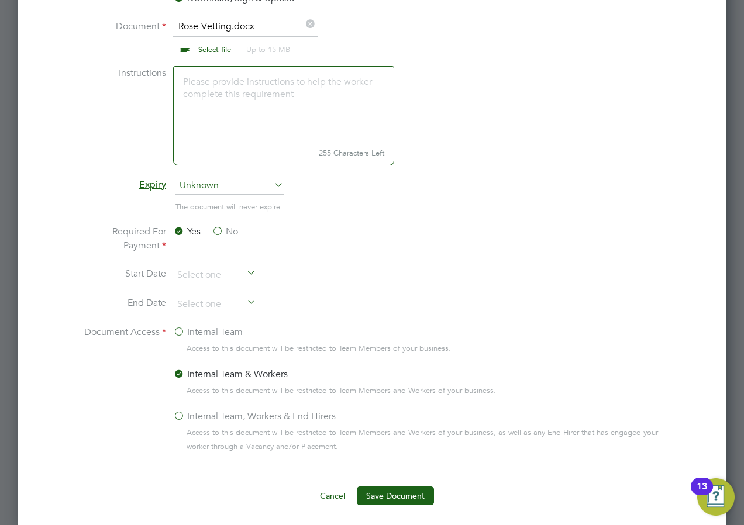
click at [218, 227] on label "No" at bounding box center [225, 232] width 26 height 14
click at [0, 0] on input "No" at bounding box center [0, 0] width 0 height 0
click at [190, 228] on label "Yes" at bounding box center [187, 232] width 28 height 14
click at [0, 0] on input "Yes" at bounding box center [0, 0] width 0 height 0
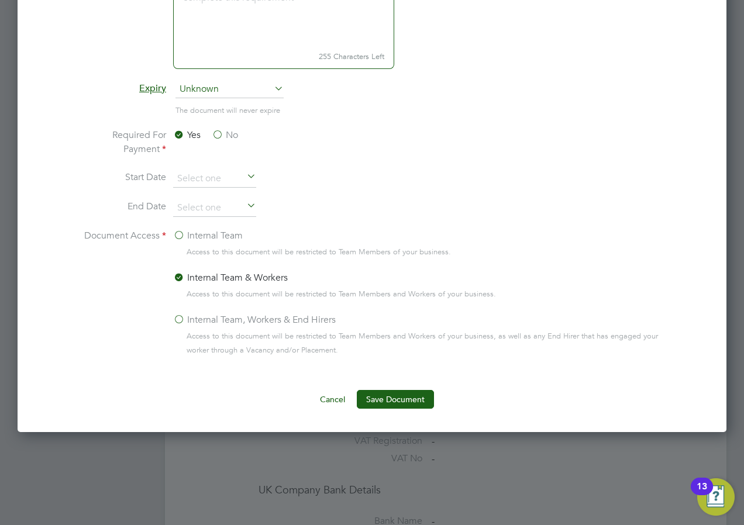
scroll to position [585, 0]
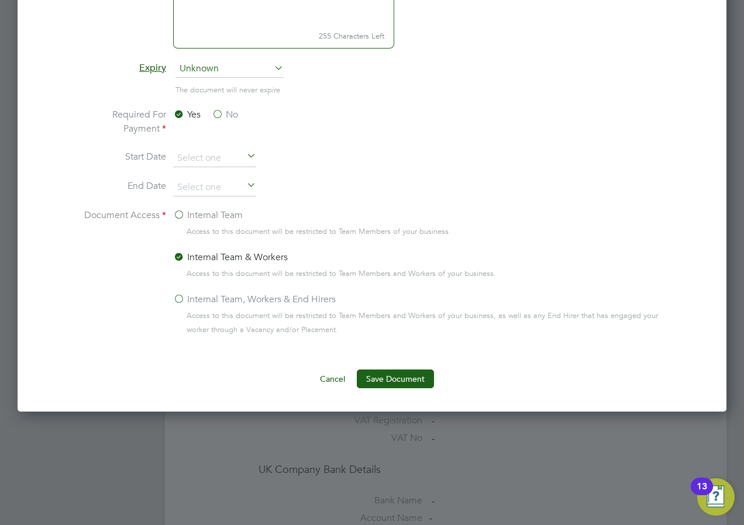
click at [181, 298] on label "Internal Team, Workers & End Hirers" at bounding box center [254, 300] width 163 height 14
click at [0, 0] on input "Internal Team, Workers & End Hirers" at bounding box center [0, 0] width 0 height 0
click at [406, 383] on button "Save Document" at bounding box center [395, 379] width 77 height 19
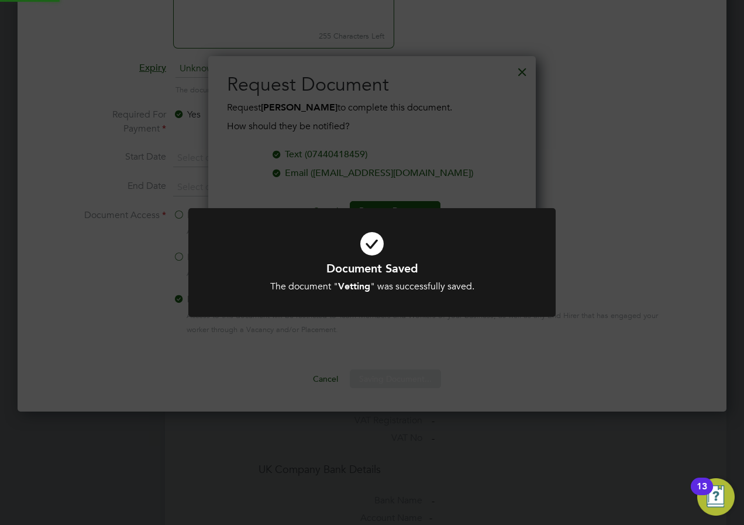
scroll to position [188, 328]
click at [553, 106] on div "Document Saved The document " Vetting " was successfully saved. Cancel Okay" at bounding box center [372, 262] width 744 height 525
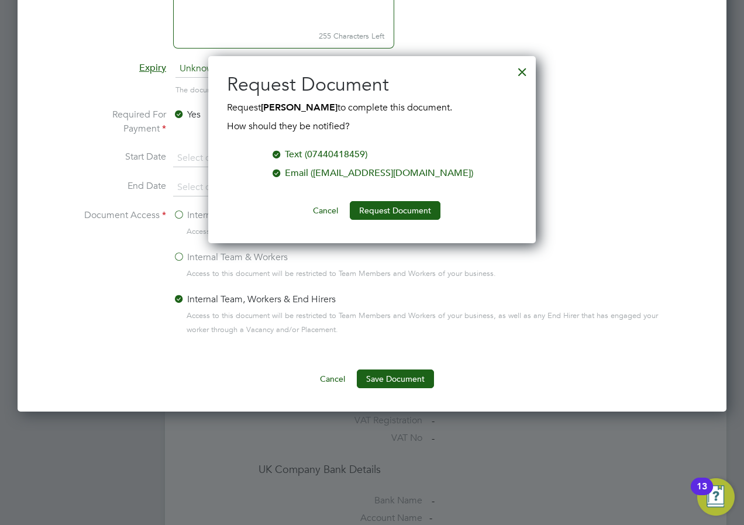
click at [524, 71] on div at bounding box center [522, 69] width 21 height 21
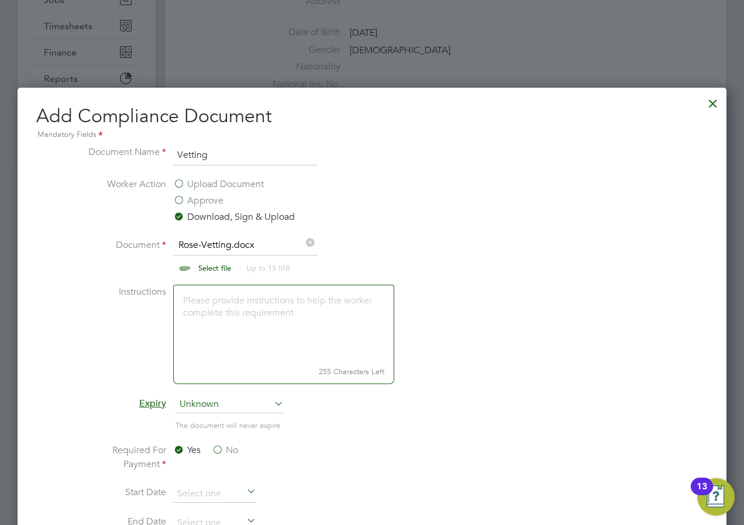
click at [713, 99] on div at bounding box center [713, 100] width 21 height 21
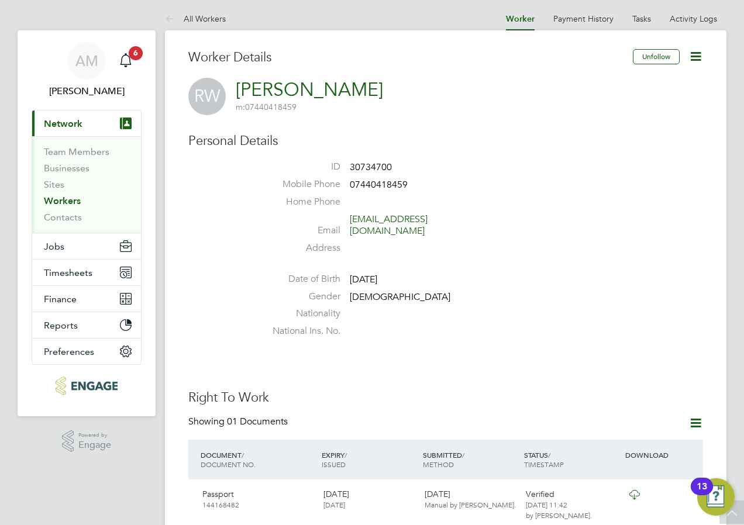
scroll to position [0, 0]
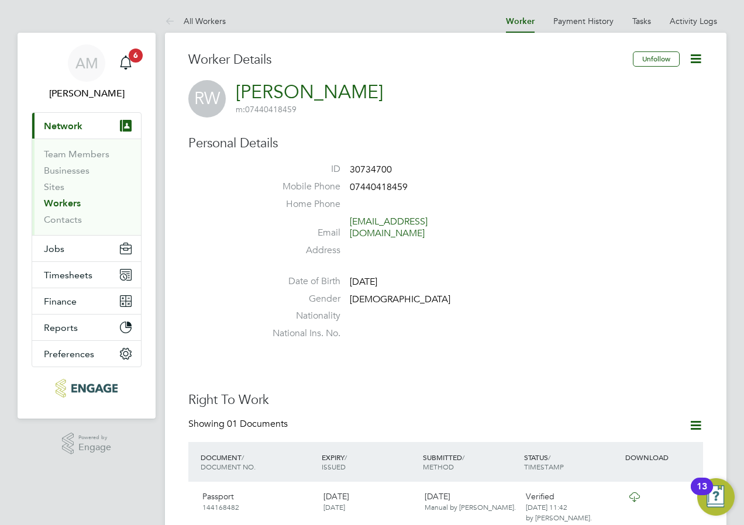
click at [57, 203] on link "Workers" at bounding box center [62, 203] width 37 height 11
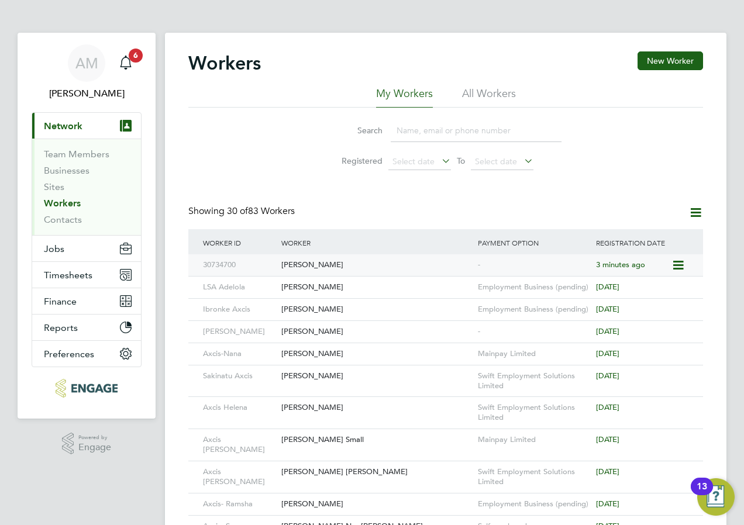
click at [298, 263] on div "Rose Wanjiku" at bounding box center [377, 266] width 197 height 22
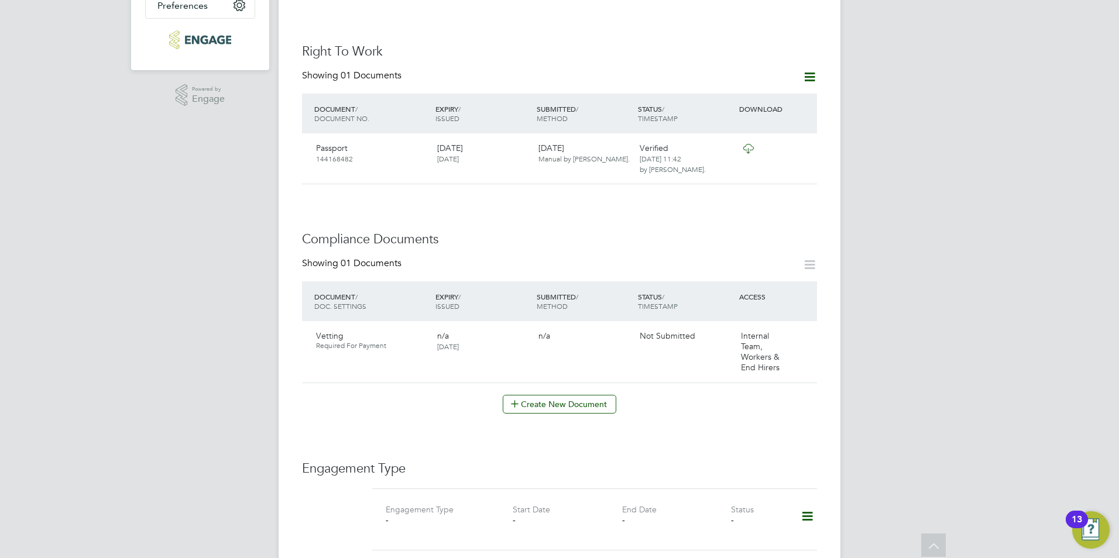
scroll to position [351, 0]
click at [686, 333] on div "Vetting Required For Payment n/a 11 Aug 2025 n/a Not Submitted Internal Team, W…" at bounding box center [559, 349] width 515 height 61
click at [744, 327] on icon at bounding box center [802, 334] width 12 height 14
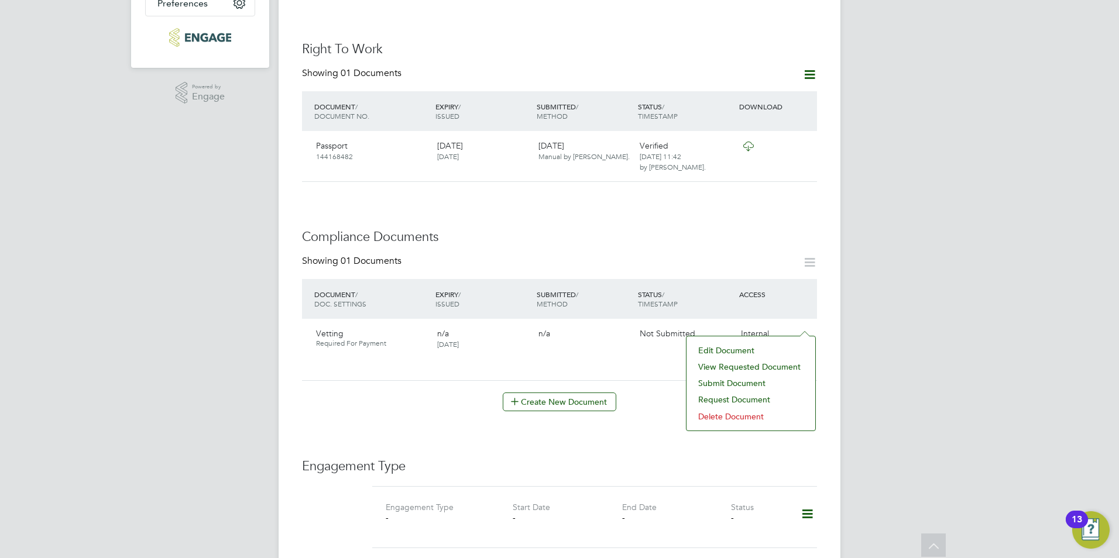
click at [744, 365] on li "View Requested Document" at bounding box center [750, 367] width 117 height 16
click at [679, 229] on h3 "Compliance Documents" at bounding box center [559, 237] width 515 height 17
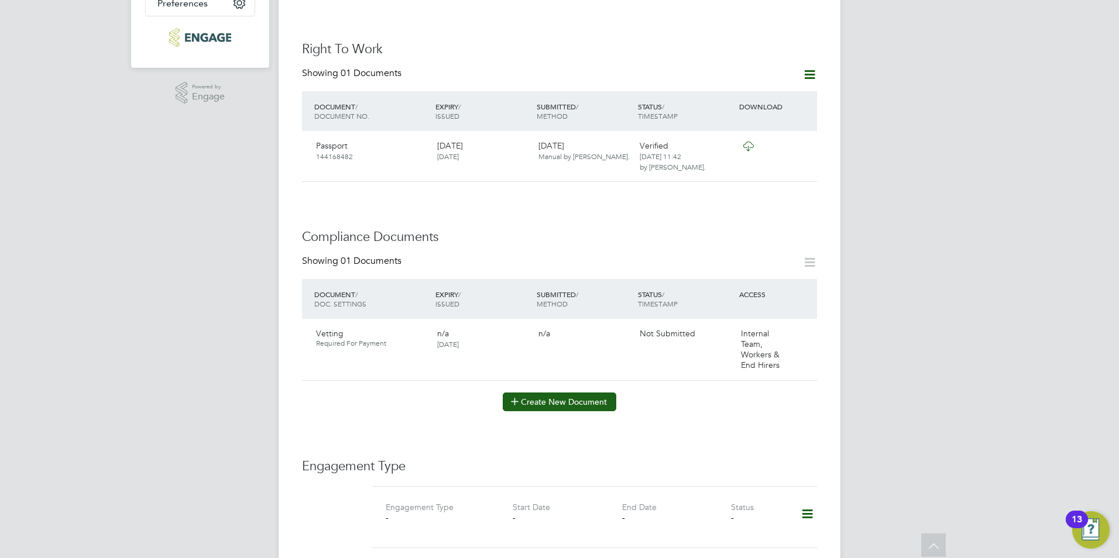
click at [564, 393] on button "Create New Document" at bounding box center [560, 402] width 114 height 19
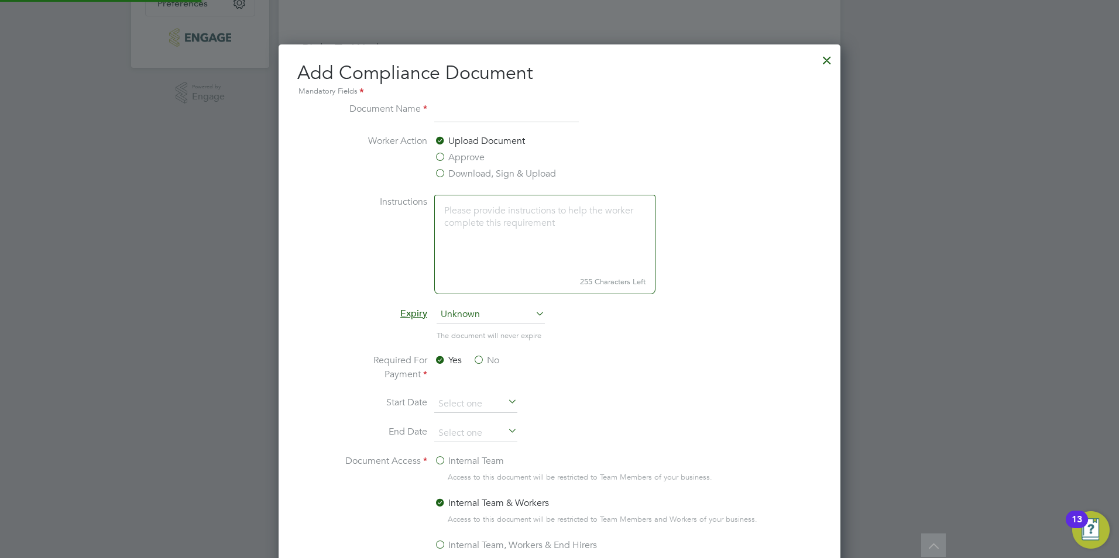
scroll to position [614, 562]
click at [463, 109] on input at bounding box center [506, 112] width 145 height 21
type input "DBS"
click at [465, 174] on label "Download, Sign & Upload" at bounding box center [495, 174] width 122 height 14
click at [0, 0] on input "Download, Sign & Upload" at bounding box center [0, 0] width 0 height 0
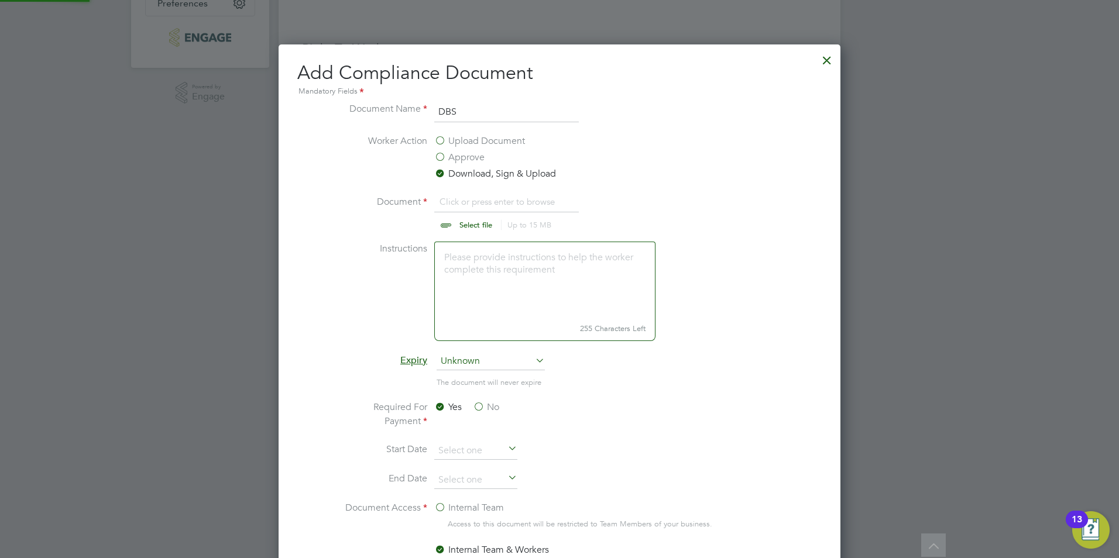
scroll to position [18, 145]
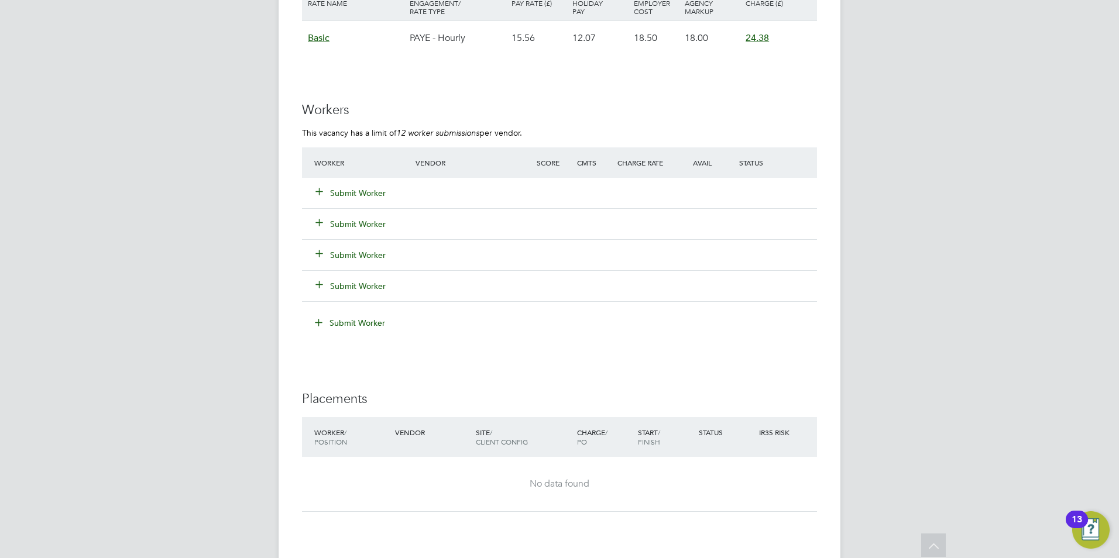
scroll to position [2224, 0]
click at [358, 194] on button "Submit Worker" at bounding box center [351, 197] width 70 height 12
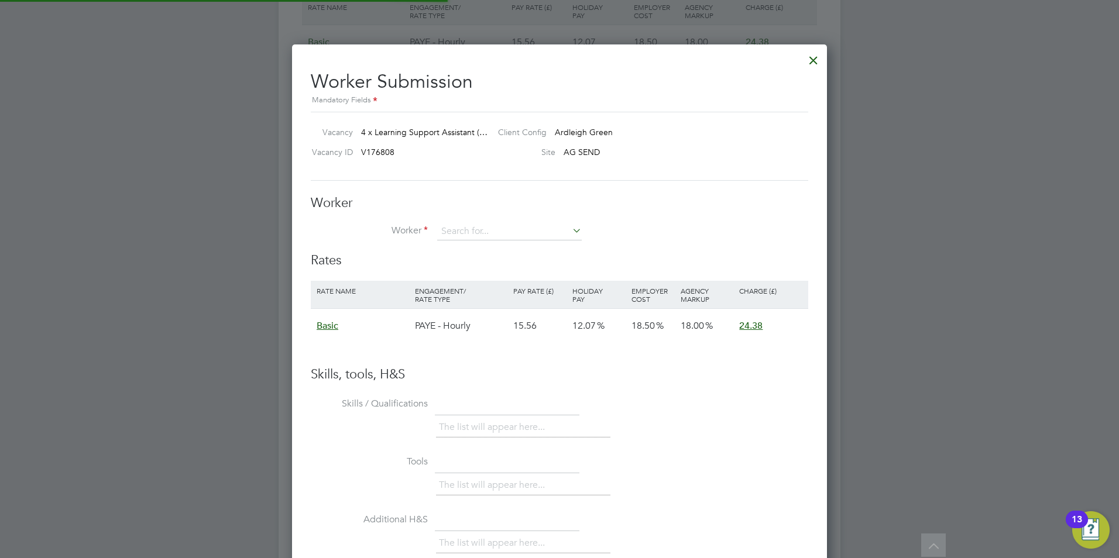
scroll to position [698, 535]
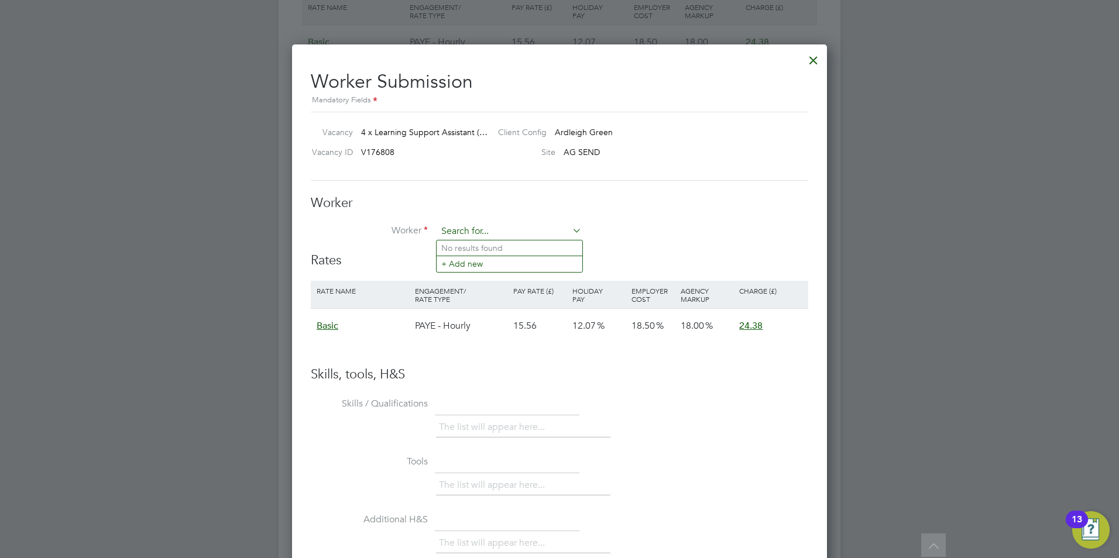
click at [452, 227] on input at bounding box center [509, 232] width 145 height 18
click at [469, 248] on li "Rose Wanjiku (30734700)" at bounding box center [510, 249] width 146 height 16
type input "Rose Wanjiku (30734700)"
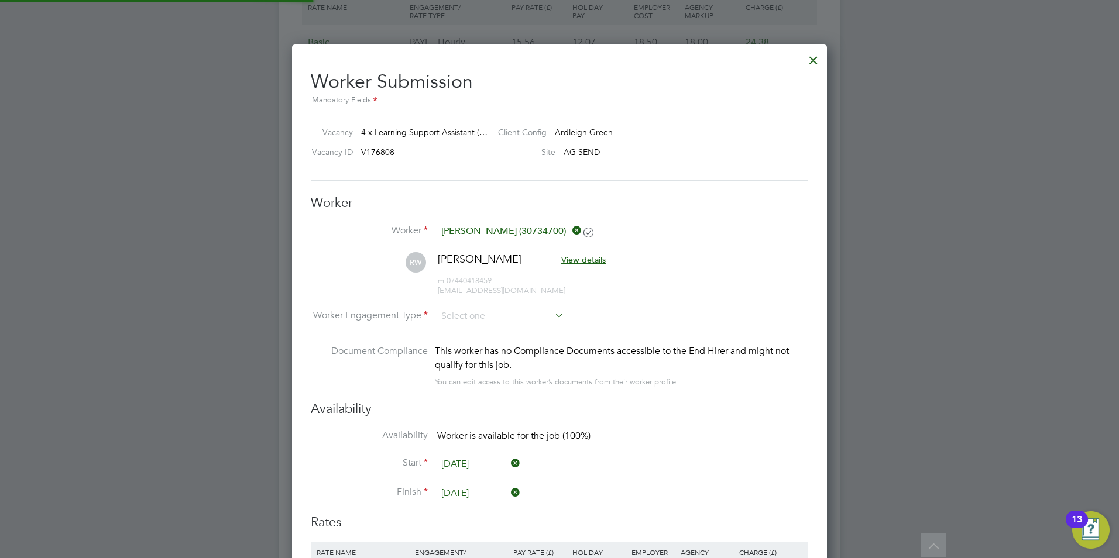
scroll to position [960, 535]
click at [465, 314] on input at bounding box center [500, 317] width 127 height 18
click at [460, 345] on li "PAYE" at bounding box center [501, 348] width 128 height 15
type input "PAYE"
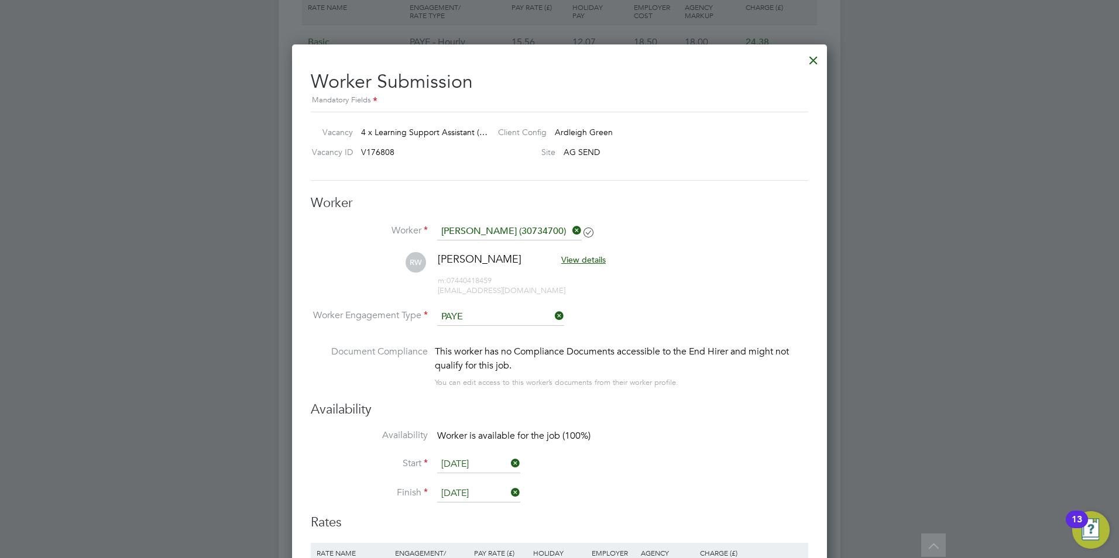
click at [358, 366] on label "Document Compliance" at bounding box center [369, 366] width 117 height 43
click at [816, 60] on div at bounding box center [813, 57] width 21 height 21
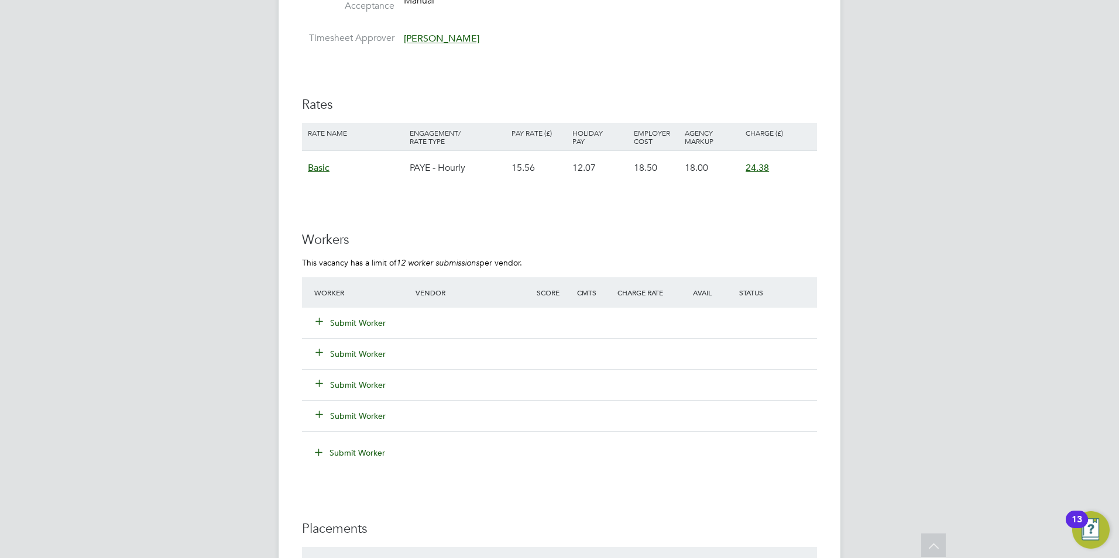
scroll to position [2107, 0]
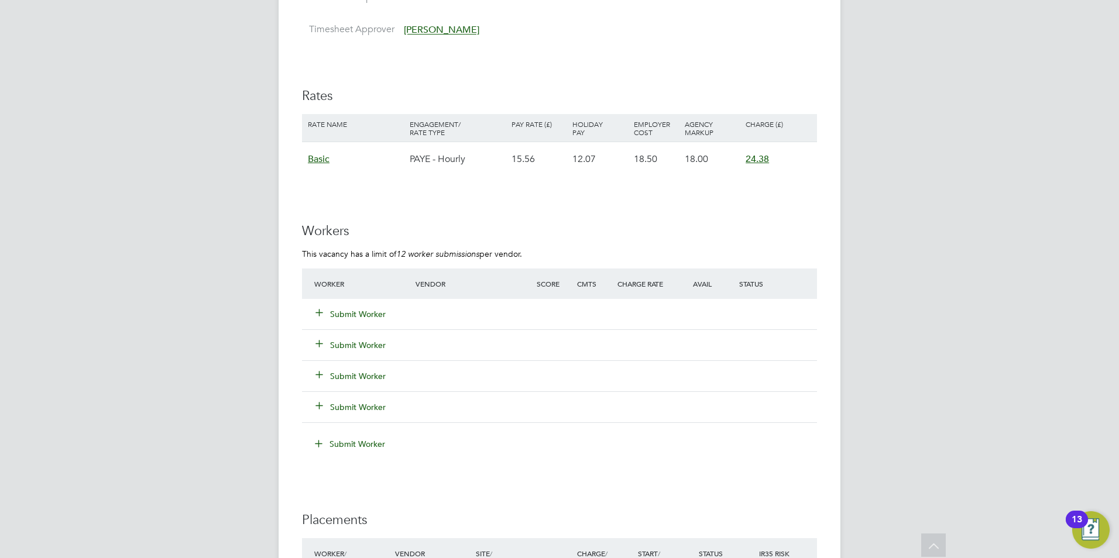
click at [368, 319] on button "Submit Worker" at bounding box center [351, 314] width 70 height 12
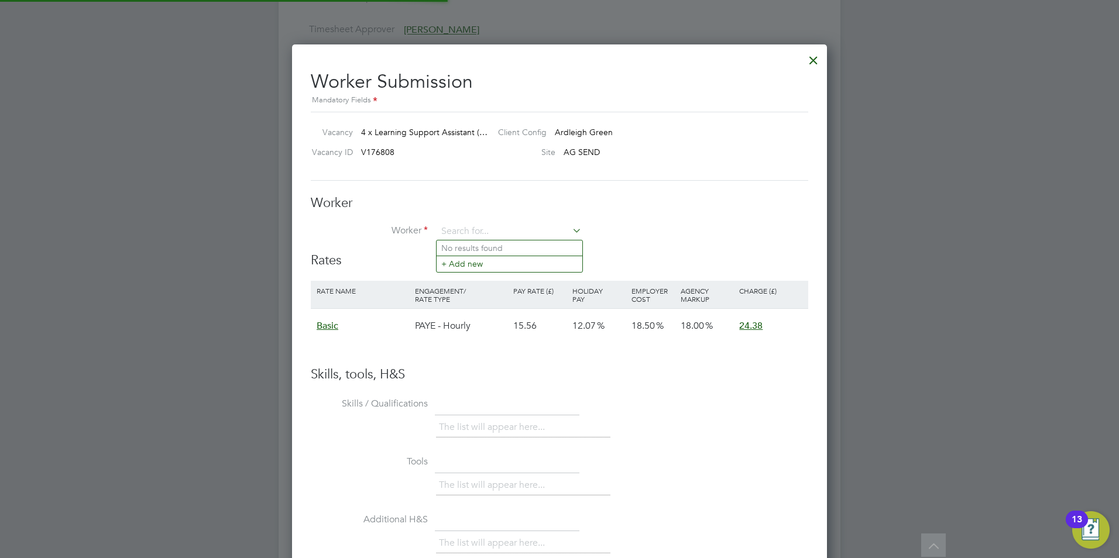
scroll to position [698, 535]
click at [466, 228] on input at bounding box center [509, 232] width 145 height 18
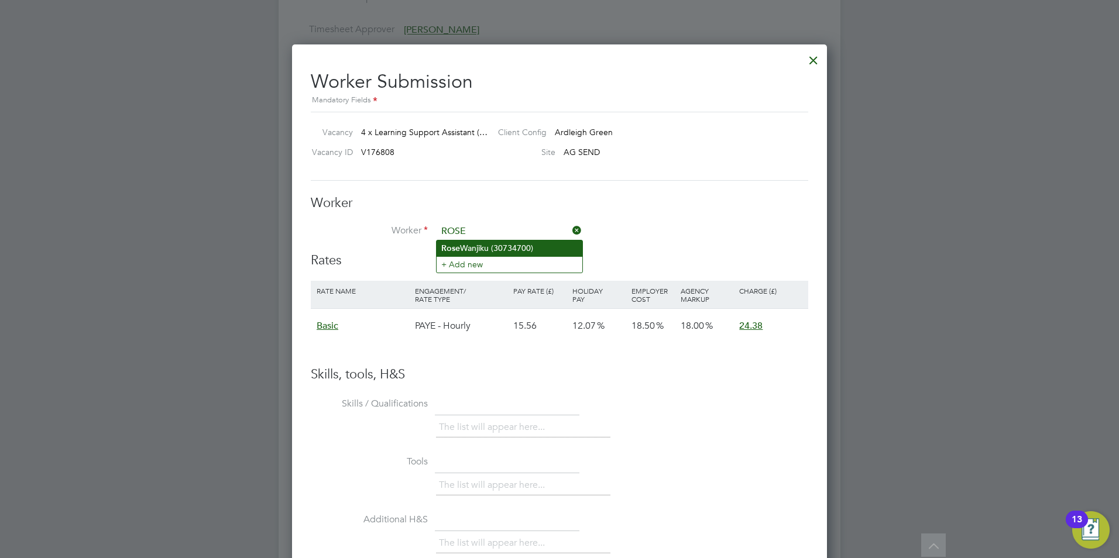
click at [468, 248] on li "Rose Wanjiku (30734700)" at bounding box center [510, 249] width 146 height 16
type input "Rose Wanjiku (30734700)"
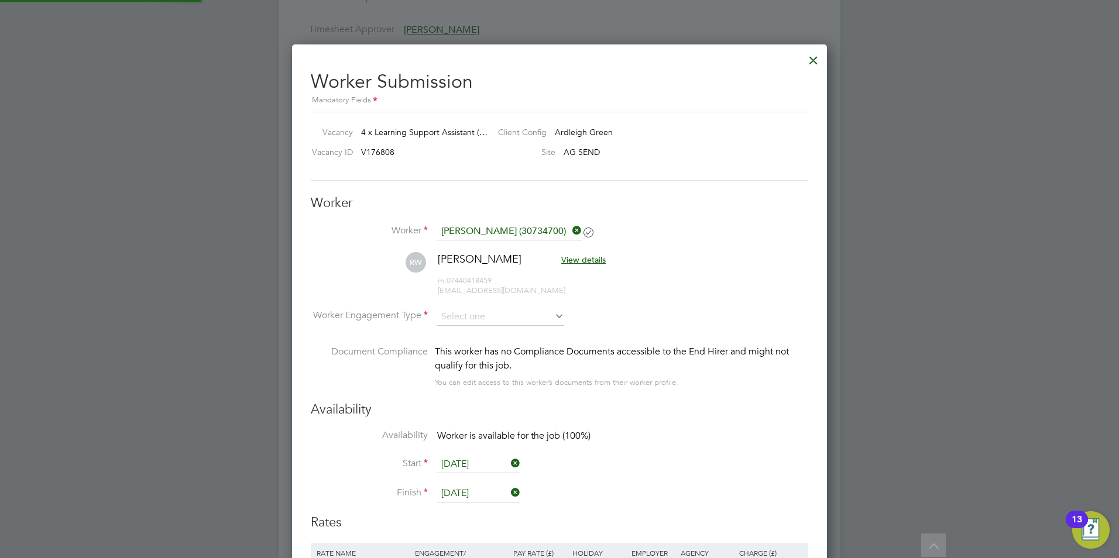
scroll to position [960, 535]
click at [770, 366] on div "Availability Availability Worker is available for the job (100%) Start 01 Sep 2…" at bounding box center [559, 457] width 497 height 113
click at [447, 317] on input at bounding box center [500, 317] width 127 height 18
click at [457, 352] on li "PAYE" at bounding box center [501, 348] width 128 height 15
type input "PAYE"
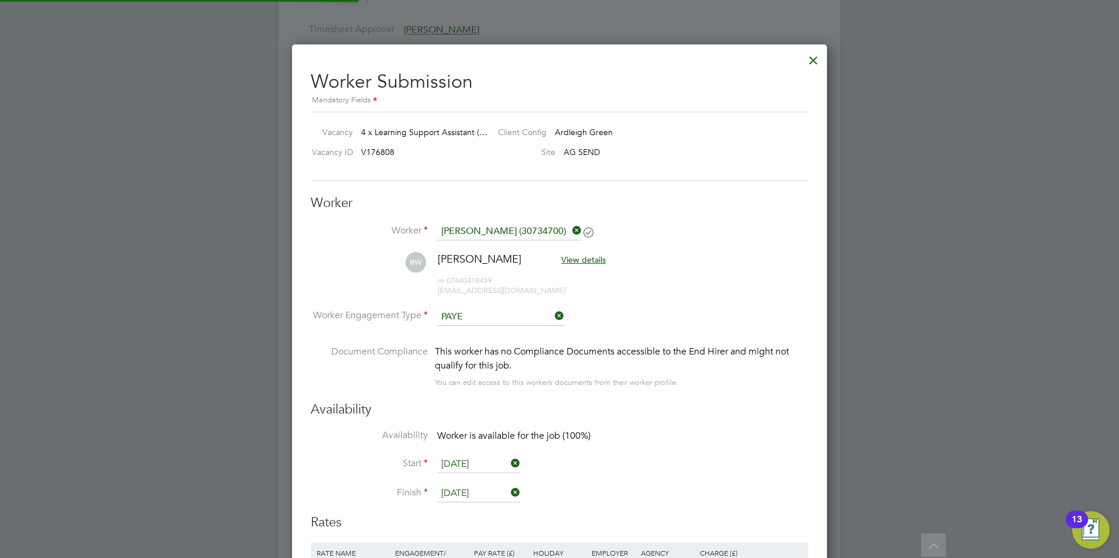
scroll to position [35, 80]
click at [753, 366] on div "Availability Availability Worker is available for the job (100%) Start 01 Sep 2…" at bounding box center [559, 457] width 497 height 113
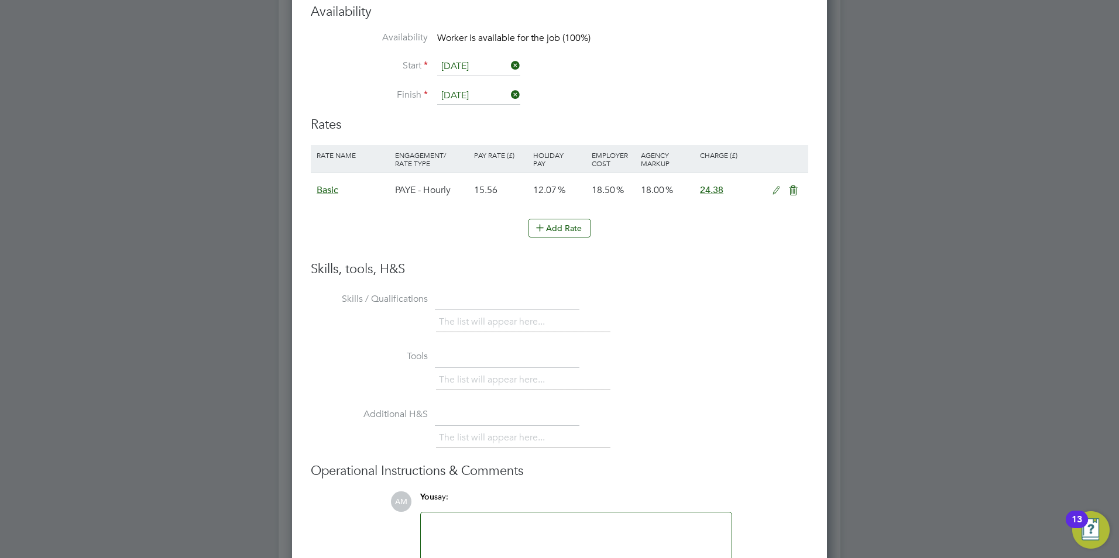
scroll to position [2583, 0]
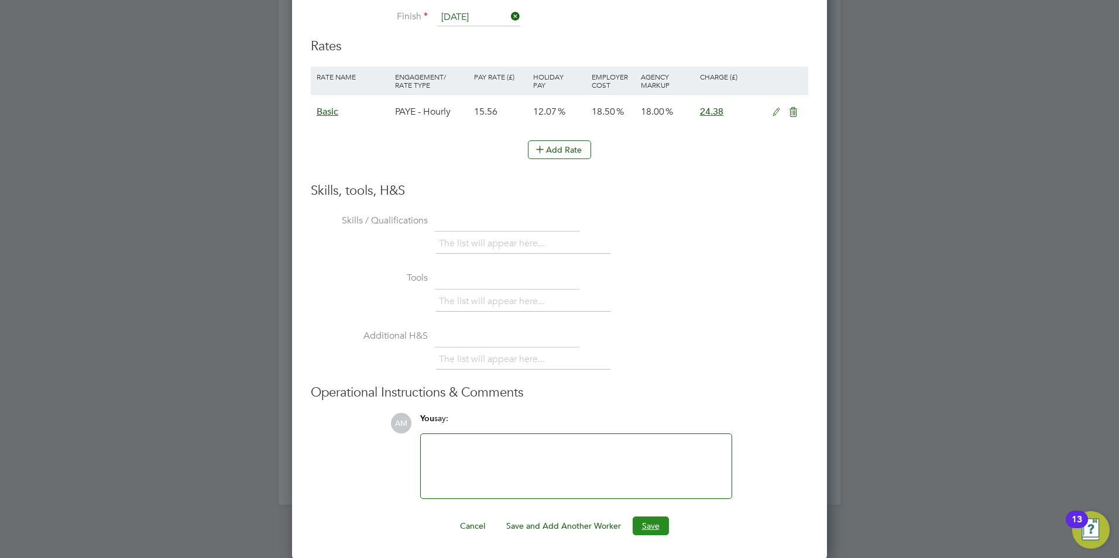
click at [658, 366] on button "Save" at bounding box center [651, 526] width 36 height 19
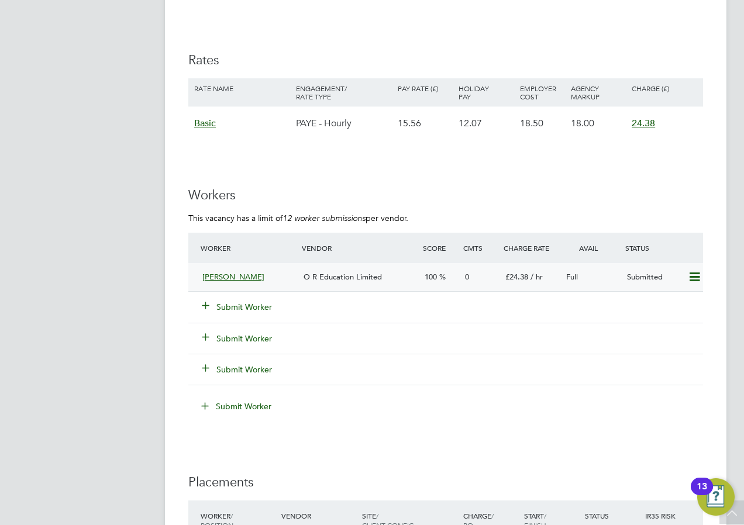
scroll to position [2165, 0]
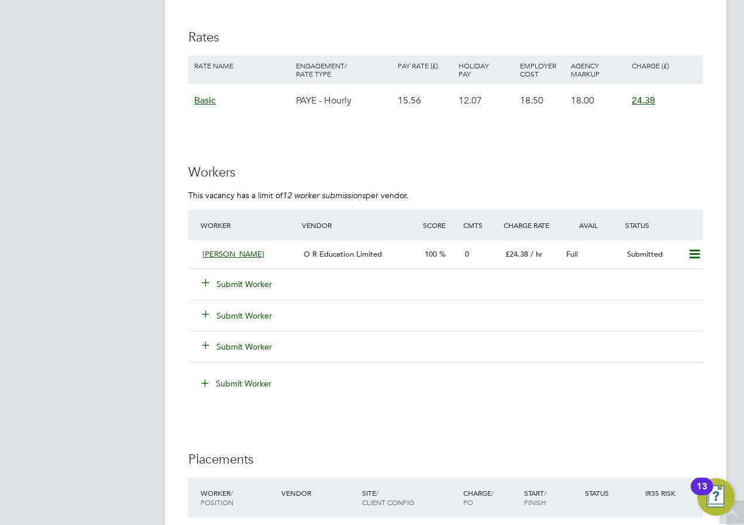
click at [251, 284] on button "Submit Worker" at bounding box center [237, 285] width 70 height 12
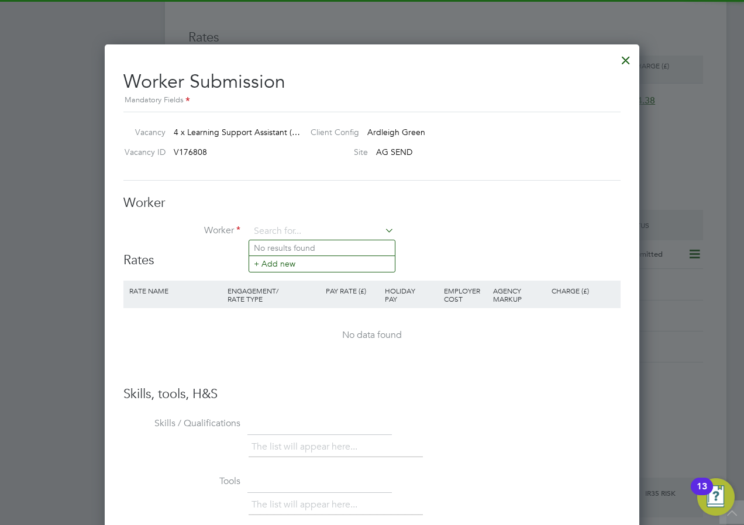
scroll to position [698, 535]
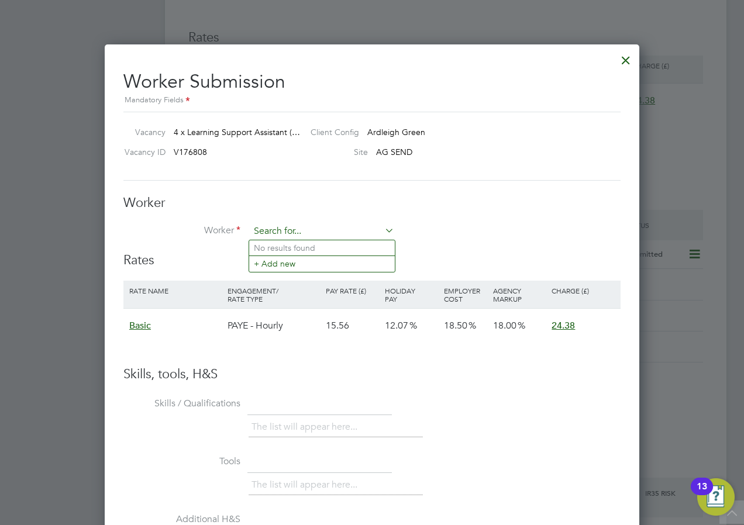
paste input "Motunrayo Deborah Adewuyi"
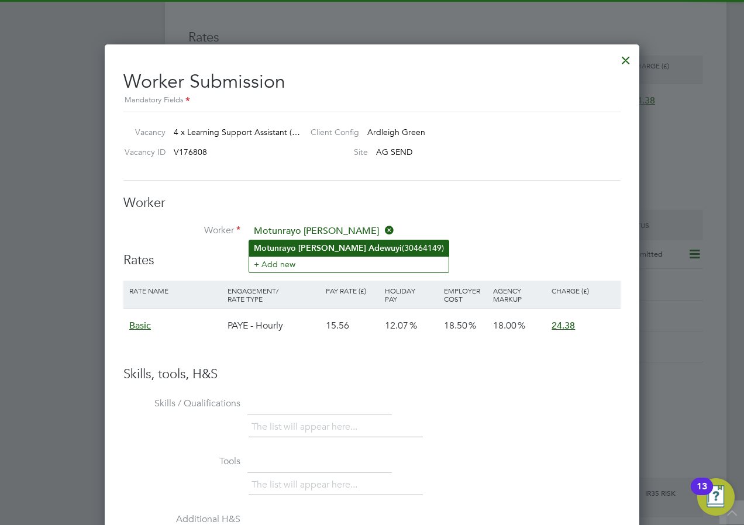
click at [301, 248] on b "Deborah" at bounding box center [332, 248] width 68 height 10
type input "Motunrayo Deborah Adewuyi (30464149)"
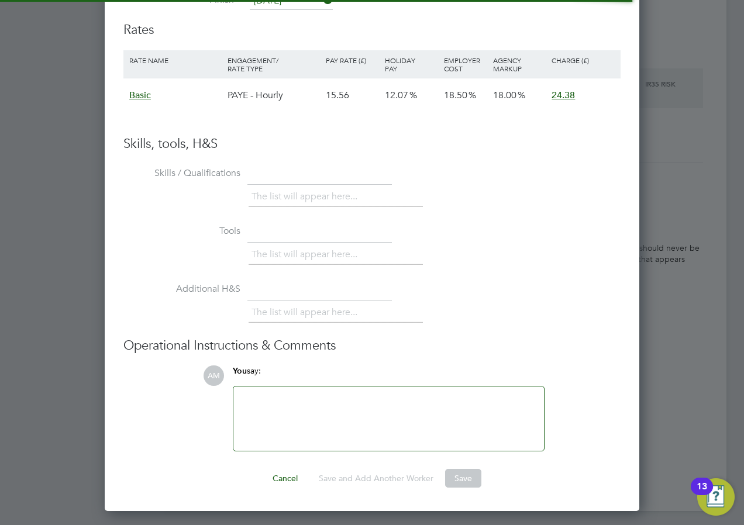
scroll to position [960, 535]
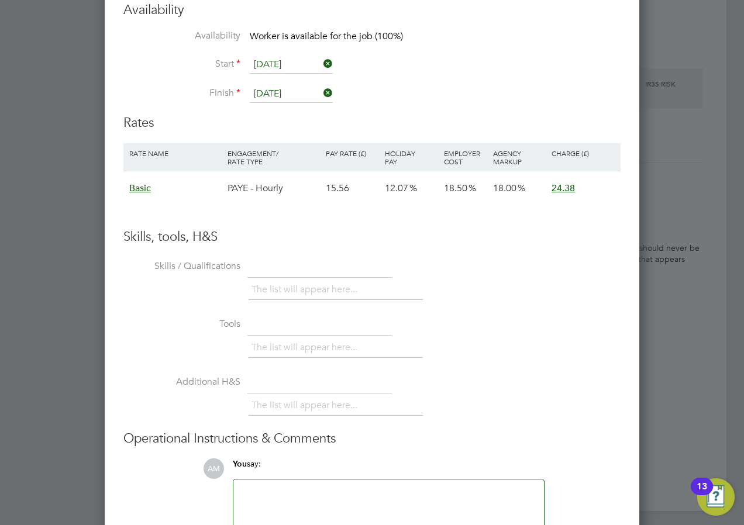
click at [281, 286] on li "The list will appear here..." at bounding box center [307, 290] width 111 height 16
click at [269, 338] on ul "The list will appear here..." at bounding box center [336, 348] width 174 height 21
click at [267, 340] on li "The list will appear here..." at bounding box center [307, 348] width 111 height 16
click at [278, 340] on li "The list will appear here..." at bounding box center [307, 348] width 111 height 16
click at [327, 340] on li "The list will appear here..." at bounding box center [307, 348] width 111 height 16
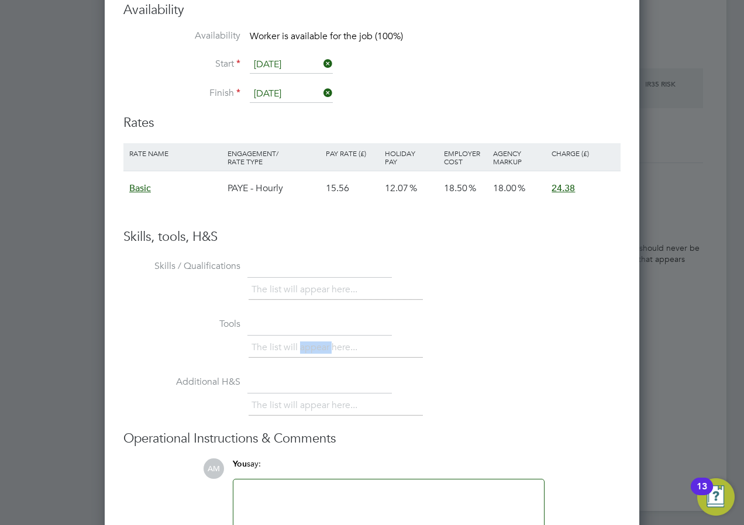
click at [327, 340] on li "The list will appear here..." at bounding box center [307, 348] width 111 height 16
drag, startPoint x: 327, startPoint y: 339, endPoint x: 543, endPoint y: 332, distance: 216.0
click at [543, 338] on div "The list will appear here..." at bounding box center [435, 349] width 372 height 23
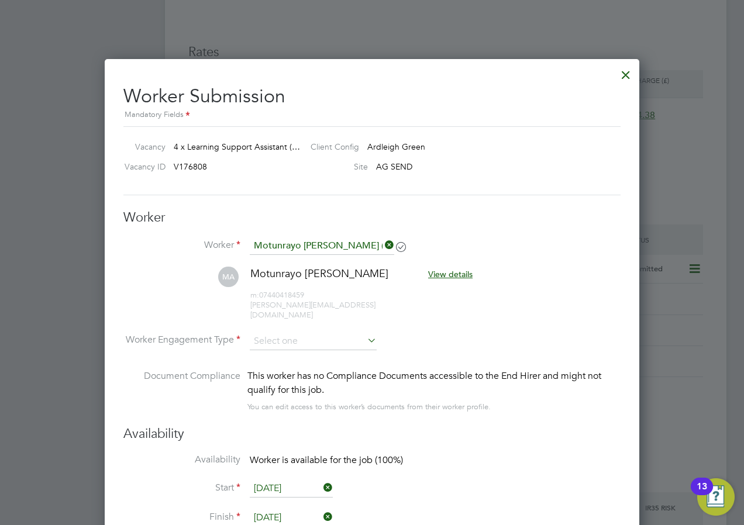
scroll to position [2176, 0]
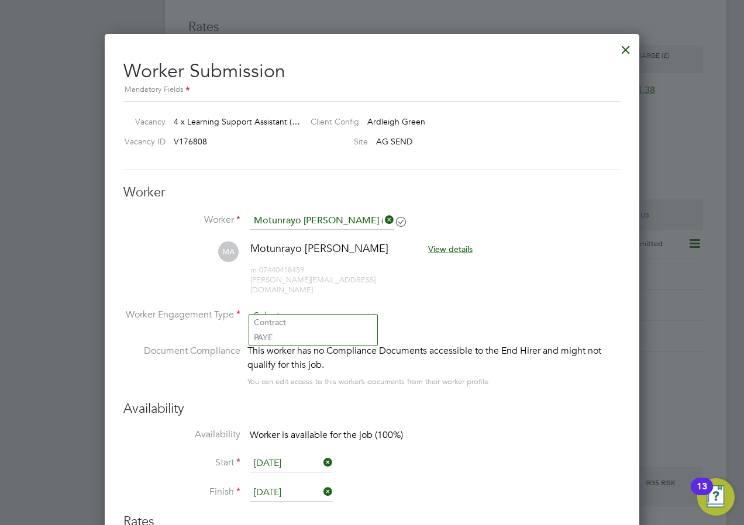
click at [284, 309] on input at bounding box center [313, 317] width 127 height 18
click at [278, 338] on li "PAYE" at bounding box center [313, 337] width 128 height 15
type input "PAYE"
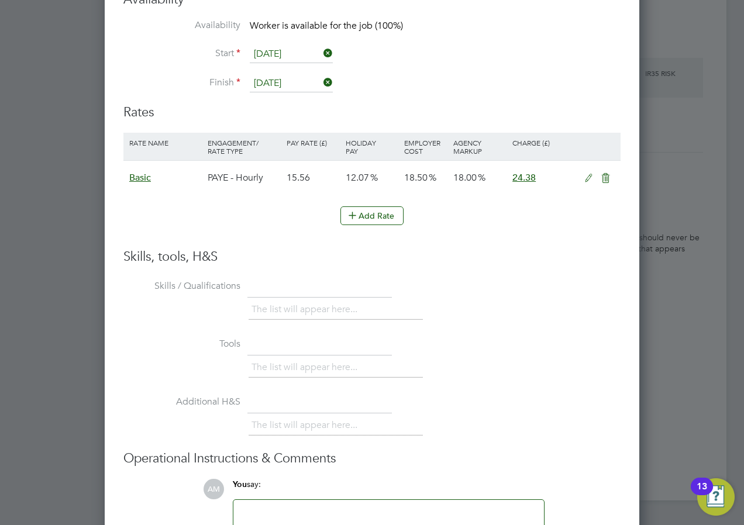
click at [180, 365] on li "Tools The list will appear here..." at bounding box center [371, 364] width 497 height 58
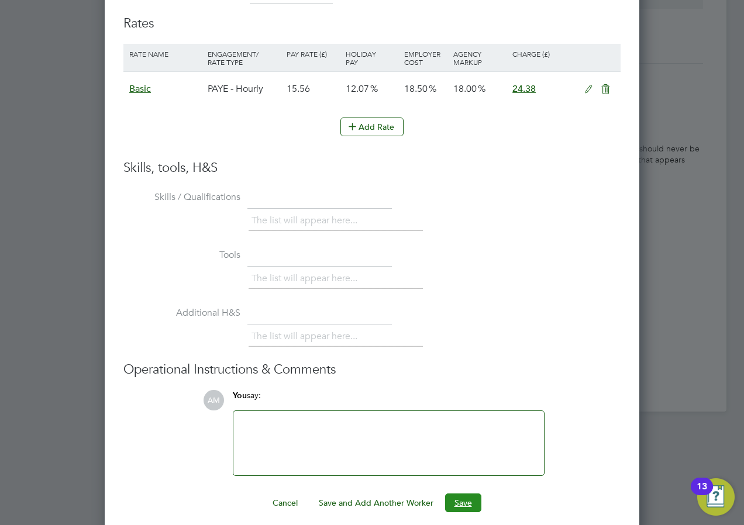
click at [472, 366] on button "Save" at bounding box center [463, 503] width 36 height 19
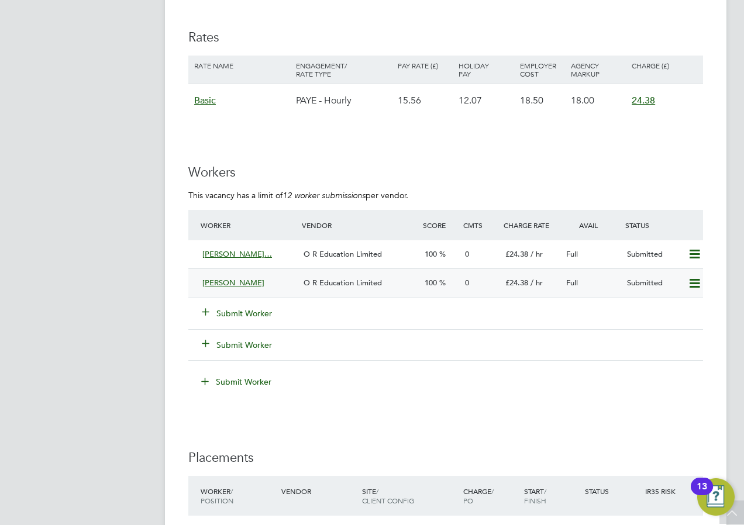
click at [214, 277] on div "[PERSON_NAME]" at bounding box center [248, 283] width 101 height 19
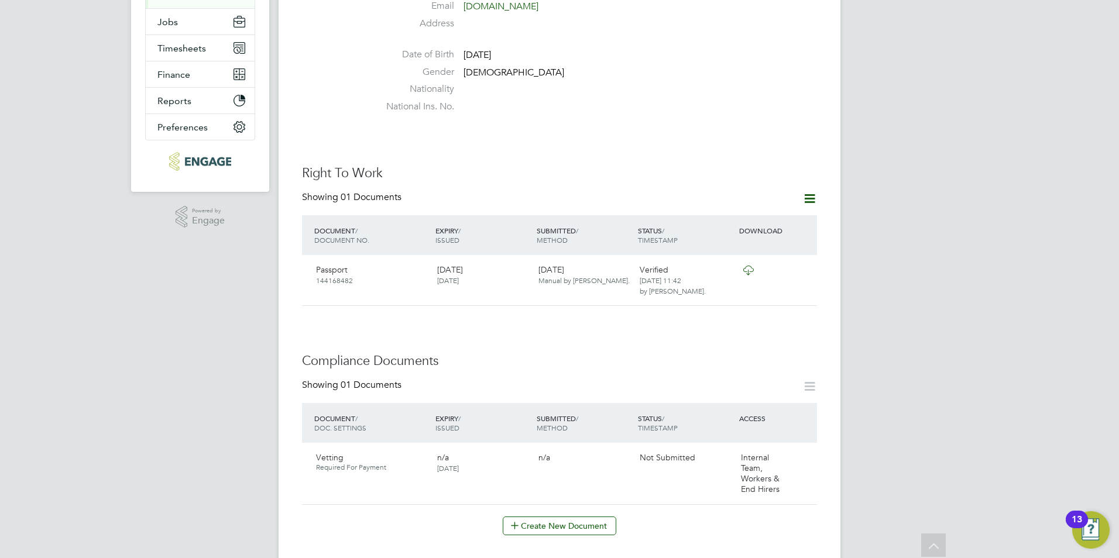
scroll to position [293, 0]
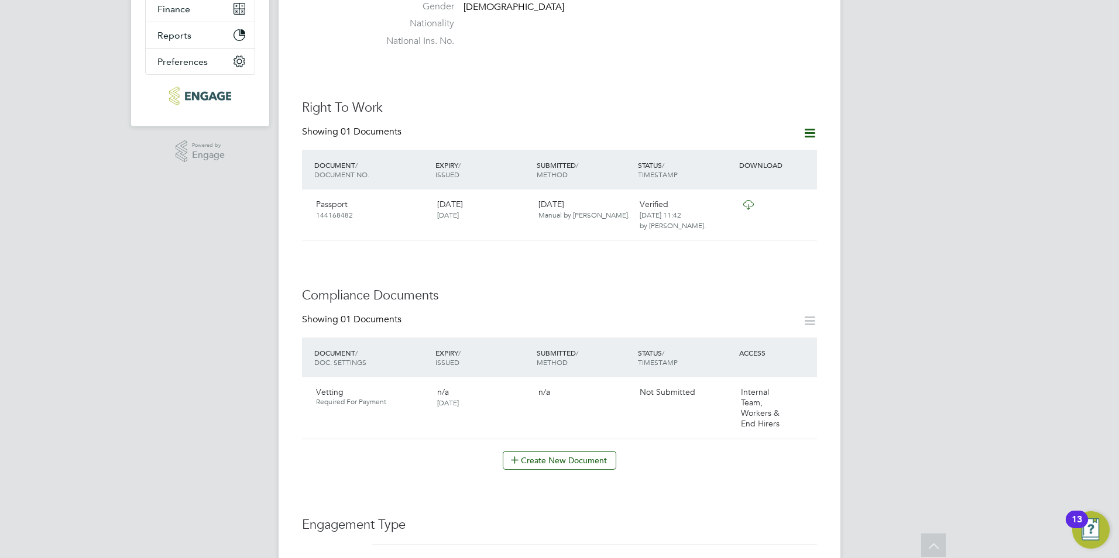
click at [805, 314] on icon at bounding box center [809, 321] width 15 height 15
click at [812, 314] on icon at bounding box center [809, 321] width 15 height 15
click at [714, 314] on div "Showing 01 Documents" at bounding box center [559, 326] width 515 height 24
click at [539, 452] on button "Create New Document" at bounding box center [560, 460] width 114 height 19
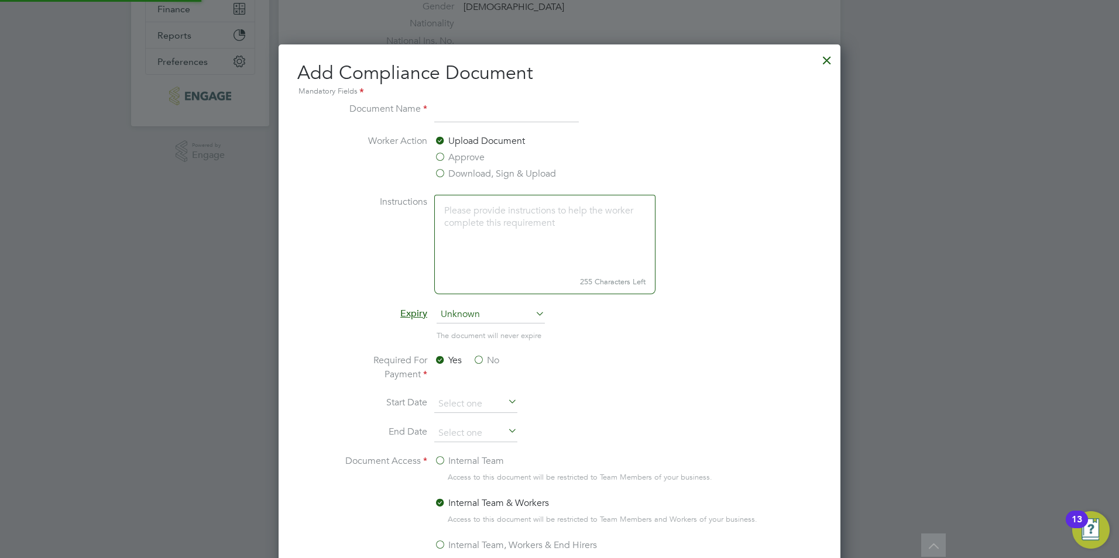
scroll to position [614, 562]
click at [454, 173] on label "Download, Sign & Upload" at bounding box center [495, 174] width 122 height 14
click at [0, 0] on input "Download, Sign & Upload" at bounding box center [0, 0] width 0 height 0
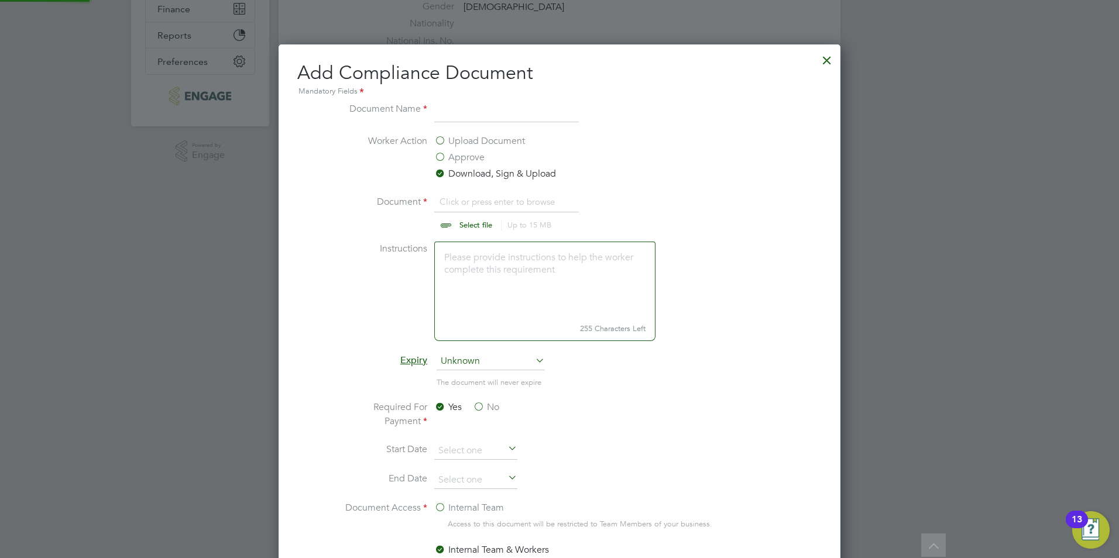
scroll to position [18, 145]
click at [448, 108] on input at bounding box center [506, 112] width 145 height 21
type input "DBS"
click at [475, 200] on input "file" at bounding box center [487, 212] width 184 height 35
type input "C:\fakepath\DBS 2025.jpg"
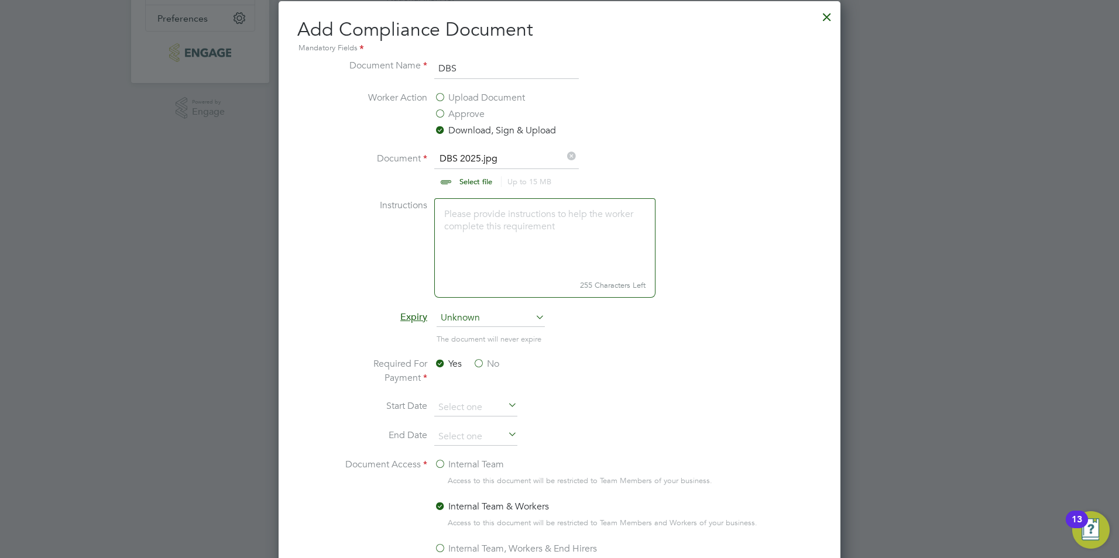
scroll to position [468, 0]
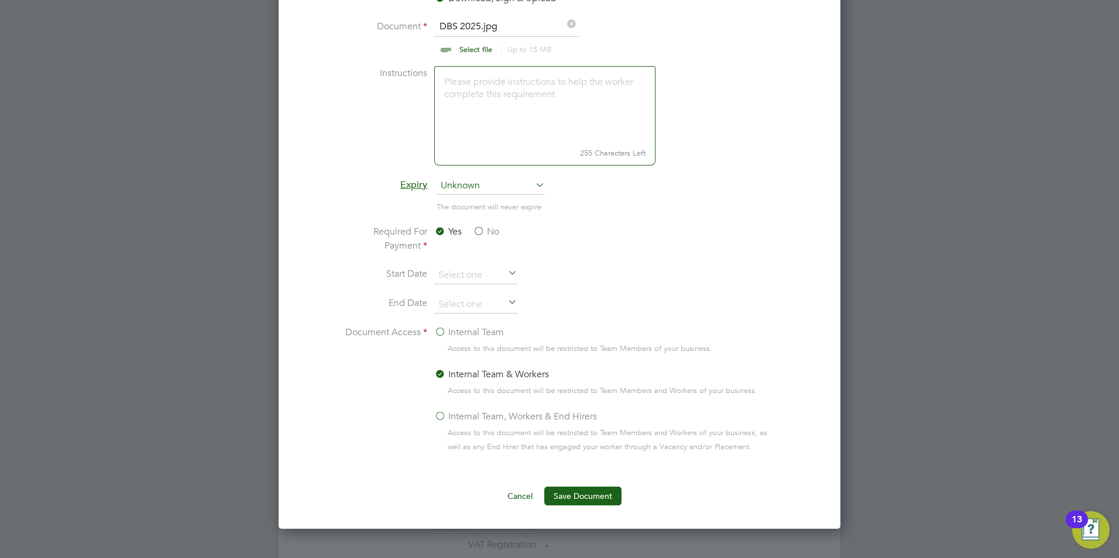
click at [451, 418] on label "Internal Team, Workers & End Hirers" at bounding box center [515, 417] width 163 height 14
click at [0, 0] on input "Internal Team, Workers & End Hirers" at bounding box center [0, 0] width 0 height 0
click at [355, 400] on label "Document Access" at bounding box center [383, 394] width 88 height 138
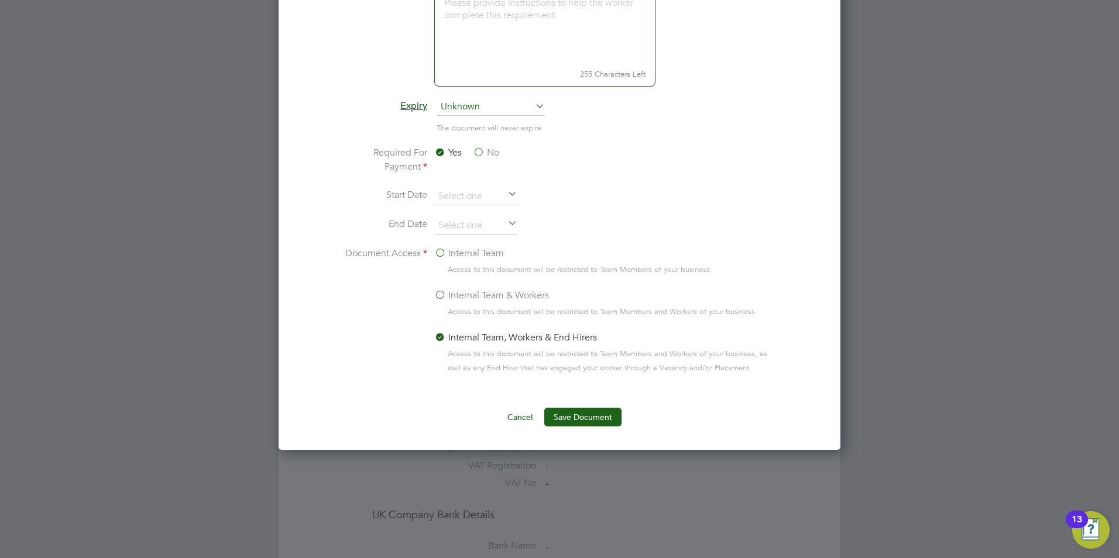
scroll to position [527, 0]
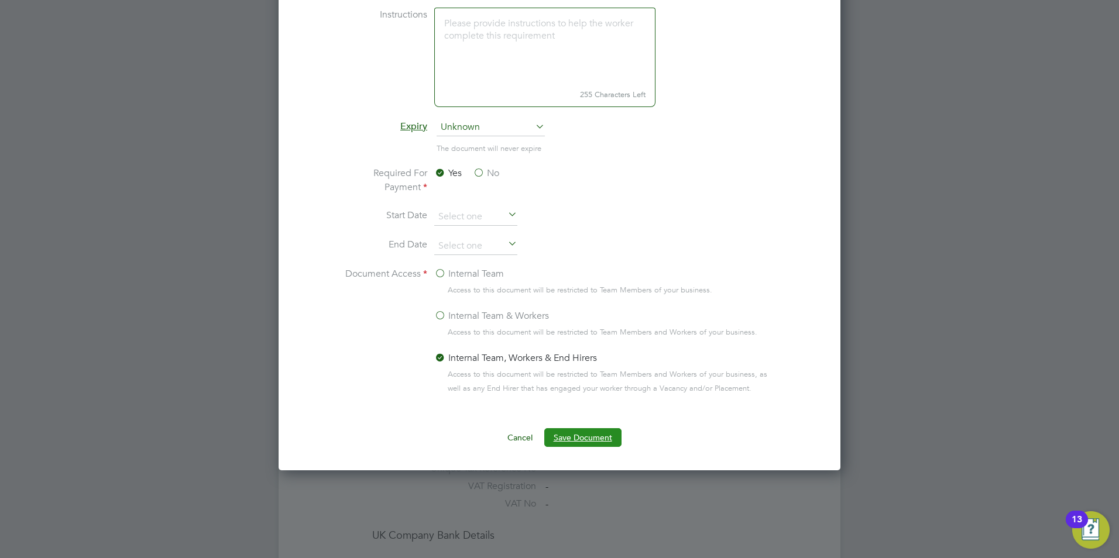
click at [583, 435] on button "Save Document" at bounding box center [582, 437] width 77 height 19
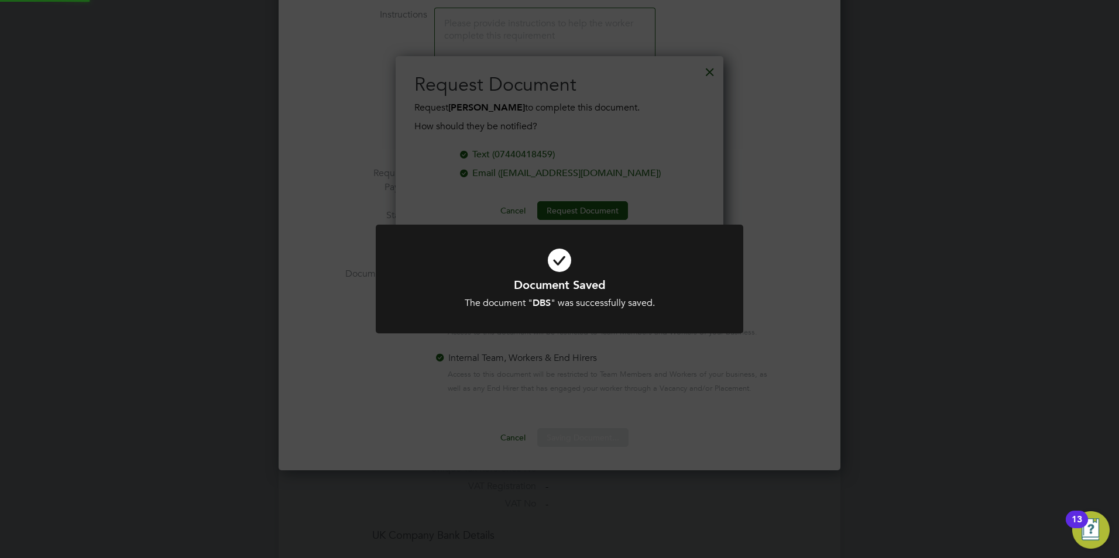
scroll to position [188, 328]
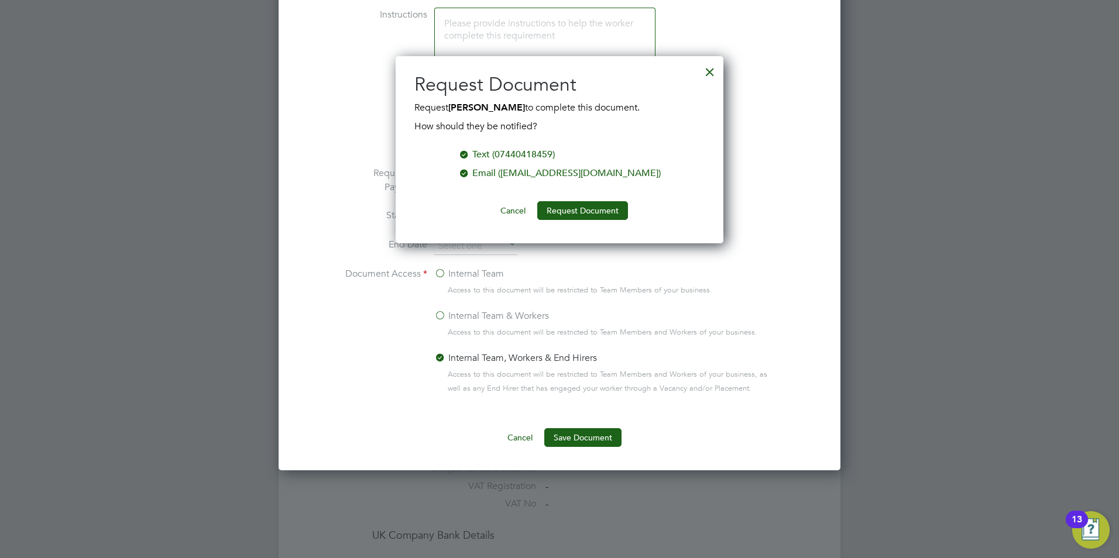
click at [470, 173] on div at bounding box center [464, 172] width 12 height 12
click at [470, 153] on div at bounding box center [464, 153] width 12 height 12
click at [507, 209] on button "Cancel" at bounding box center [513, 210] width 44 height 19
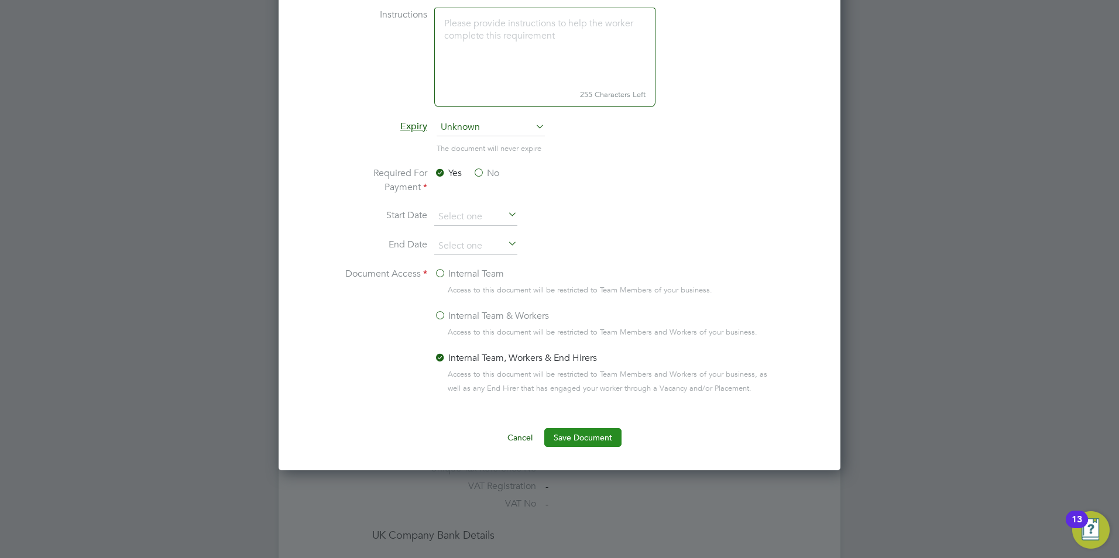
click at [579, 441] on button "Save Document" at bounding box center [582, 437] width 77 height 19
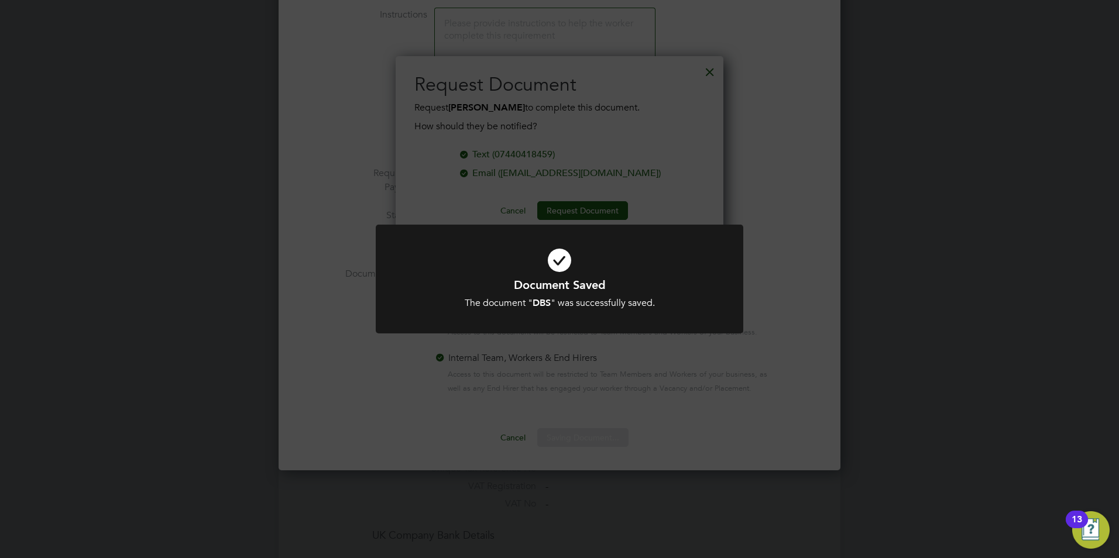
click at [520, 313] on div at bounding box center [559, 279] width 367 height 109
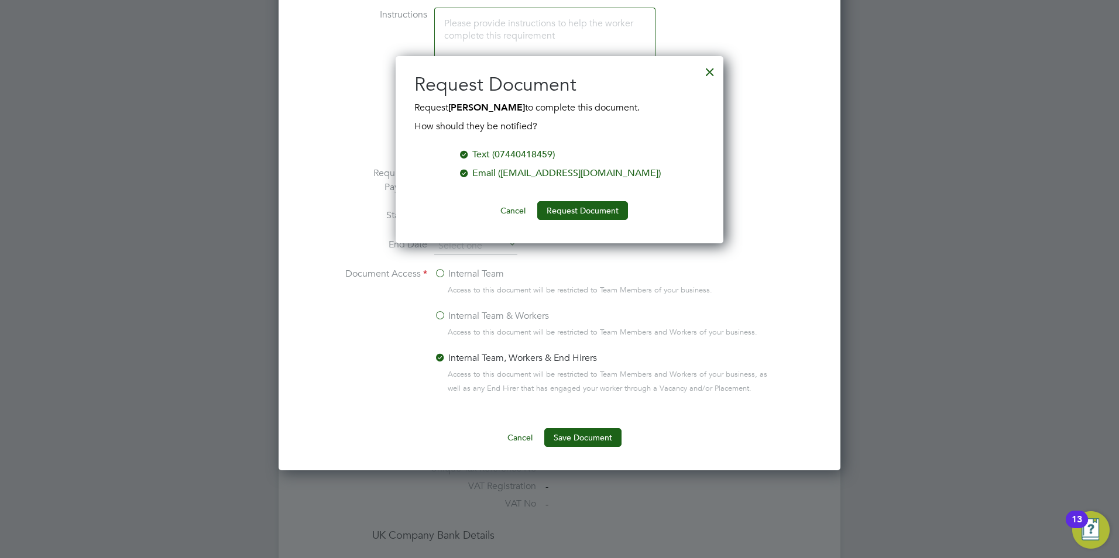
click at [470, 171] on div at bounding box center [464, 172] width 12 height 12
click at [713, 70] on div at bounding box center [709, 69] width 21 height 21
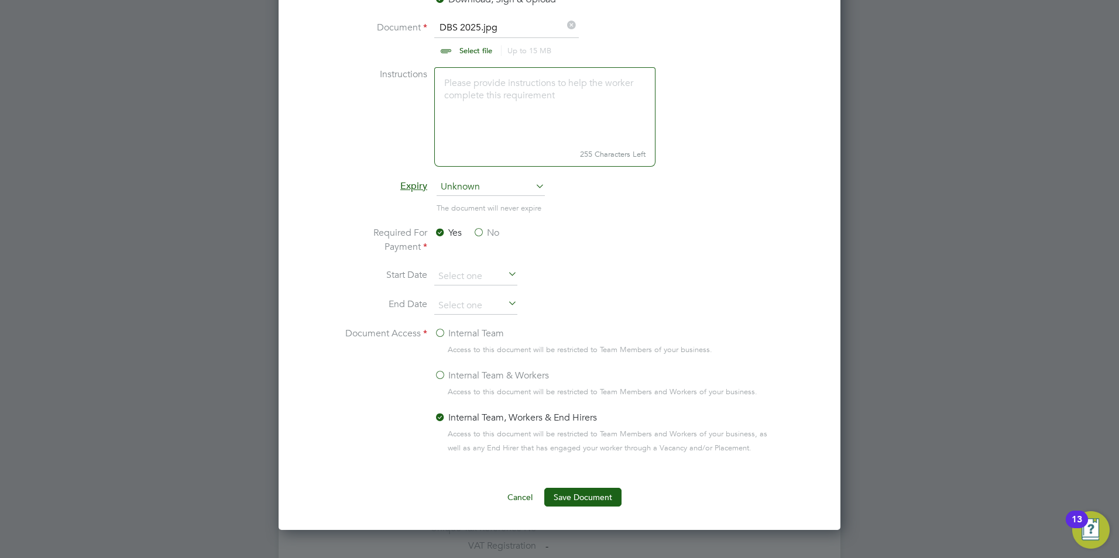
scroll to position [489, 0]
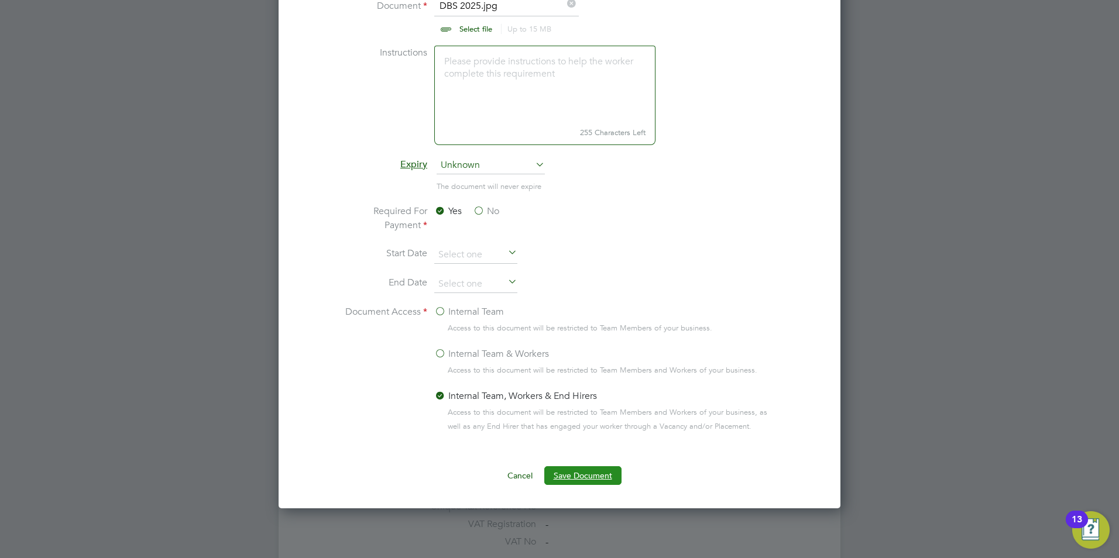
click at [578, 469] on button "Save Document" at bounding box center [582, 475] width 77 height 19
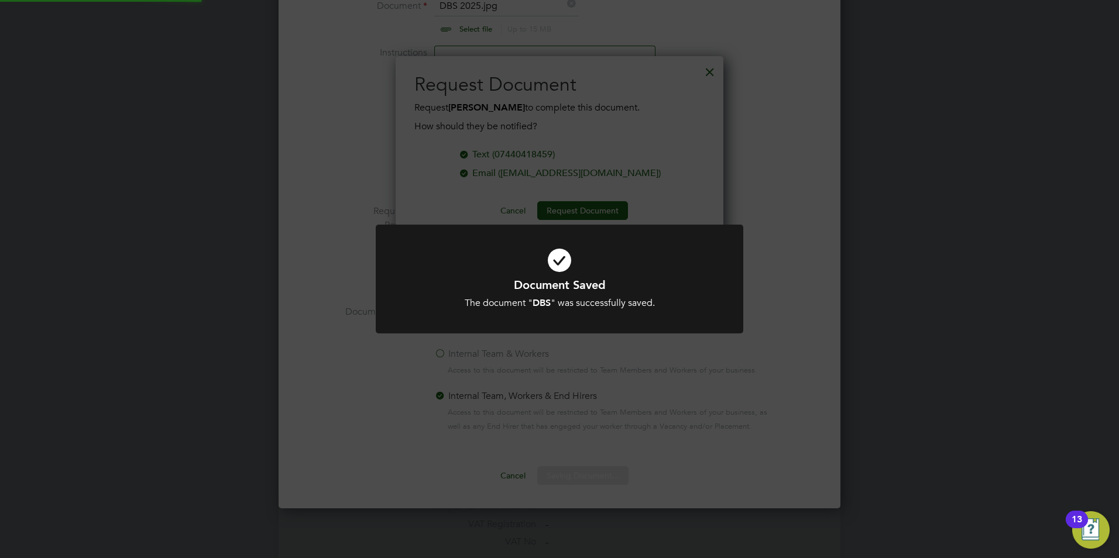
scroll to position [188, 328]
click at [516, 175] on div "Document Saved The document " DBS " was successfully saved. Cancel Okay" at bounding box center [559, 279] width 1119 height 558
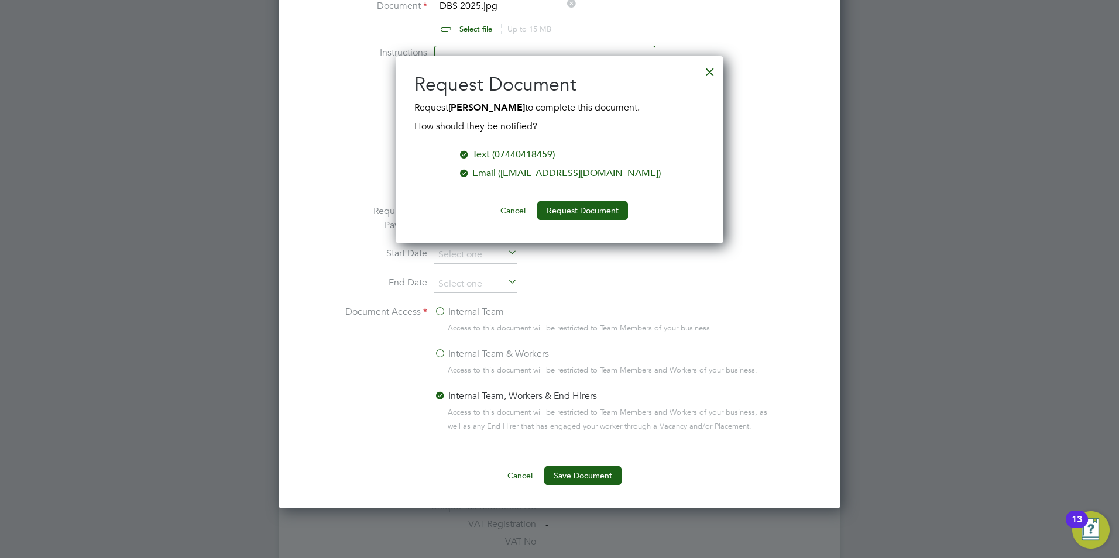
click at [470, 173] on div at bounding box center [464, 172] width 12 height 12
click at [558, 214] on button "Request Document" at bounding box center [582, 210] width 91 height 19
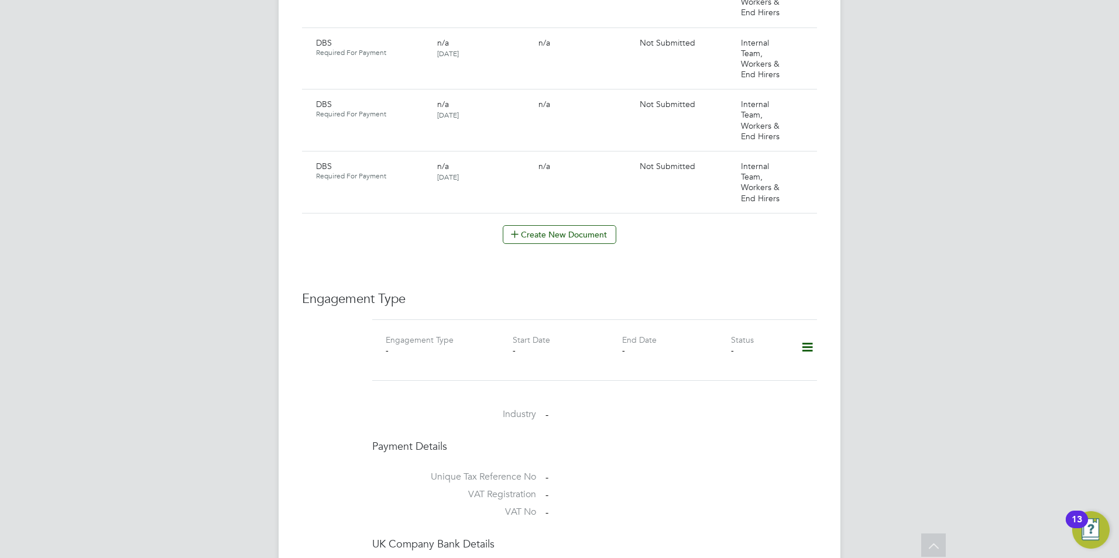
scroll to position [702, 0]
click at [806, 337] on icon at bounding box center [807, 349] width 20 height 27
click at [726, 370] on li "Edit Engagement Type" at bounding box center [747, 371] width 133 height 16
click at [619, 445] on div "Payment Details" at bounding box center [594, 451] width 445 height 18
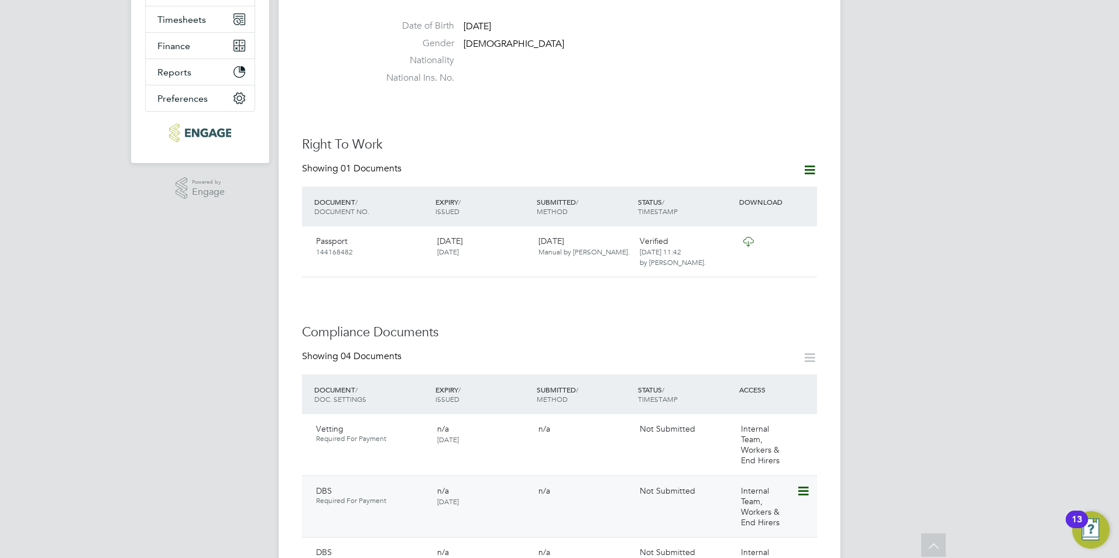
scroll to position [0, 0]
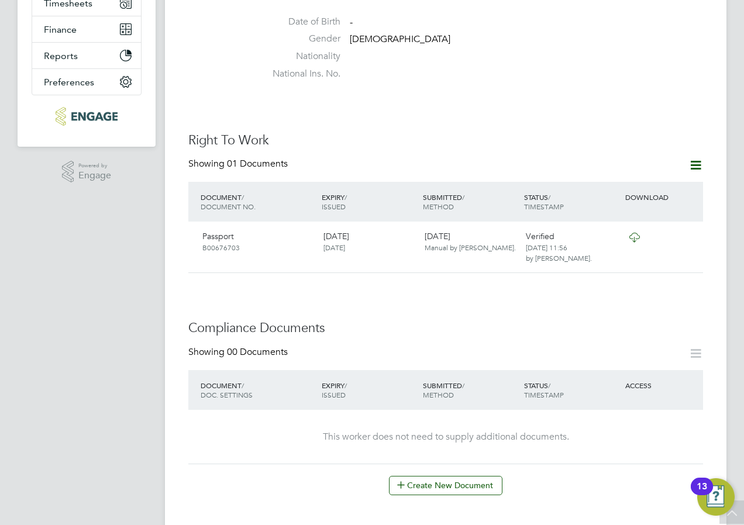
scroll to position [293, 0]
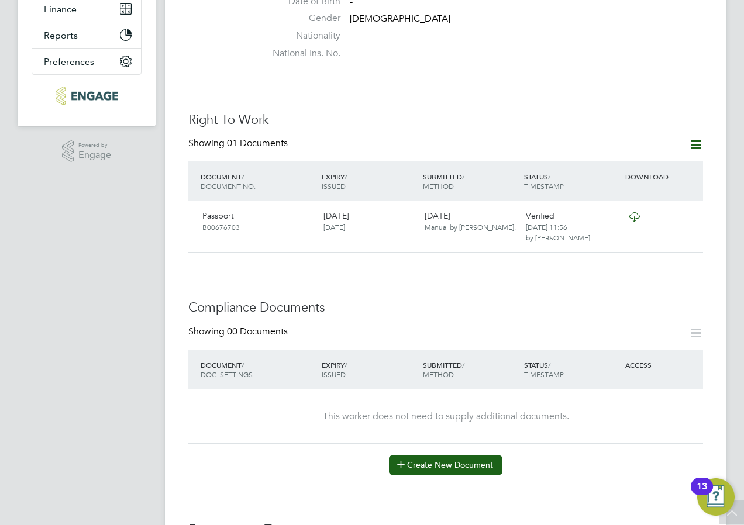
click at [422, 456] on button "Create New Document" at bounding box center [446, 465] width 114 height 19
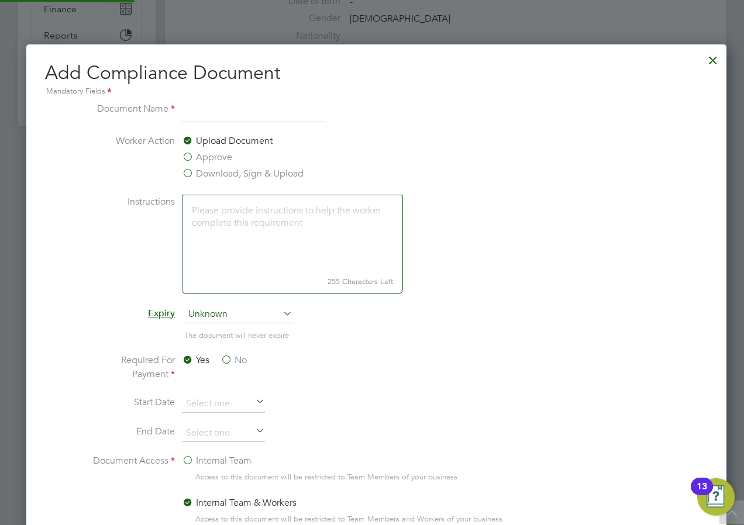
scroll to position [614, 710]
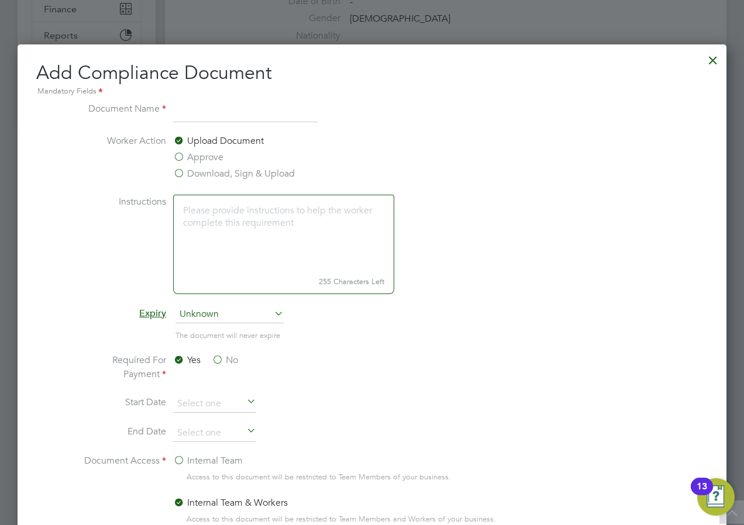
click at [198, 111] on input at bounding box center [245, 112] width 145 height 21
type input "VETTING"
click at [187, 176] on label "Download, Sign & Upload" at bounding box center [234, 174] width 122 height 14
click at [0, 0] on input "Download, Sign & Upload" at bounding box center [0, 0] width 0 height 0
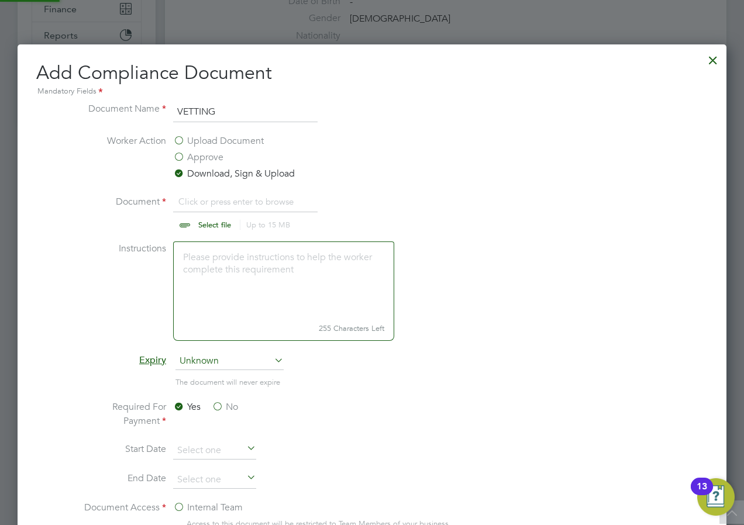
scroll to position [18, 145]
click at [195, 199] on input "file" at bounding box center [226, 212] width 184 height 35
type input "C:\fakepath\Vetting_Document_30464149.docx"
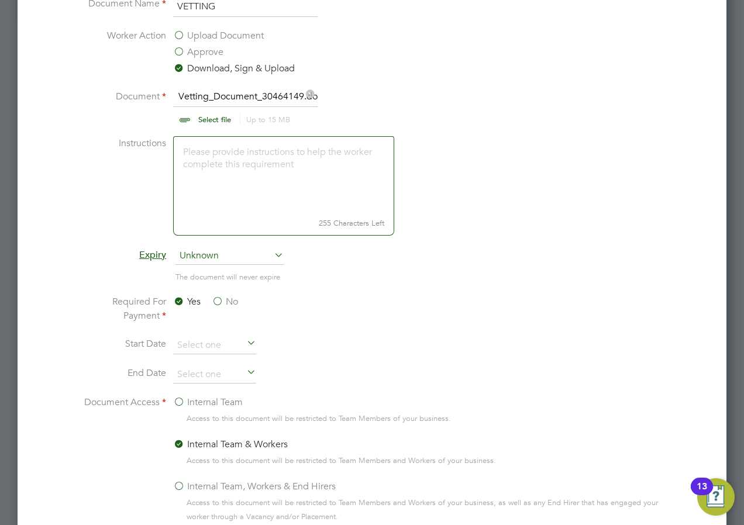
scroll to position [410, 0]
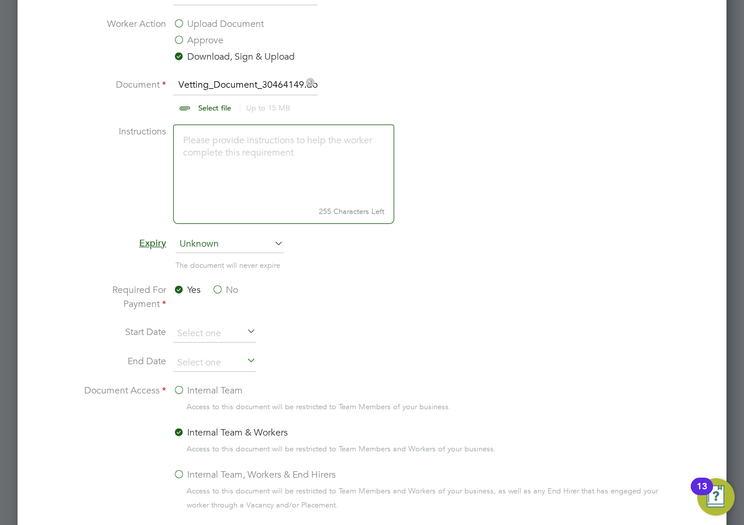
click at [218, 287] on label "No" at bounding box center [225, 290] width 26 height 14
click at [0, 0] on input "No" at bounding box center [0, 0] width 0 height 0
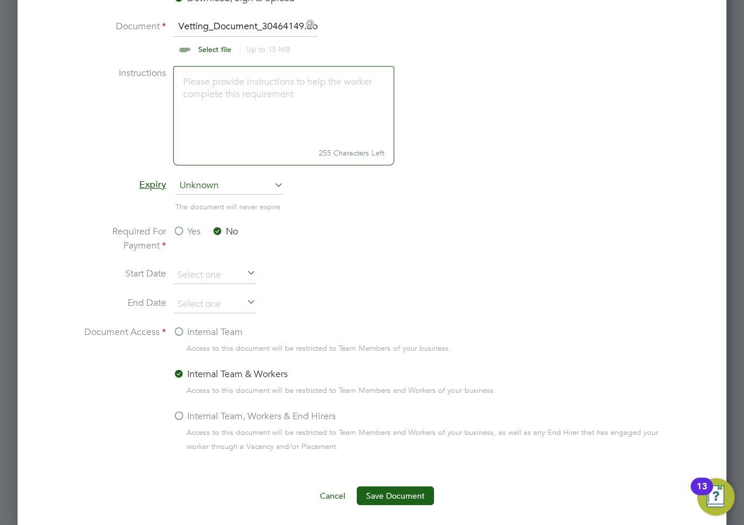
click at [210, 410] on label "Internal Team, Workers & End Hirers" at bounding box center [254, 417] width 163 height 14
click at [0, 0] on input "Internal Team, Workers & End Hirers" at bounding box center [0, 0] width 0 height 0
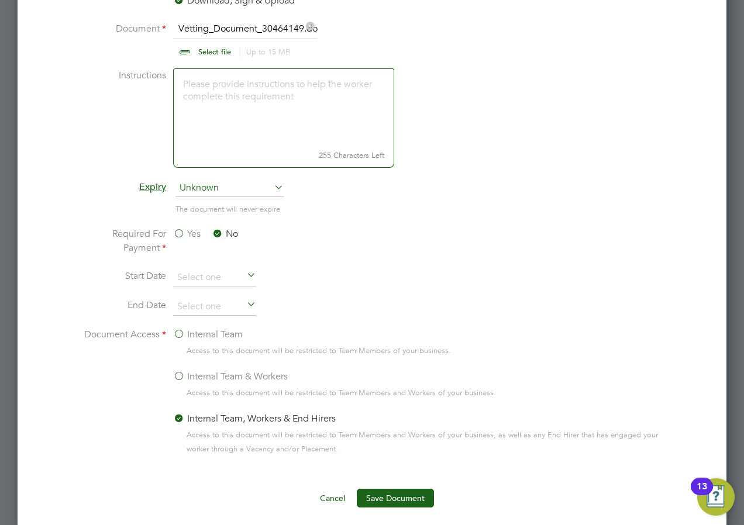
scroll to position [527, 0]
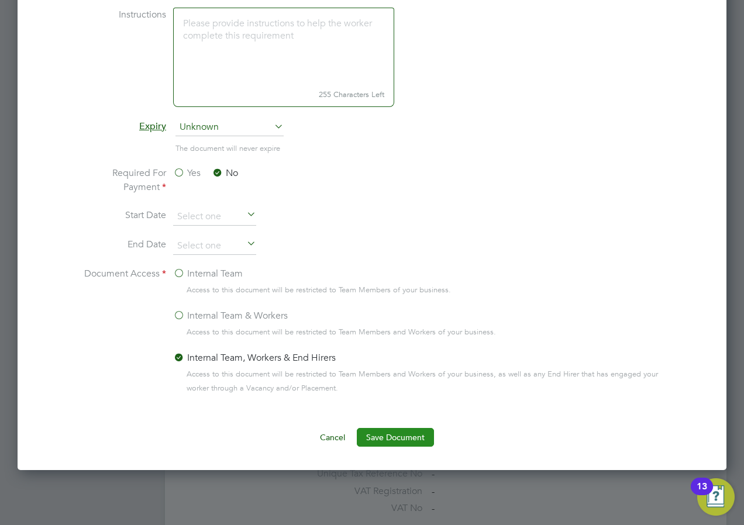
click at [387, 435] on button "Save Document" at bounding box center [395, 437] width 77 height 19
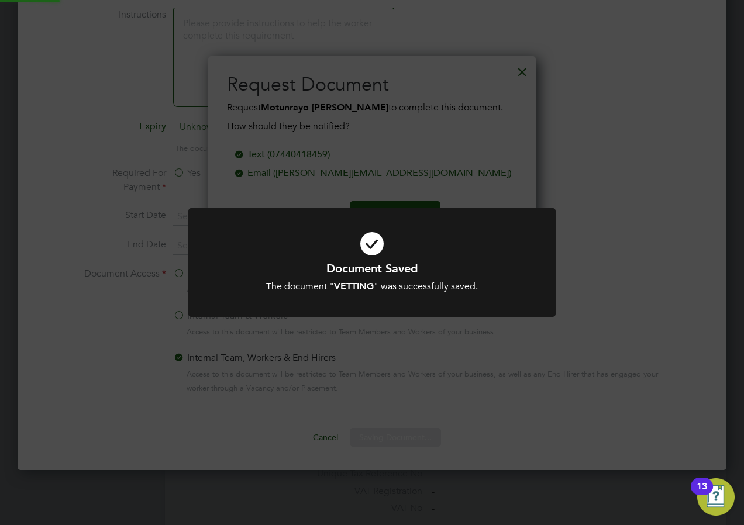
scroll to position [188, 328]
click at [499, 178] on div "Document Saved The document " VETTING " was successfully saved. Cancel Okay" at bounding box center [372, 262] width 744 height 525
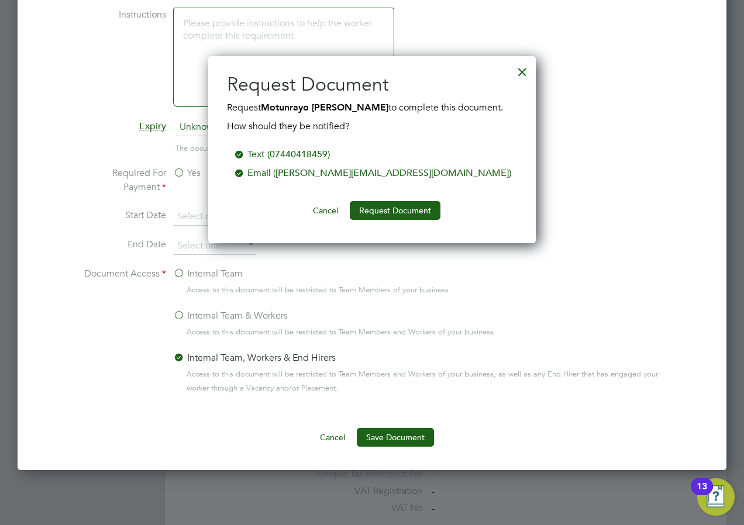
click at [323, 173] on div "Email ([PERSON_NAME][EMAIL_ADDRESS][DOMAIN_NAME])" at bounding box center [380, 173] width 264 height 14
click at [380, 207] on button "Request Document" at bounding box center [395, 210] width 91 height 19
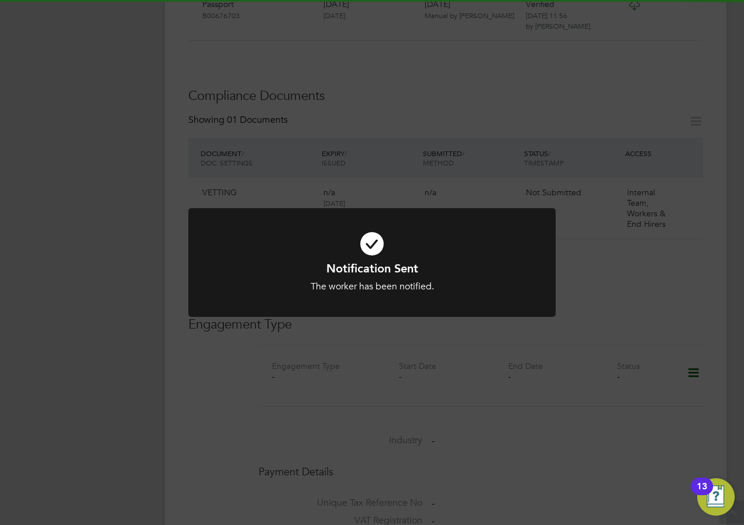
scroll to position [527, 0]
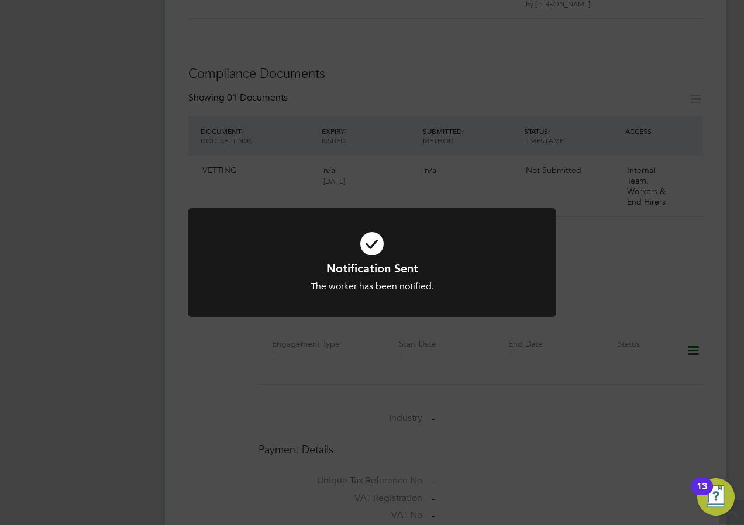
click at [335, 370] on div "Notification Sent The worker has been notified. Cancel Okay" at bounding box center [372, 262] width 744 height 525
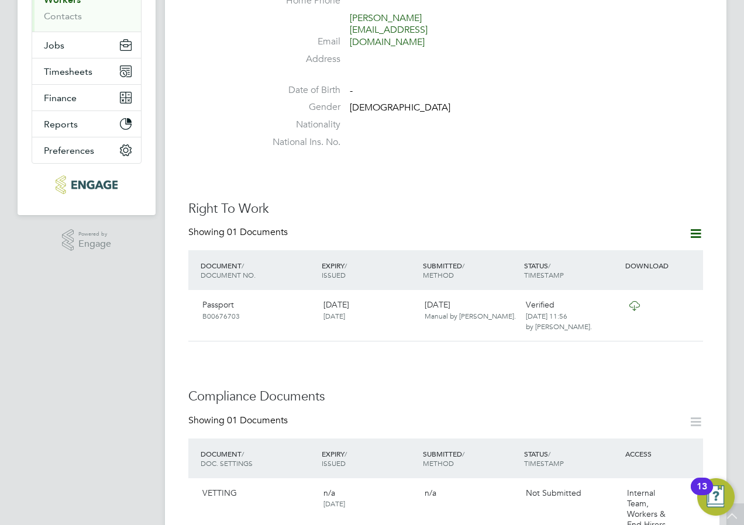
scroll to position [293, 0]
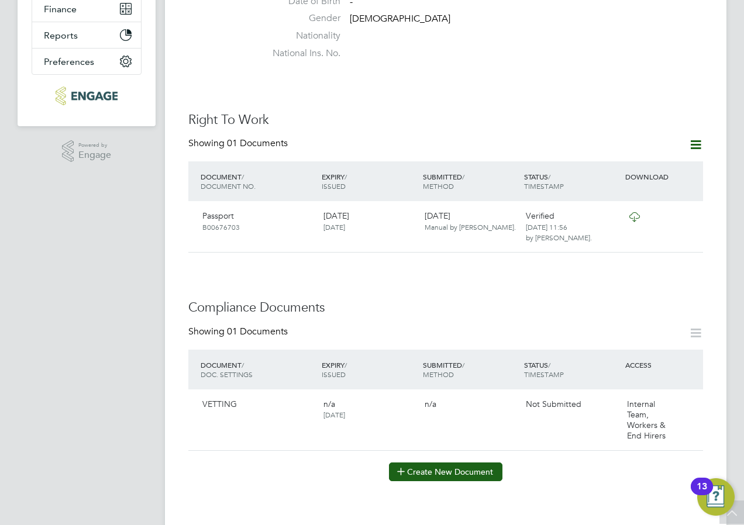
click at [430, 463] on button "Create New Document" at bounding box center [446, 472] width 114 height 19
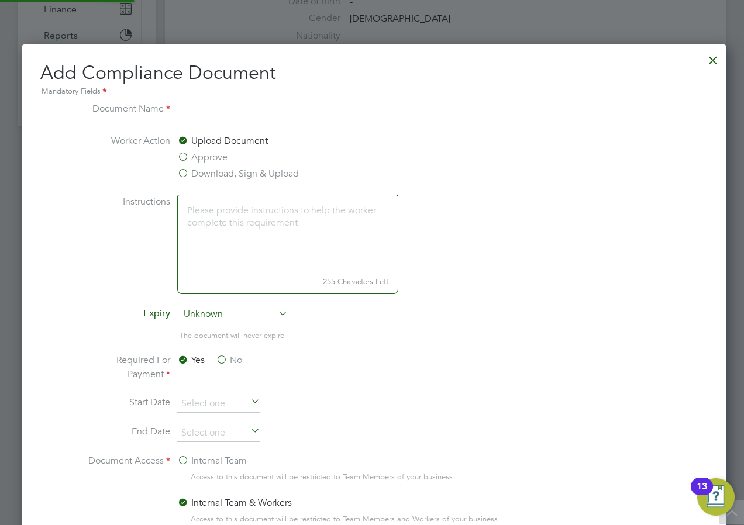
scroll to position [614, 710]
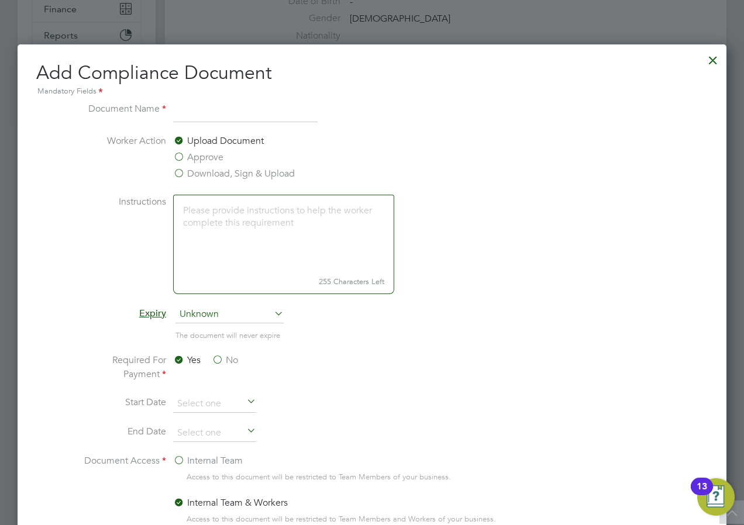
click at [198, 115] on input at bounding box center [245, 112] width 145 height 21
click at [80, 272] on label "Instructions" at bounding box center [122, 243] width 88 height 97
click at [241, 172] on label "Download, Sign & Upload" at bounding box center [234, 174] width 122 height 14
click at [0, 0] on input "Download, Sign & Upload" at bounding box center [0, 0] width 0 height 0
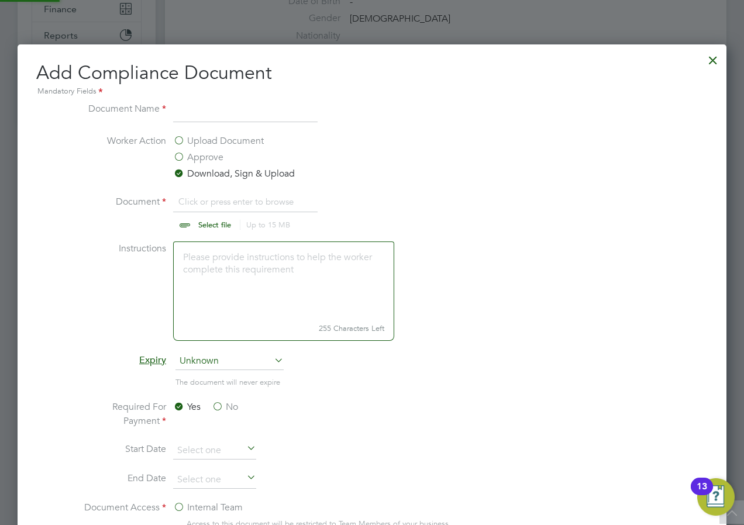
scroll to position [18, 145]
click at [222, 225] on input "file" at bounding box center [226, 212] width 184 height 35
type input "C:\fakepath\DBS front 20250331_112349.jpg"
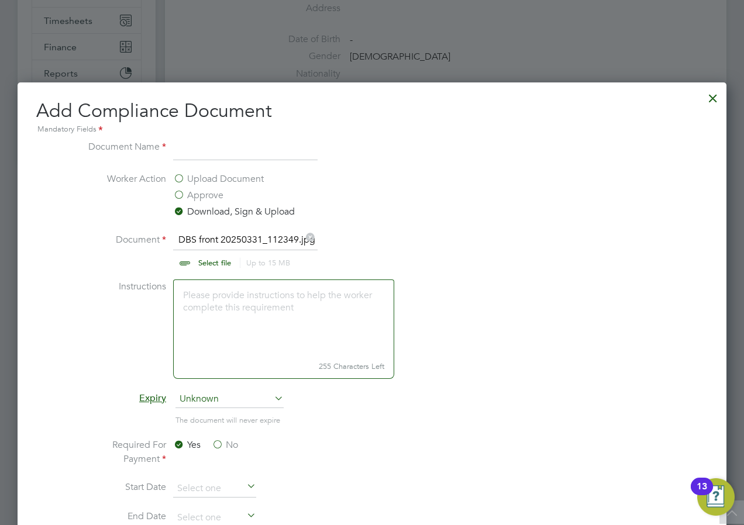
scroll to position [234, 0]
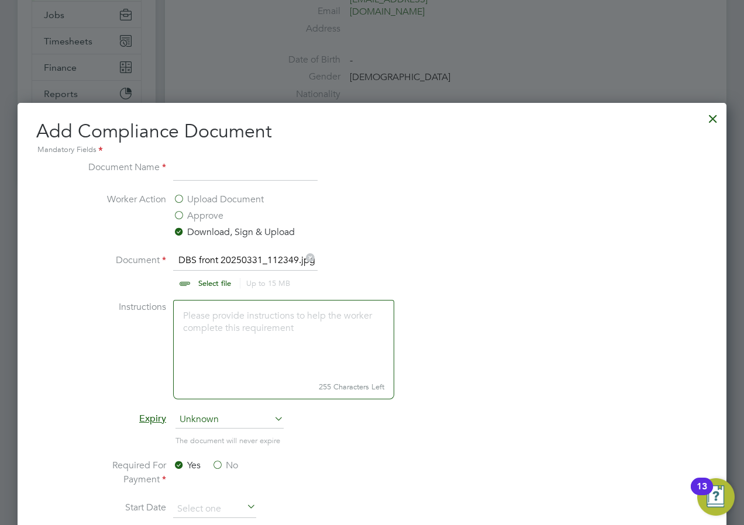
click at [202, 176] on input at bounding box center [245, 170] width 145 height 21
type input "DBS"
click at [109, 360] on label "Instructions" at bounding box center [122, 348] width 88 height 97
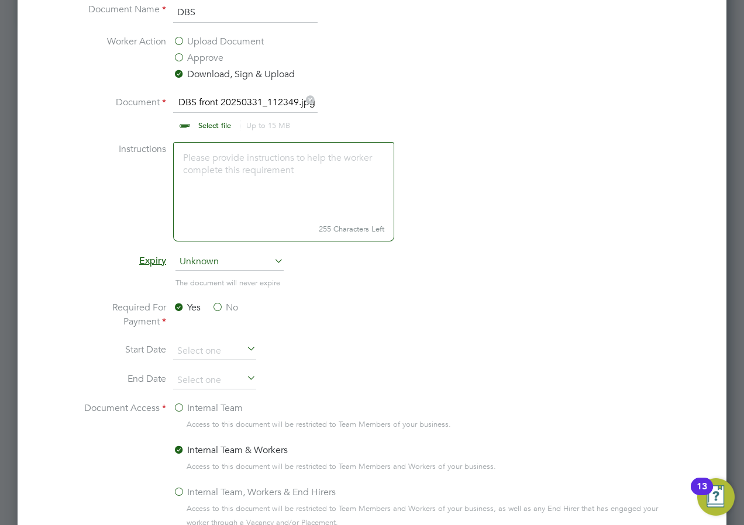
scroll to position [410, 0]
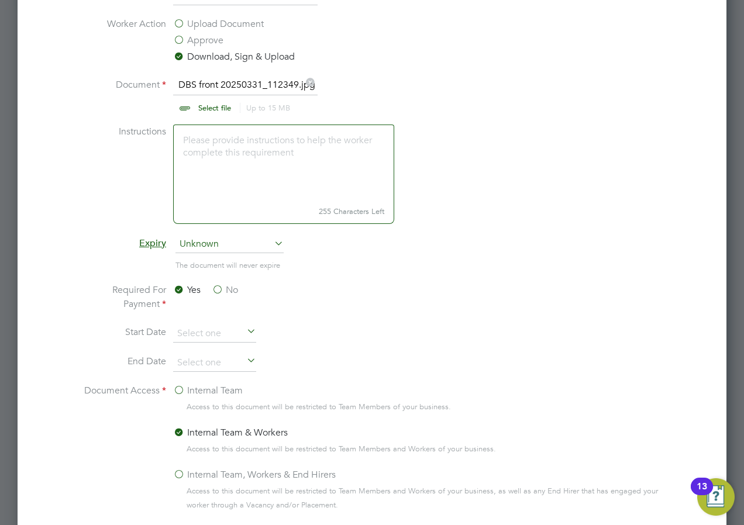
click at [223, 286] on label "No" at bounding box center [225, 290] width 26 height 14
click at [0, 0] on input "No" at bounding box center [0, 0] width 0 height 0
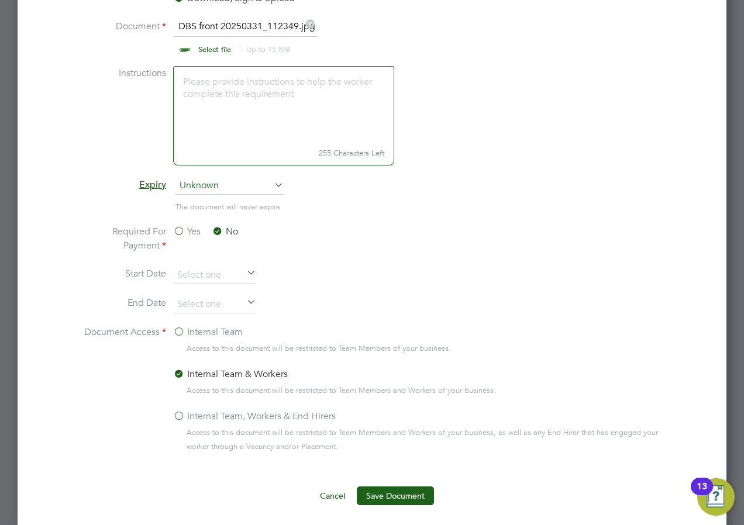
scroll to position [527, 0]
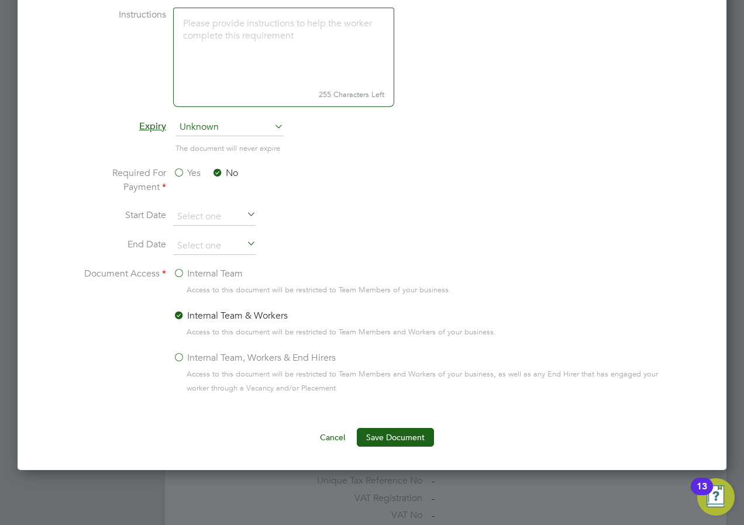
click at [181, 355] on label "Internal Team, Workers & End Hirers" at bounding box center [254, 358] width 163 height 14
click at [0, 0] on input "Internal Team, Workers & End Hirers" at bounding box center [0, 0] width 0 height 0
click at [396, 440] on button "Save Document" at bounding box center [395, 437] width 77 height 19
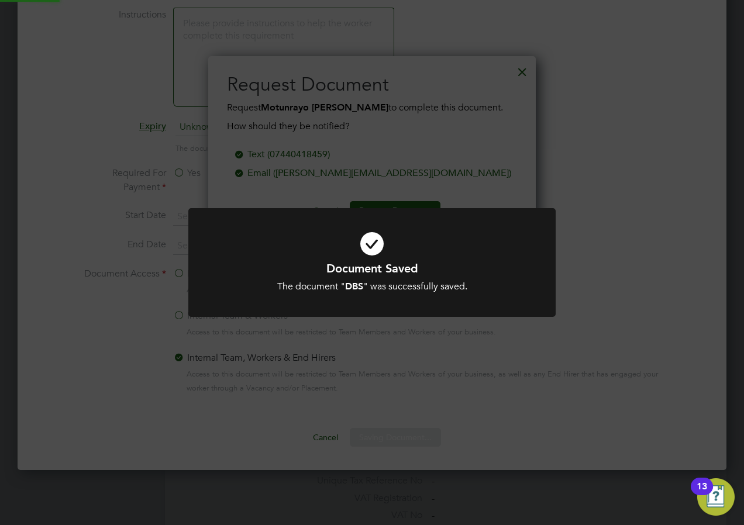
scroll to position [188, 328]
click at [572, 171] on div "Document Saved The document " DBS " was successfully saved. Cancel Okay" at bounding box center [372, 262] width 744 height 525
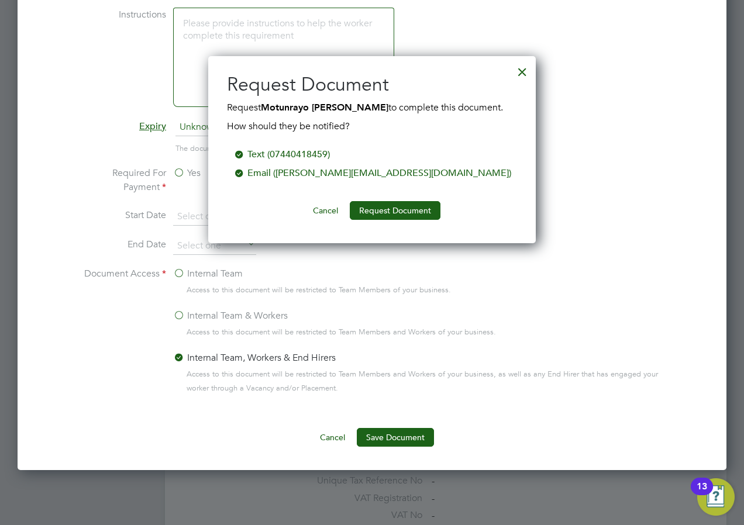
click at [517, 73] on div at bounding box center [522, 69] width 21 height 21
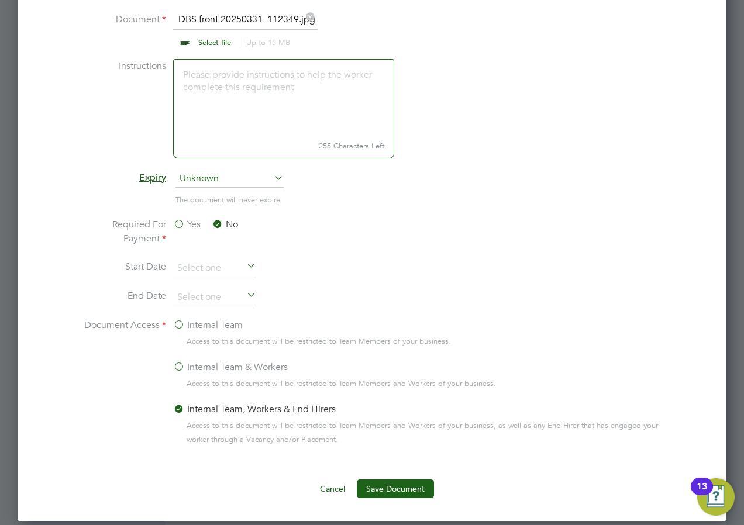
scroll to position [585, 0]
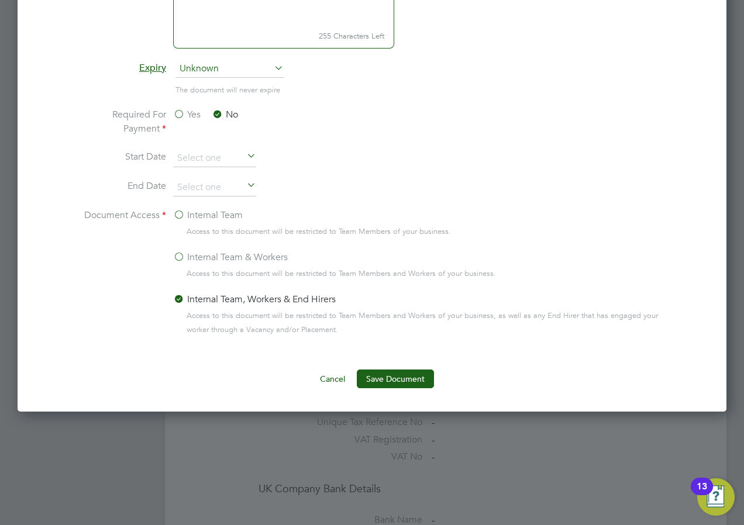
click at [414, 384] on button "Save Document" at bounding box center [395, 379] width 77 height 19
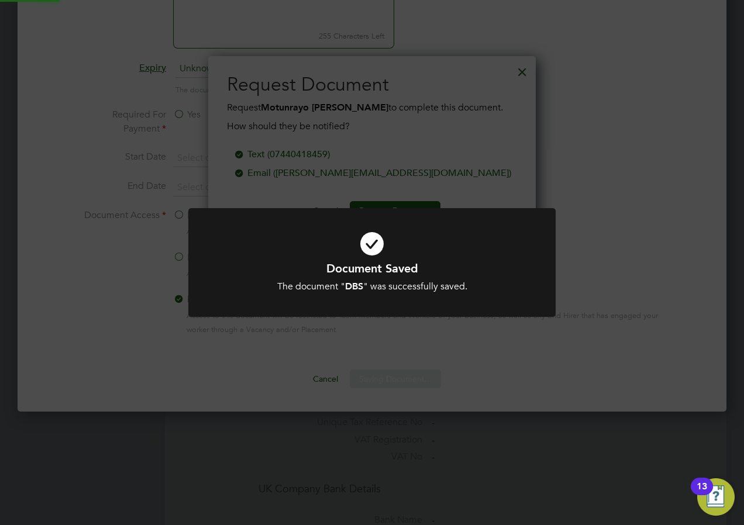
scroll to position [188, 328]
click at [522, 68] on div "Document Saved The document " DBS " was successfully saved. Cancel Okay" at bounding box center [372, 262] width 744 height 525
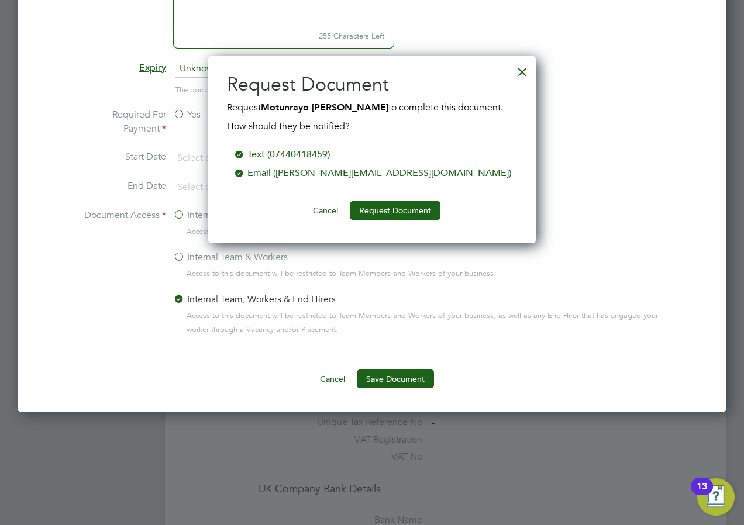
click at [522, 68] on div at bounding box center [522, 69] width 21 height 21
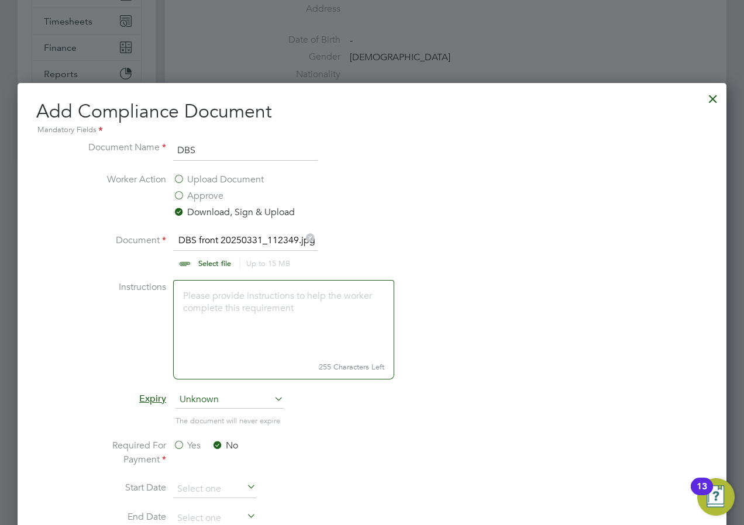
click at [719, 98] on div at bounding box center [713, 95] width 21 height 21
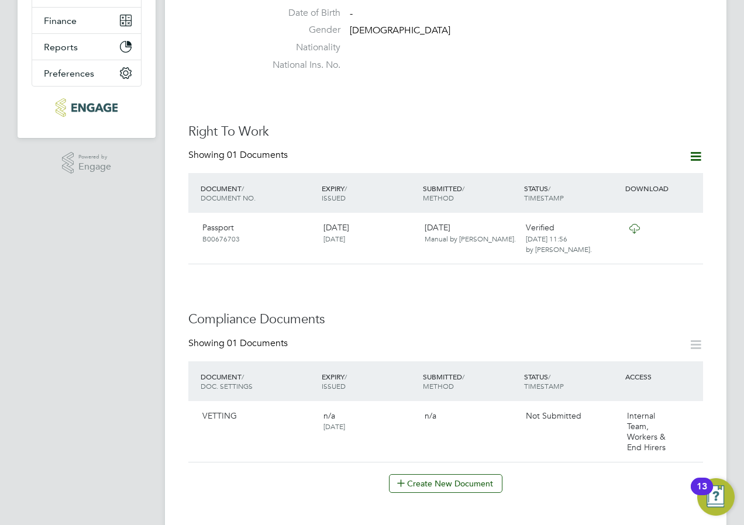
scroll to position [293, 0]
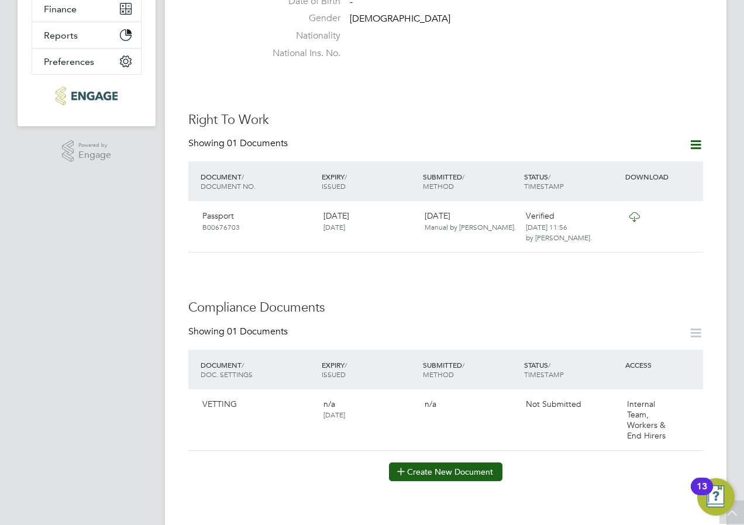
click at [420, 463] on button "Create New Document" at bounding box center [446, 472] width 114 height 19
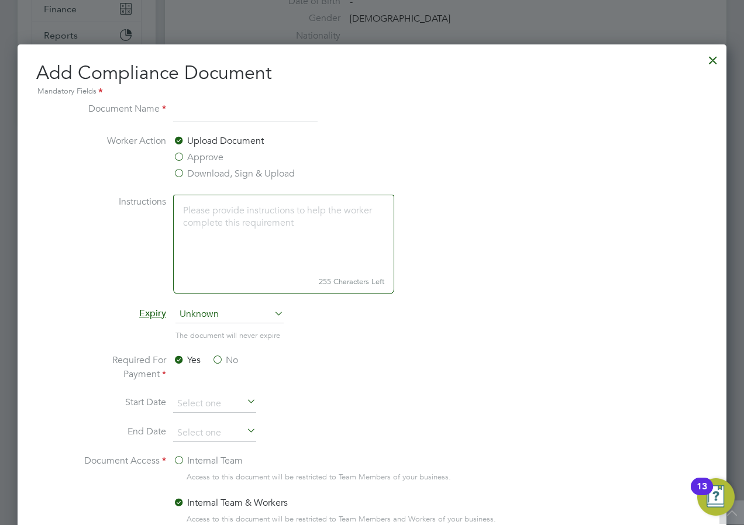
click at [185, 121] on input at bounding box center [245, 112] width 145 height 21
type input "DBS"
click at [87, 293] on li "Instructions 255 Characters Left" at bounding box center [372, 250] width 588 height 111
click at [209, 174] on label "Download, Sign & Upload" at bounding box center [234, 174] width 122 height 14
click at [0, 0] on input "Download, Sign & Upload" at bounding box center [0, 0] width 0 height 0
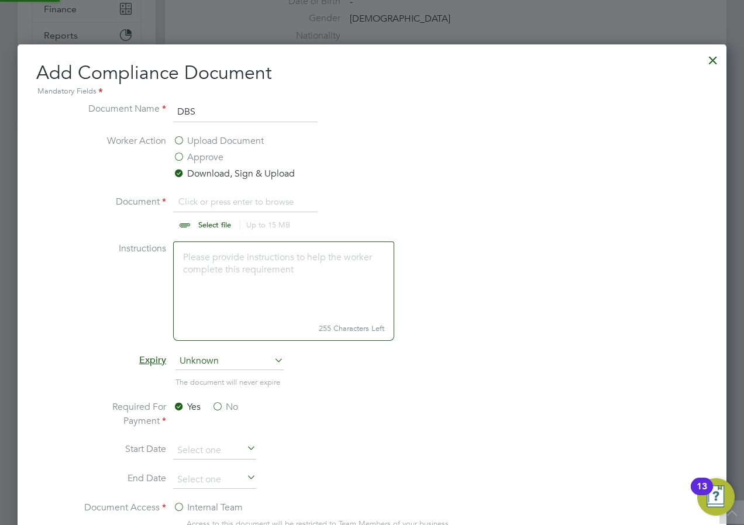
scroll to position [18, 145]
click at [207, 226] on input "file" at bounding box center [226, 212] width 184 height 35
type input "C:\fakepath\DBS front 20250331_112349.jpg"
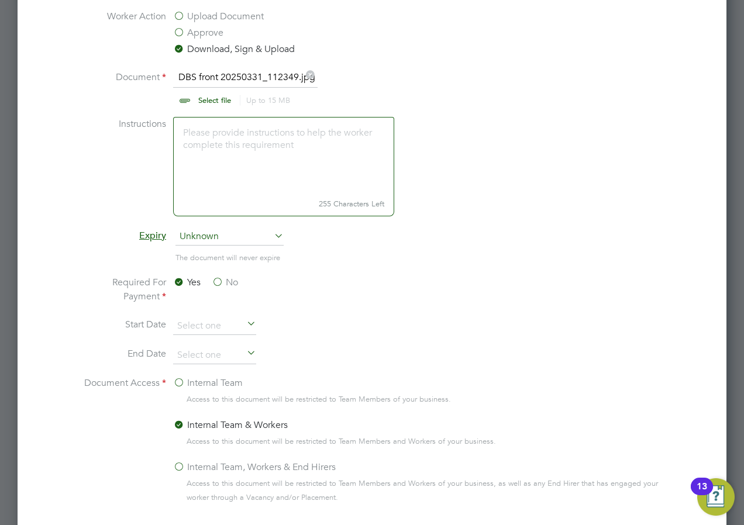
scroll to position [468, 0]
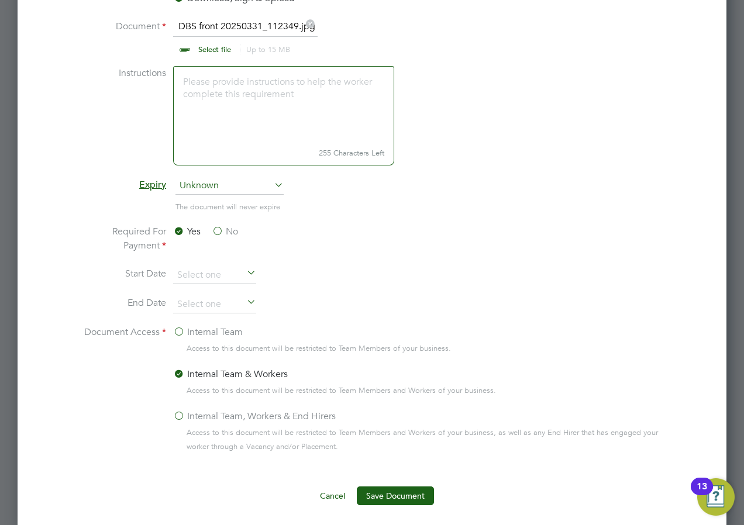
click at [250, 417] on label "Internal Team, Workers & End Hirers" at bounding box center [254, 417] width 163 height 14
click at [0, 0] on input "Internal Team, Workers & End Hirers" at bounding box center [0, 0] width 0 height 0
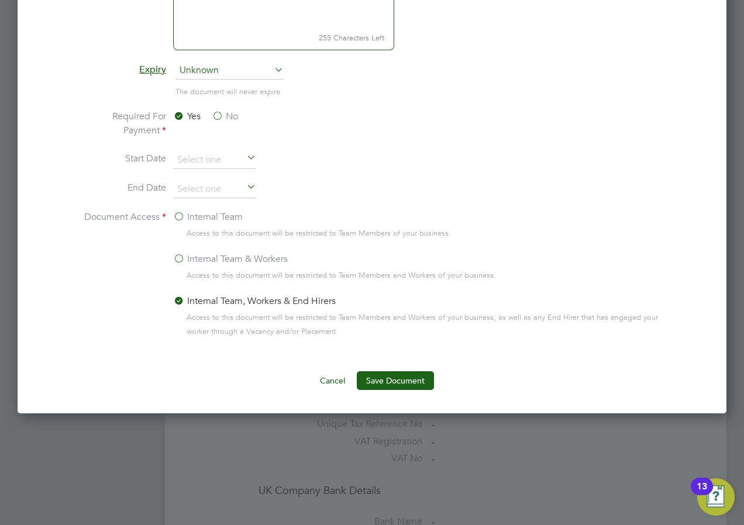
scroll to position [585, 0]
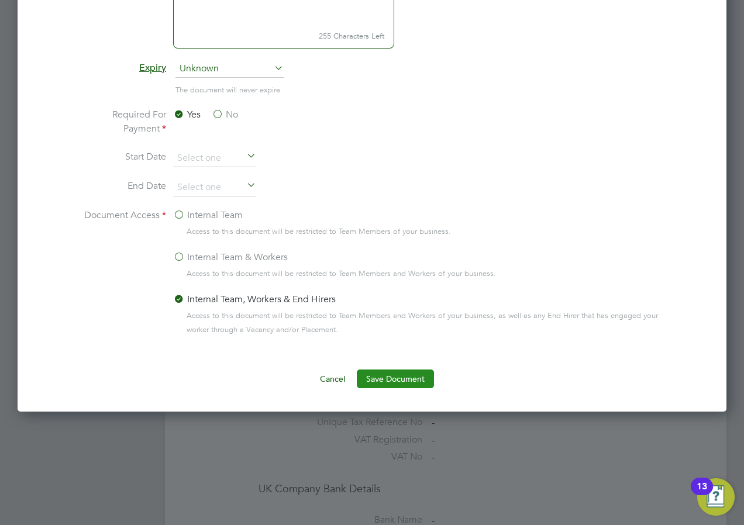
click at [383, 385] on button "Save Document" at bounding box center [395, 379] width 77 height 19
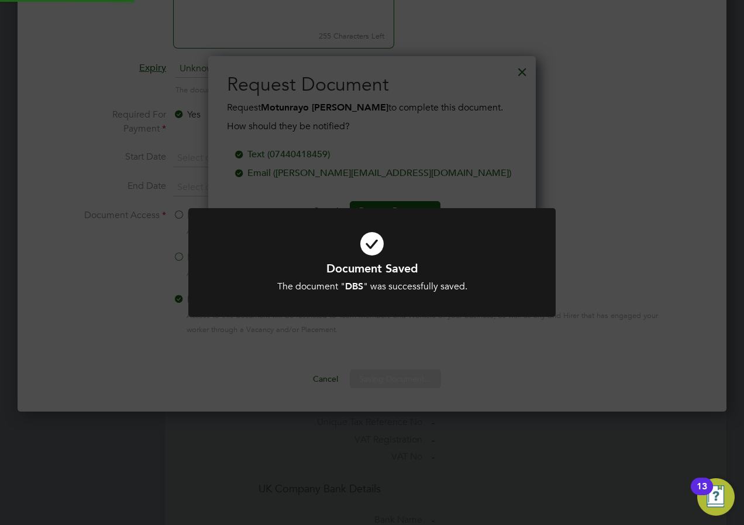
scroll to position [188, 328]
click at [264, 198] on div "Document Saved The document " DBS " was successfully saved. Cancel Okay" at bounding box center [372, 262] width 744 height 525
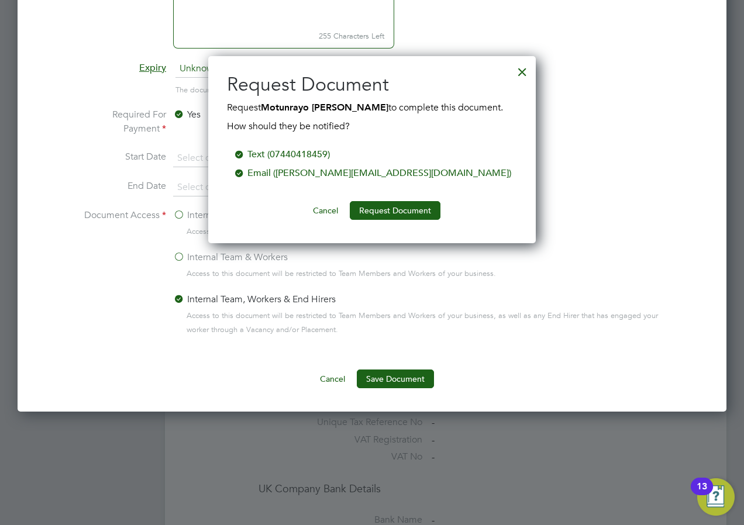
click at [245, 173] on div at bounding box center [239, 172] width 12 height 12
click at [380, 213] on button "Request Document" at bounding box center [395, 210] width 91 height 19
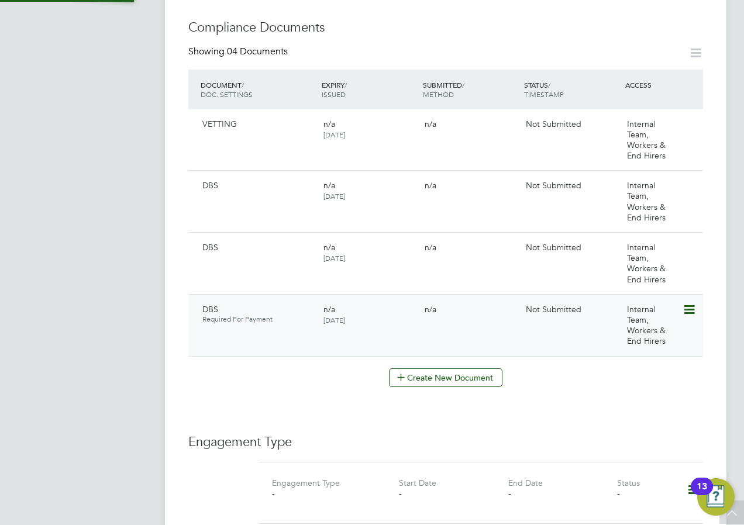
scroll to position [585, 0]
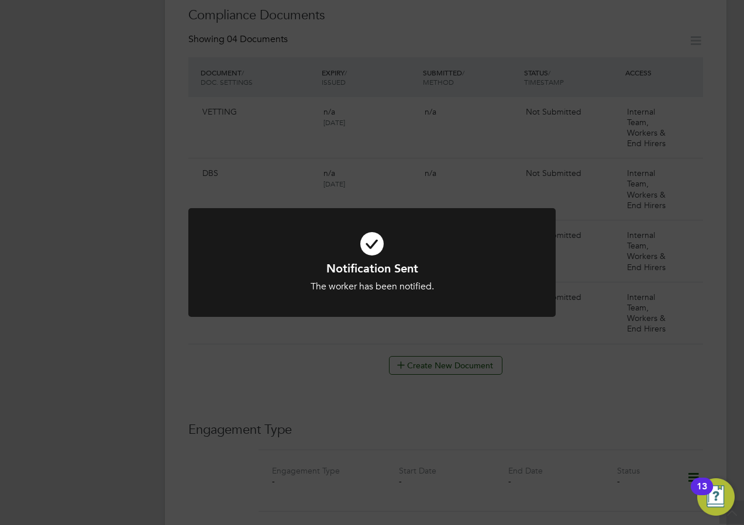
click at [561, 362] on div "Notification Sent The worker has been notified. Cancel Okay" at bounding box center [372, 262] width 744 height 525
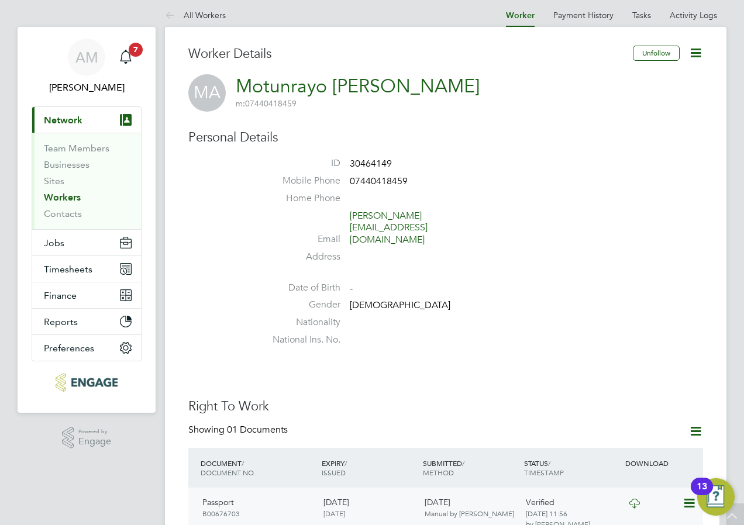
scroll to position [0, 0]
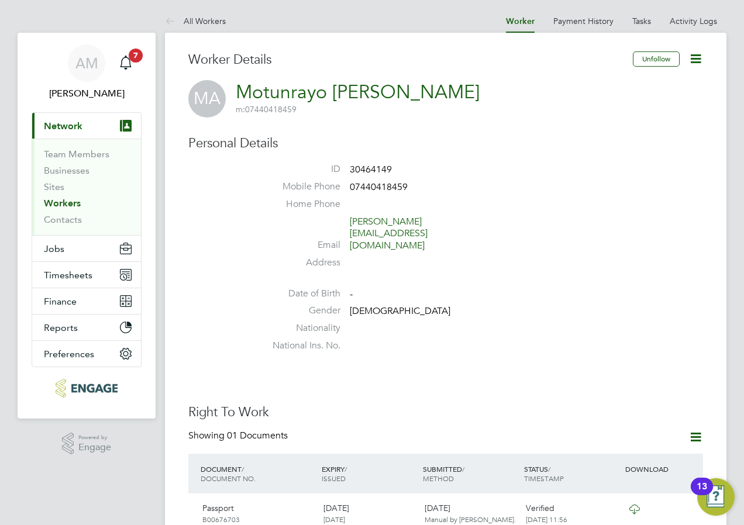
drag, startPoint x: 496, startPoint y: 94, endPoint x: 239, endPoint y: 101, distance: 257.6
click at [239, 101] on div "MA Motunrayo [PERSON_NAME] m: 07440418459" at bounding box center [445, 98] width 515 height 37
drag, startPoint x: 239, startPoint y: 101, endPoint x: 412, endPoint y: 132, distance: 175.9
drag, startPoint x: 481, startPoint y: 93, endPoint x: 462, endPoint y: 93, distance: 18.7
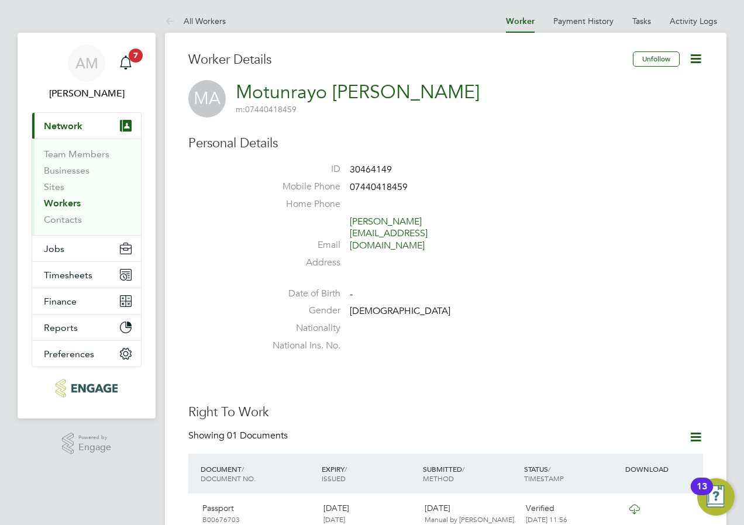
click at [462, 93] on div "MA Motunrayo [PERSON_NAME] m: 07440418459" at bounding box center [445, 98] width 515 height 37
drag, startPoint x: 462, startPoint y: 93, endPoint x: 350, endPoint y: 157, distance: 129.2
click at [351, 157] on div "Personal Details ID 30464149 Mobile Phone [PHONE_NUMBER] Home Phone Email [PERS…" at bounding box center [445, 246] width 515 height 222
click at [209, 247] on div "Personal Details ID 30464149 Mobile Phone [PHONE_NUMBER] Home Phone Email [PERS…" at bounding box center [445, 246] width 515 height 222
